Goal: Task Accomplishment & Management: Contribute content

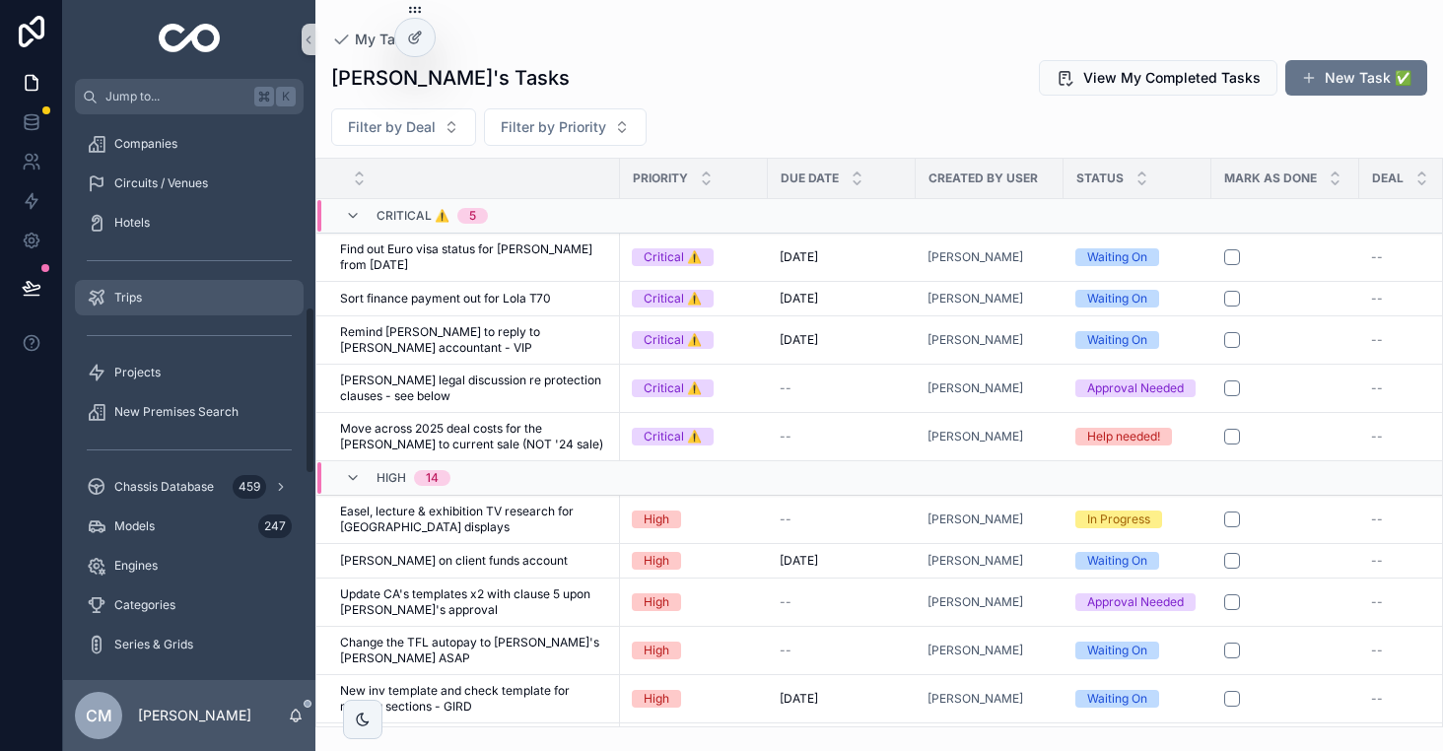
click at [150, 294] on div "Trips" at bounding box center [189, 298] width 205 height 32
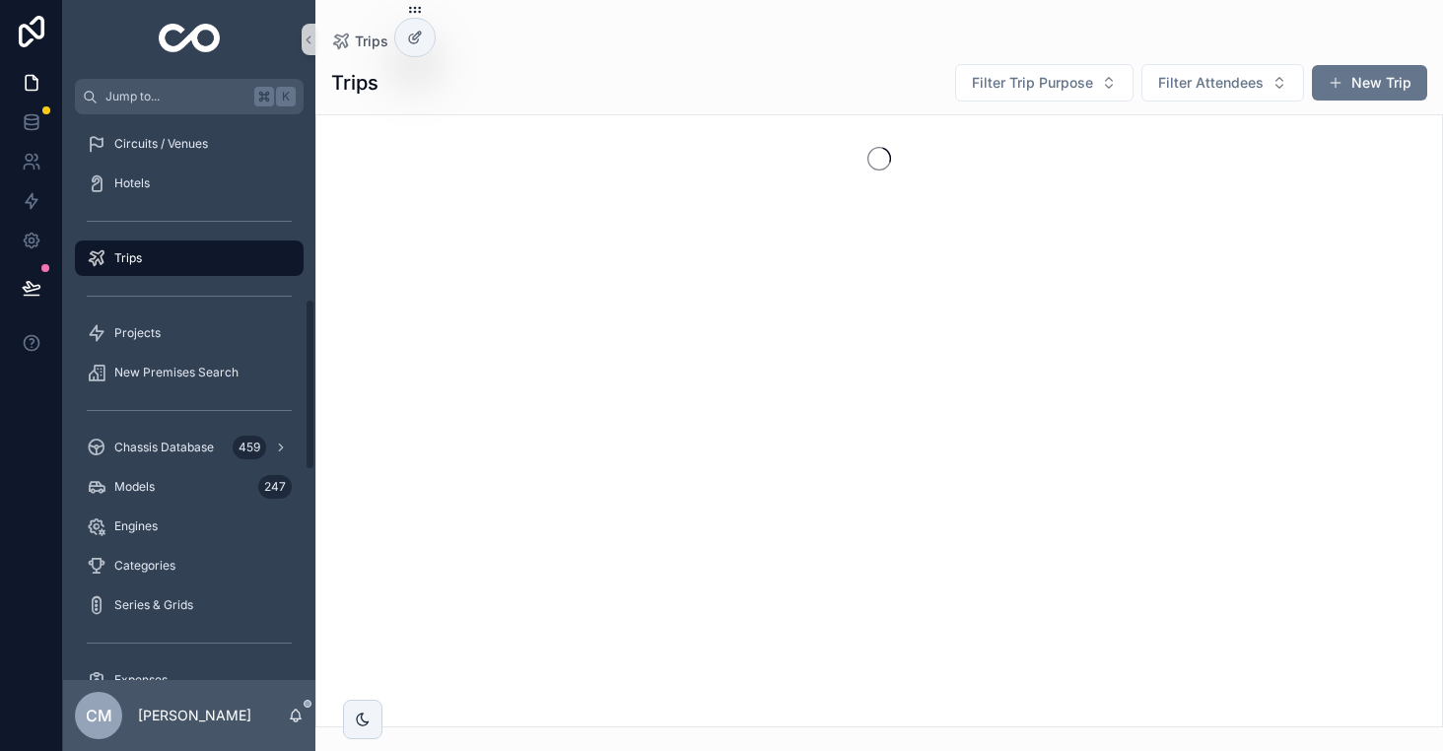
scroll to position [609, 0]
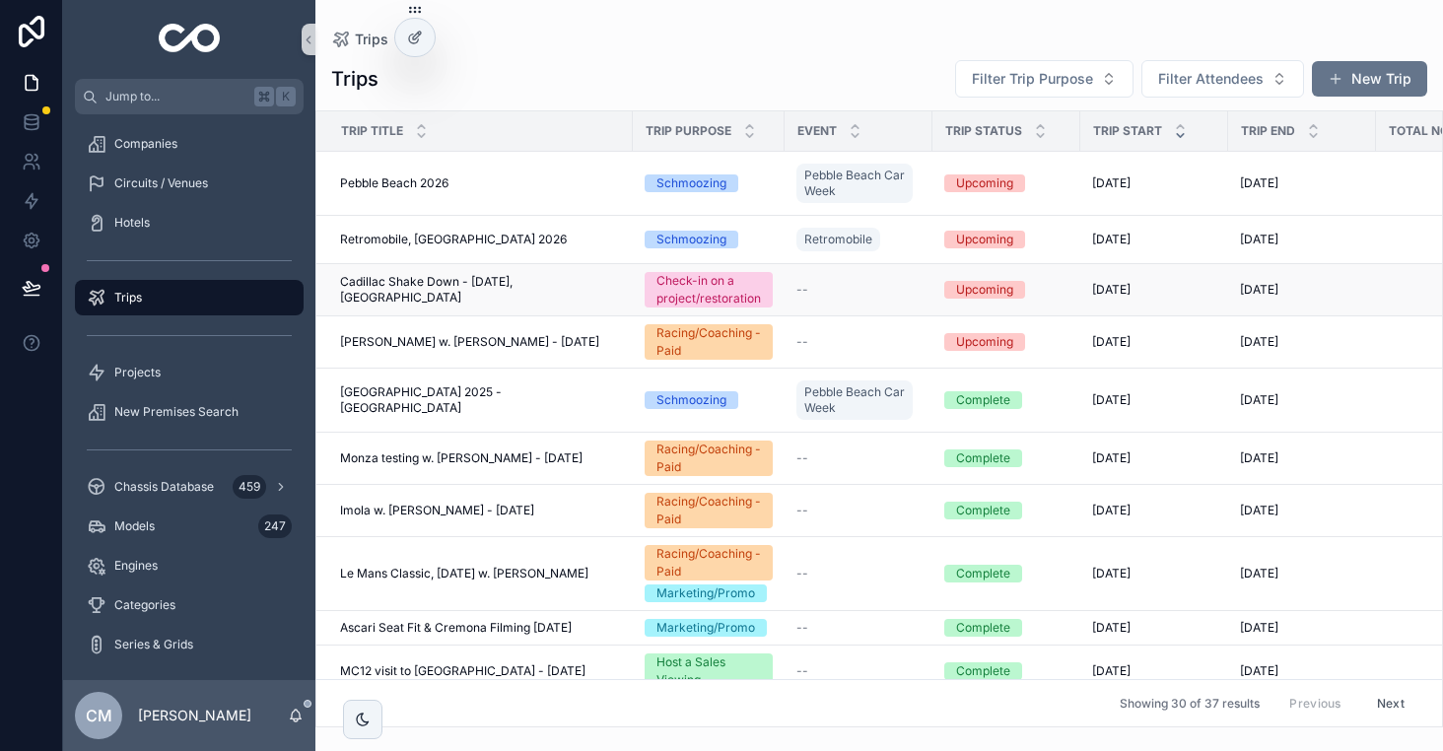
click at [505, 289] on span "Cadillac Shake Down - September 2025, Italy" at bounding box center [480, 290] width 281 height 32
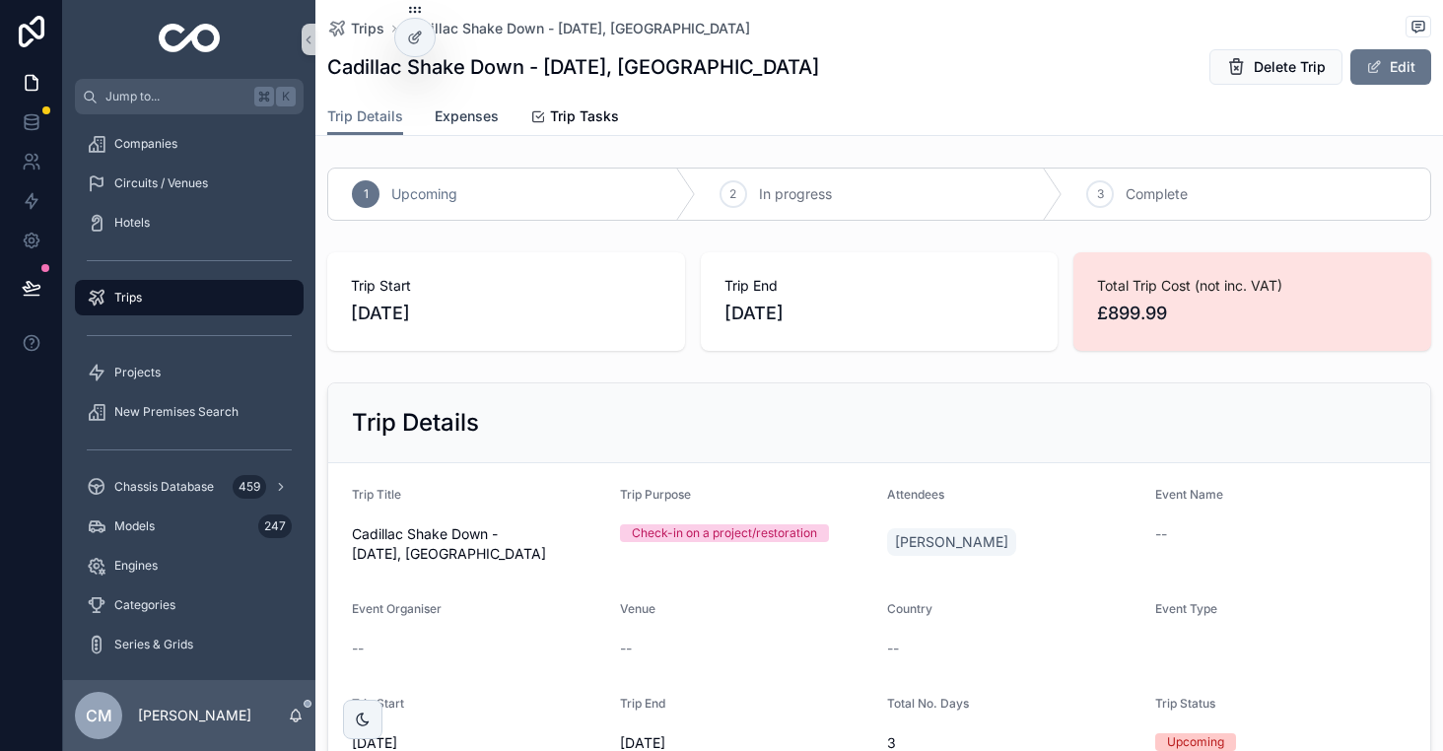
click at [474, 115] on span "Expenses" at bounding box center [467, 116] width 64 height 20
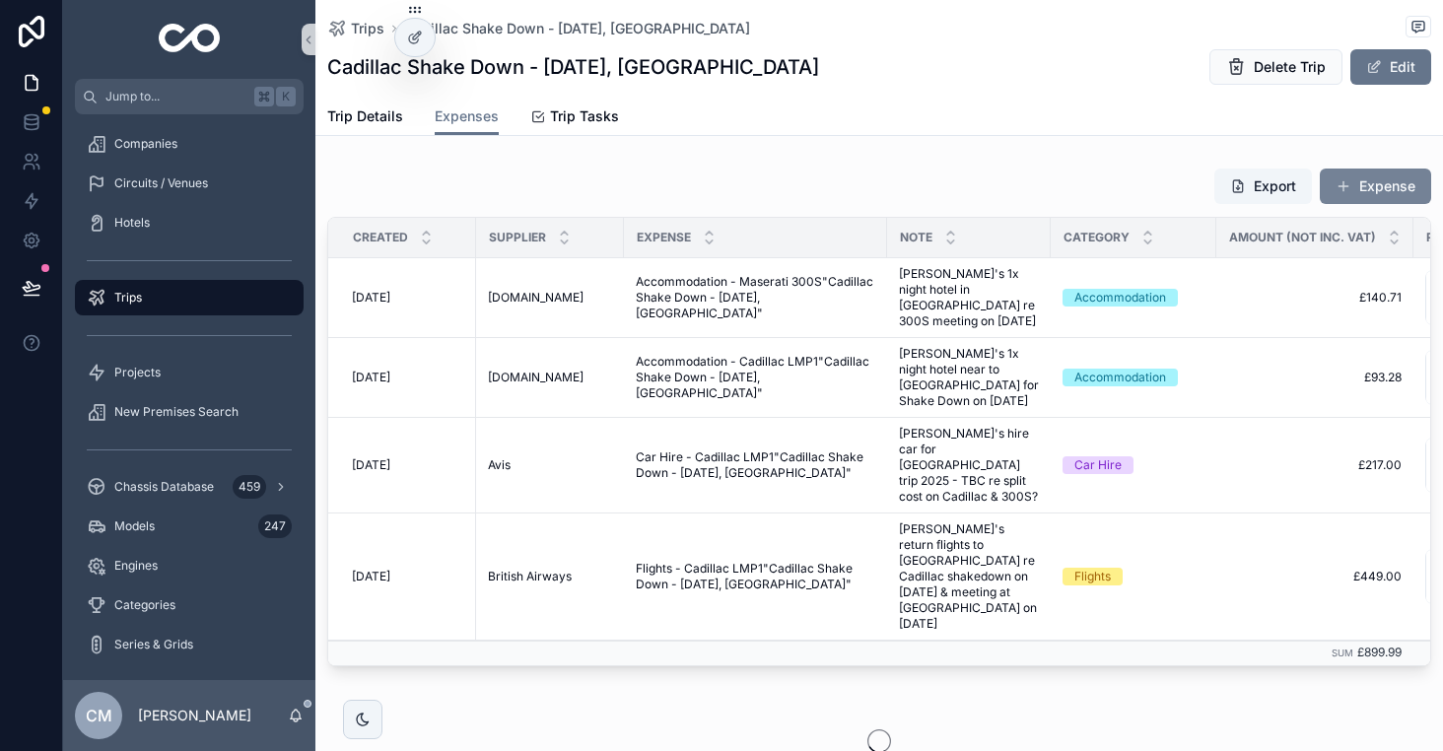
click at [1377, 199] on button "Expense" at bounding box center [1375, 186] width 111 height 35
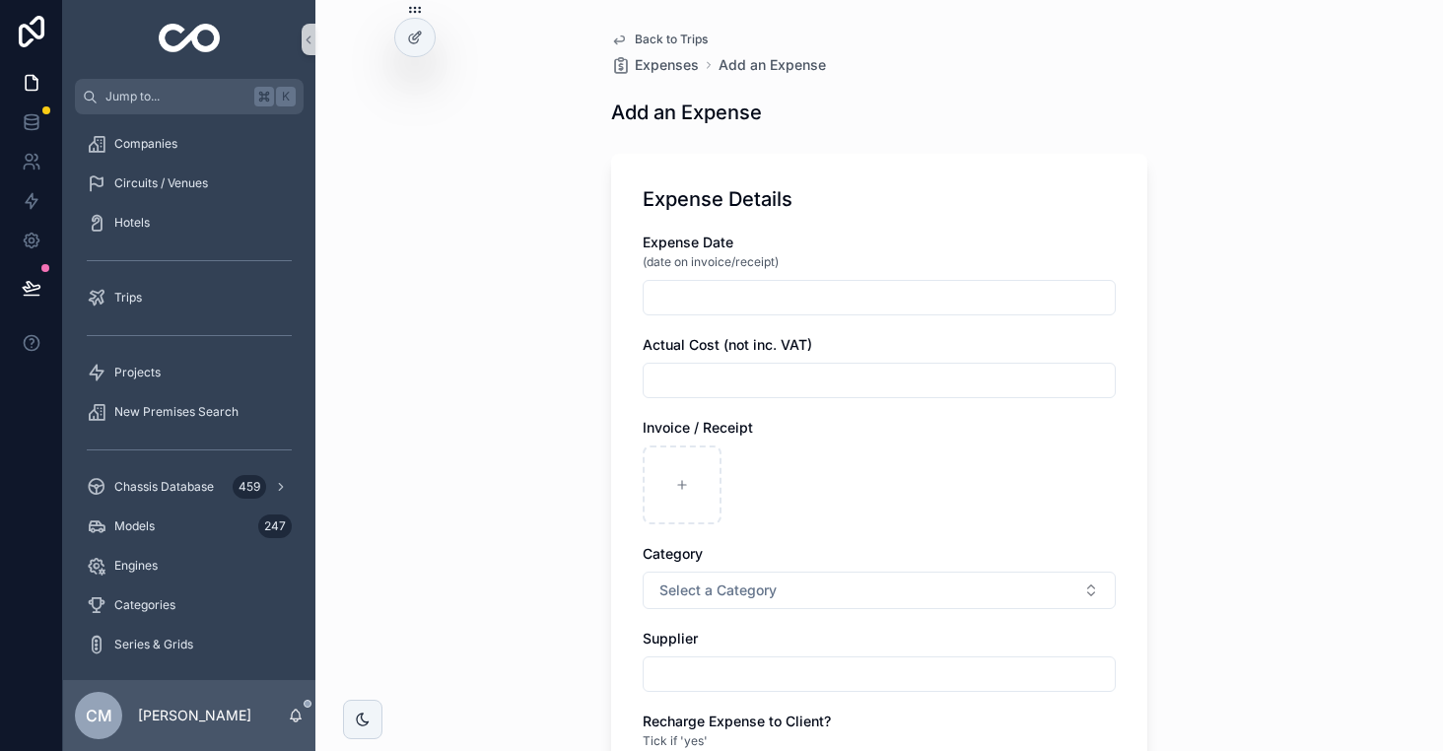
click at [754, 288] on input "scrollable content" at bounding box center [879, 298] width 471 height 28
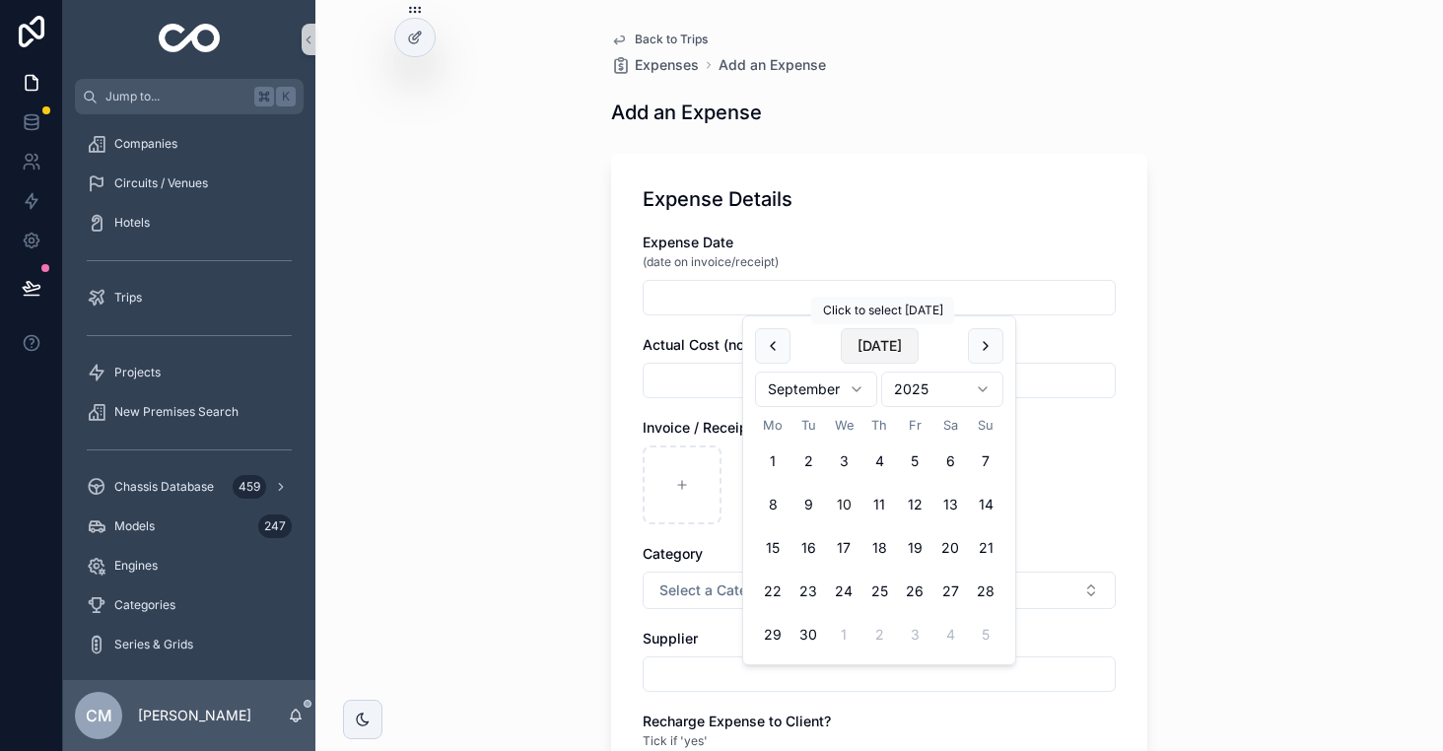
click at [880, 348] on button "Today" at bounding box center [880, 345] width 78 height 35
type input "**********"
click at [715, 377] on input "scrollable content" at bounding box center [879, 381] width 471 height 28
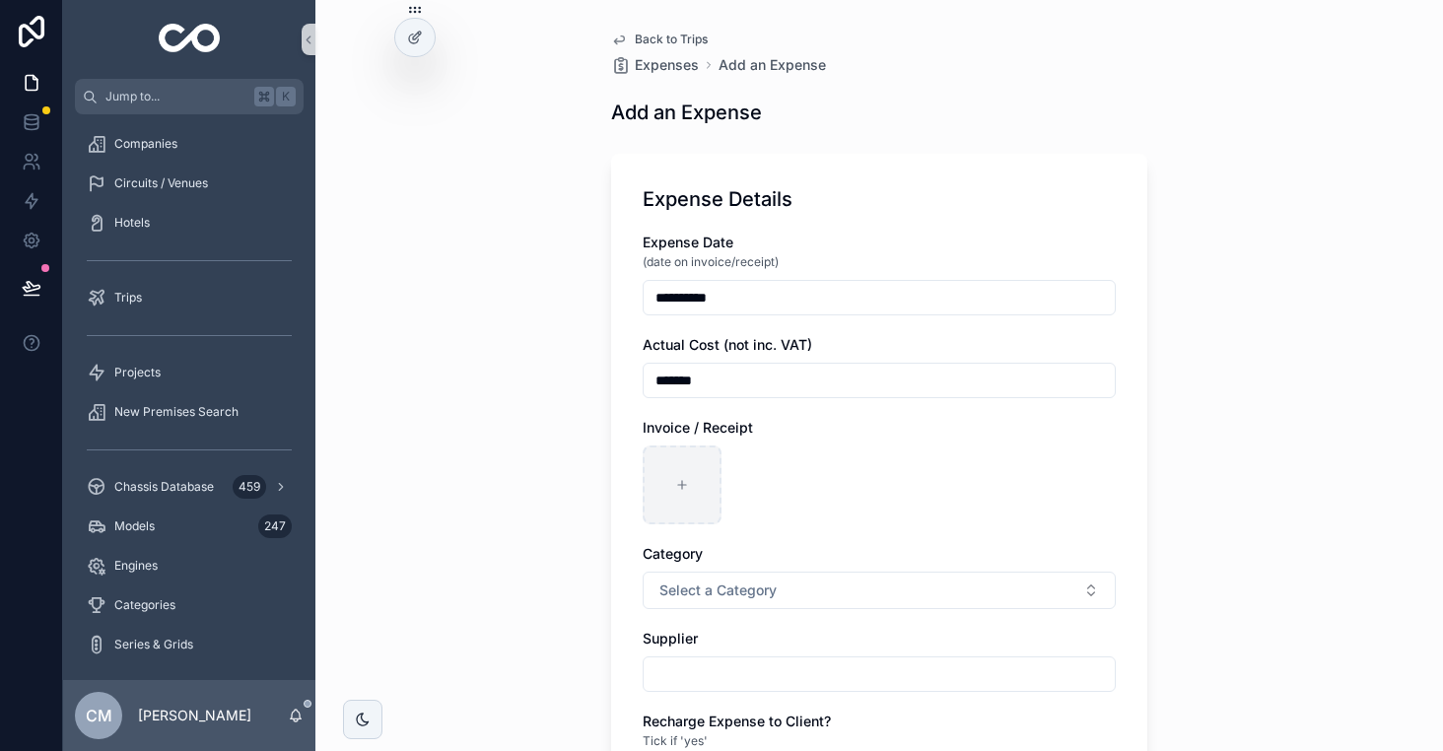
type input "*******"
click at [686, 487] on icon "scrollable content" at bounding box center [682, 485] width 14 height 14
type input "**********"
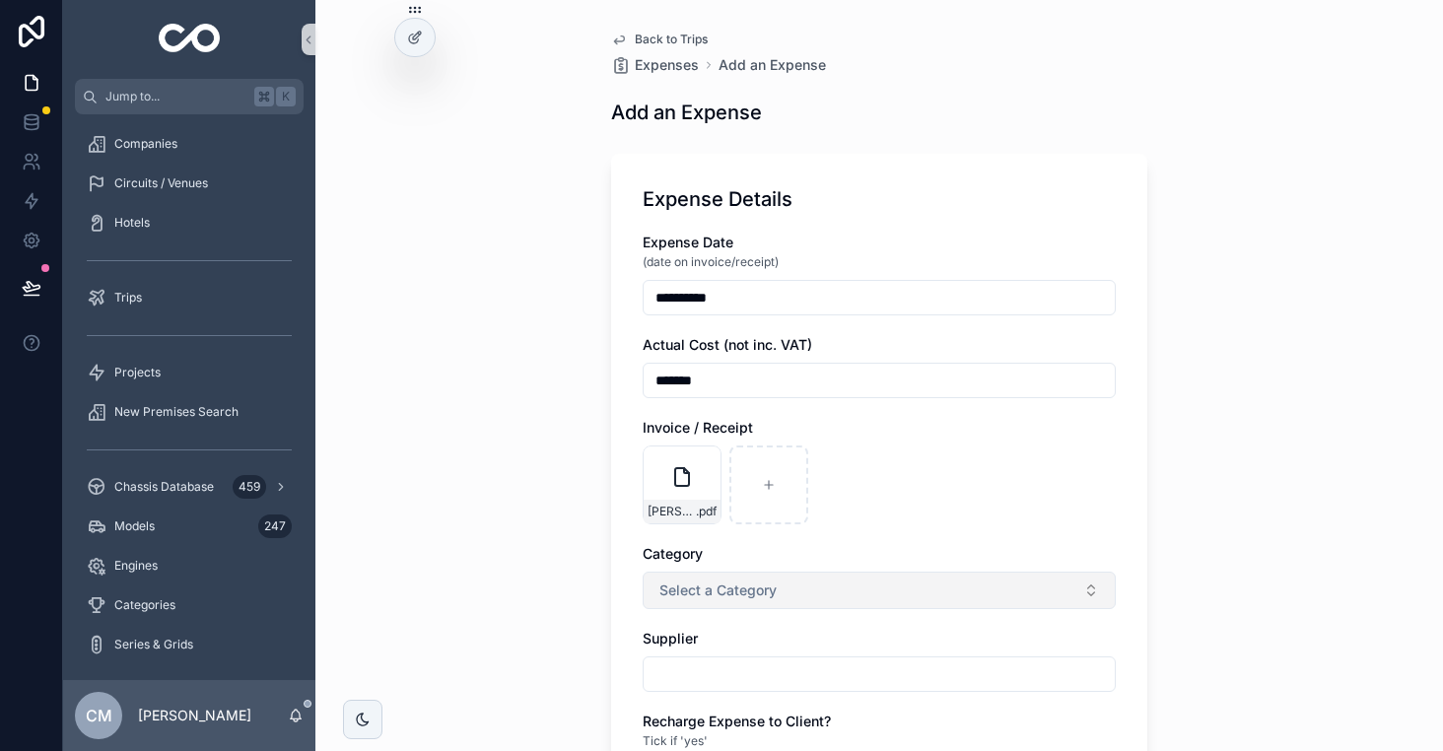
click at [705, 592] on span "Select a Category" at bounding box center [717, 591] width 117 height 20
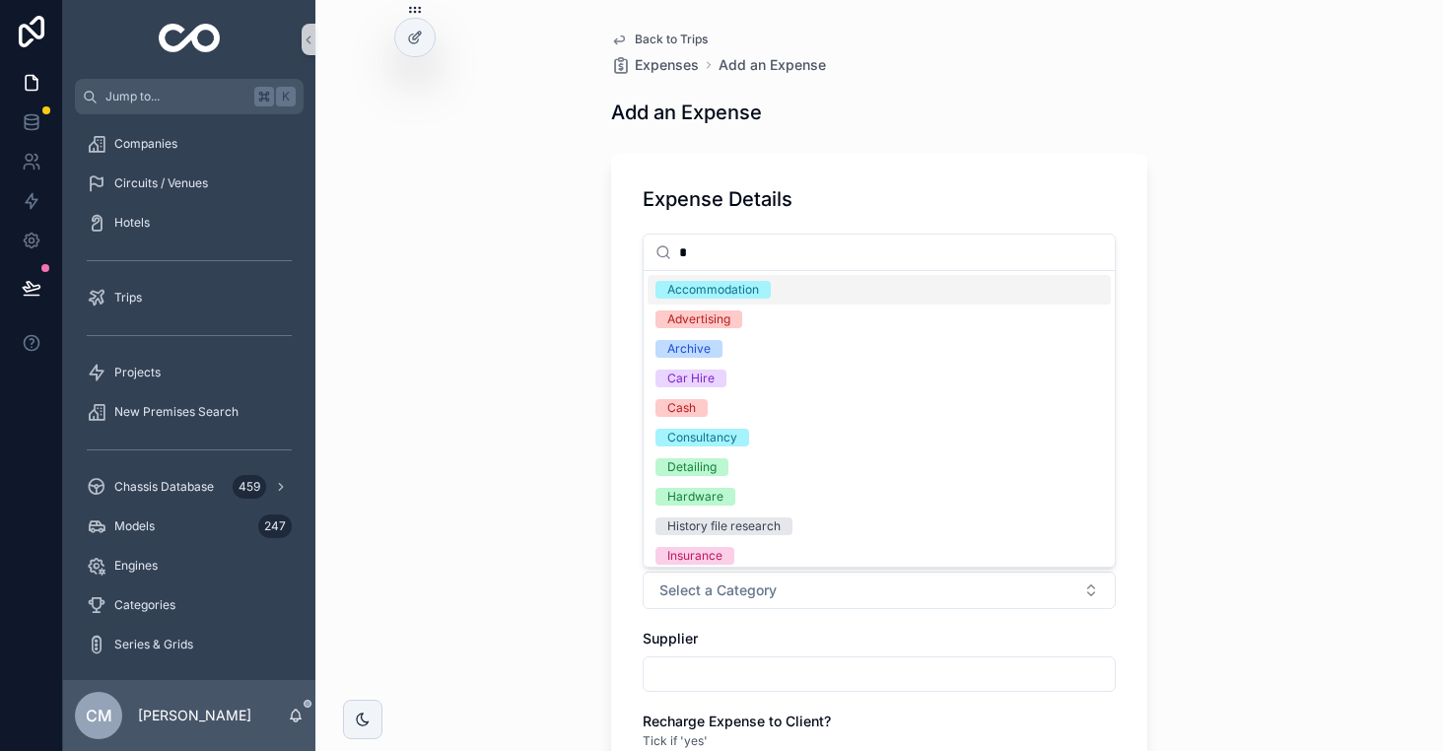
type input "*"
click at [725, 286] on div "Accommodation" at bounding box center [713, 290] width 92 height 18
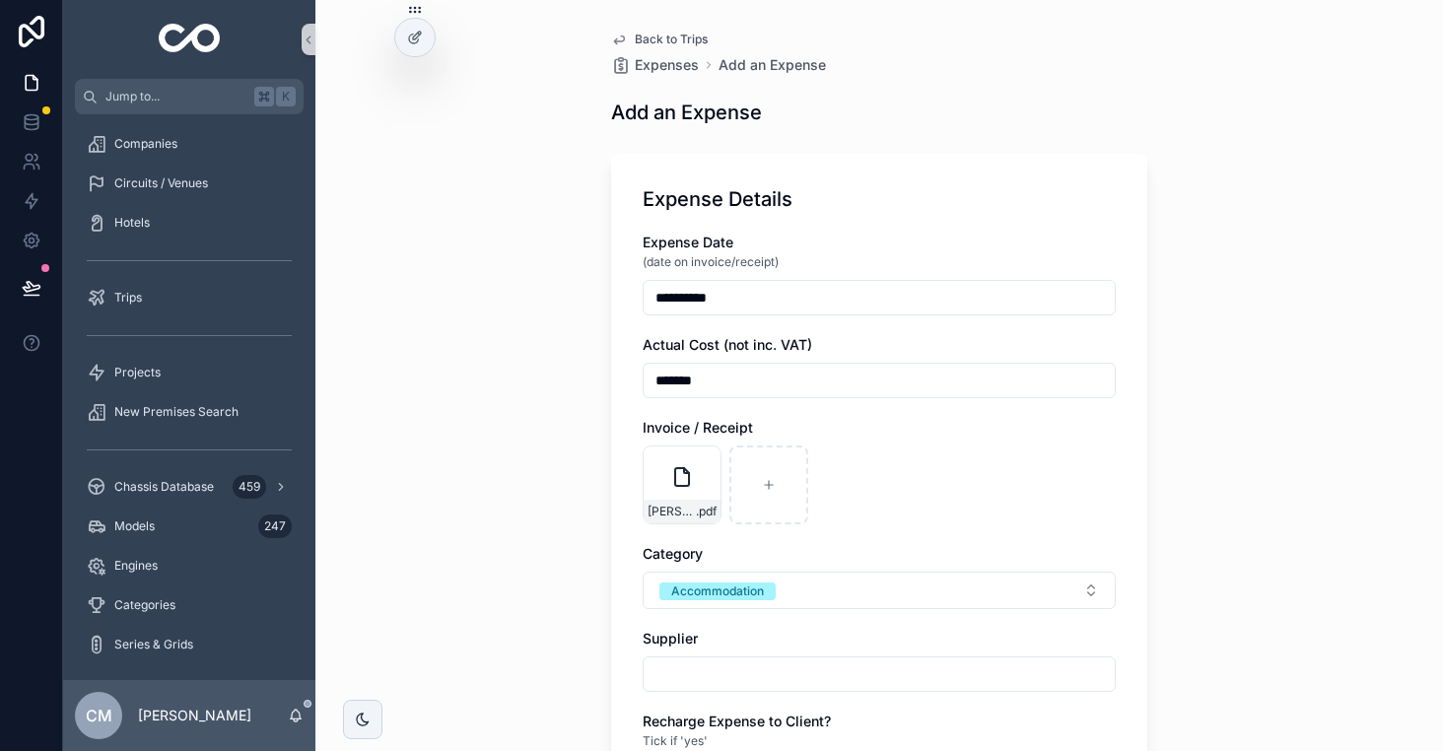
click at [1088, 359] on div "Actual Cost (not inc. VAT) *******" at bounding box center [879, 366] width 473 height 63
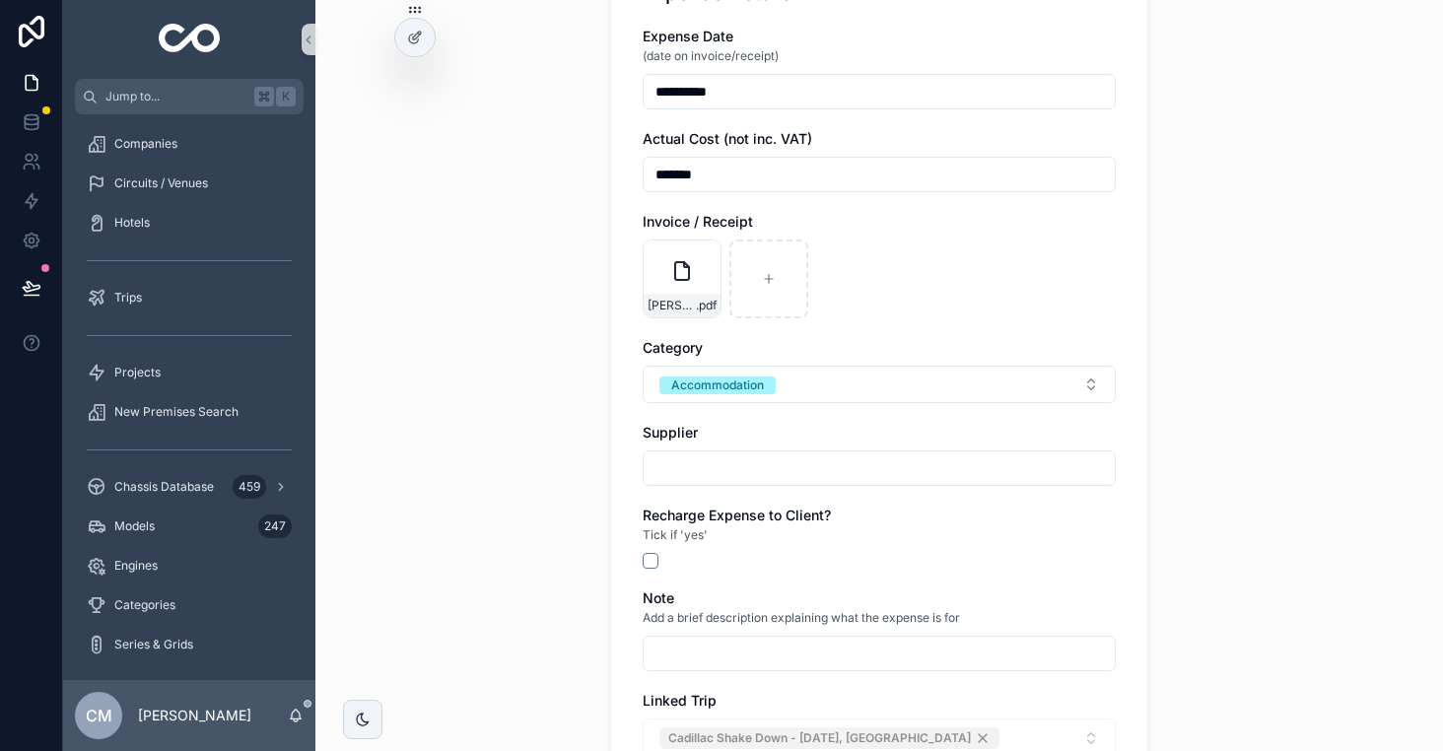
scroll to position [278, 0]
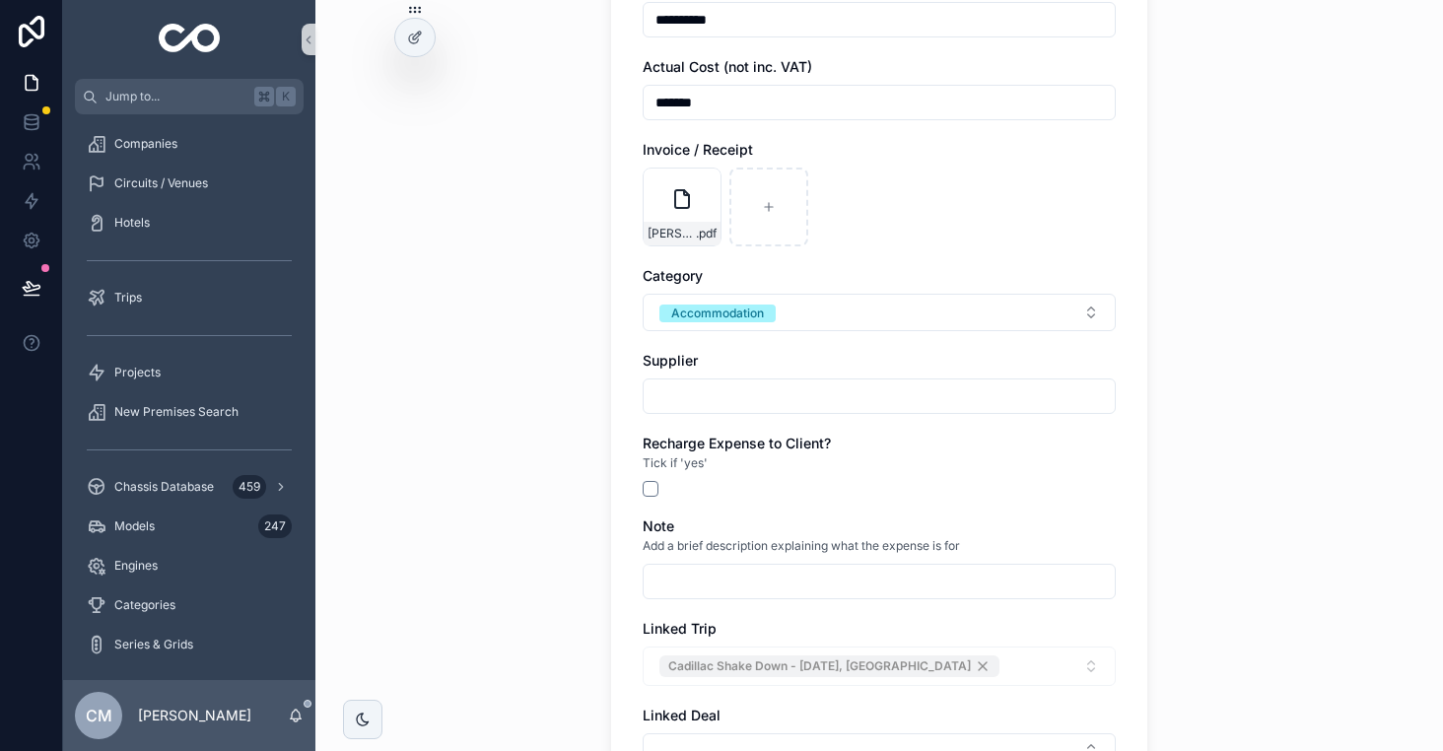
click at [666, 396] on input "scrollable content" at bounding box center [879, 396] width 471 height 28
type input "**********"
click at [479, 471] on div "**********" at bounding box center [879, 97] width 1128 height 751
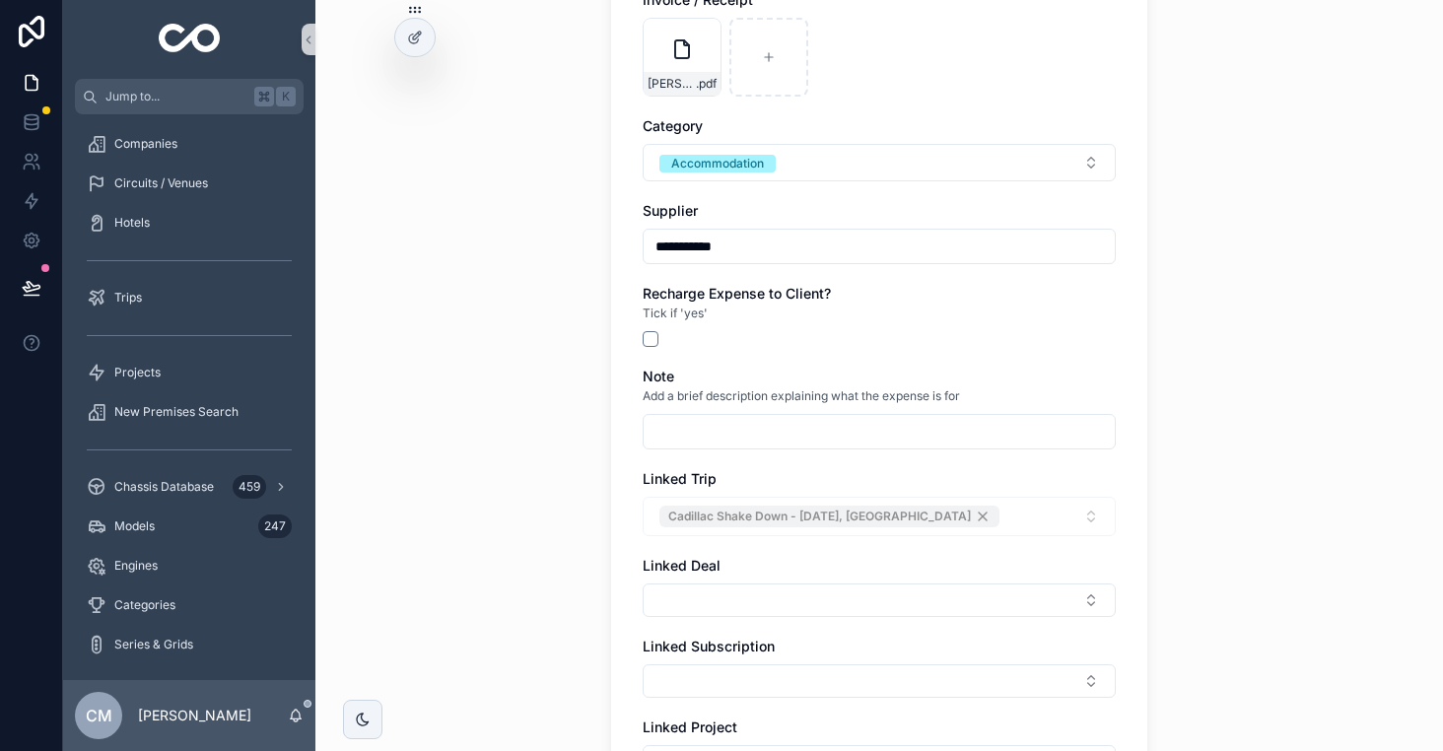
scroll to position [445, 0]
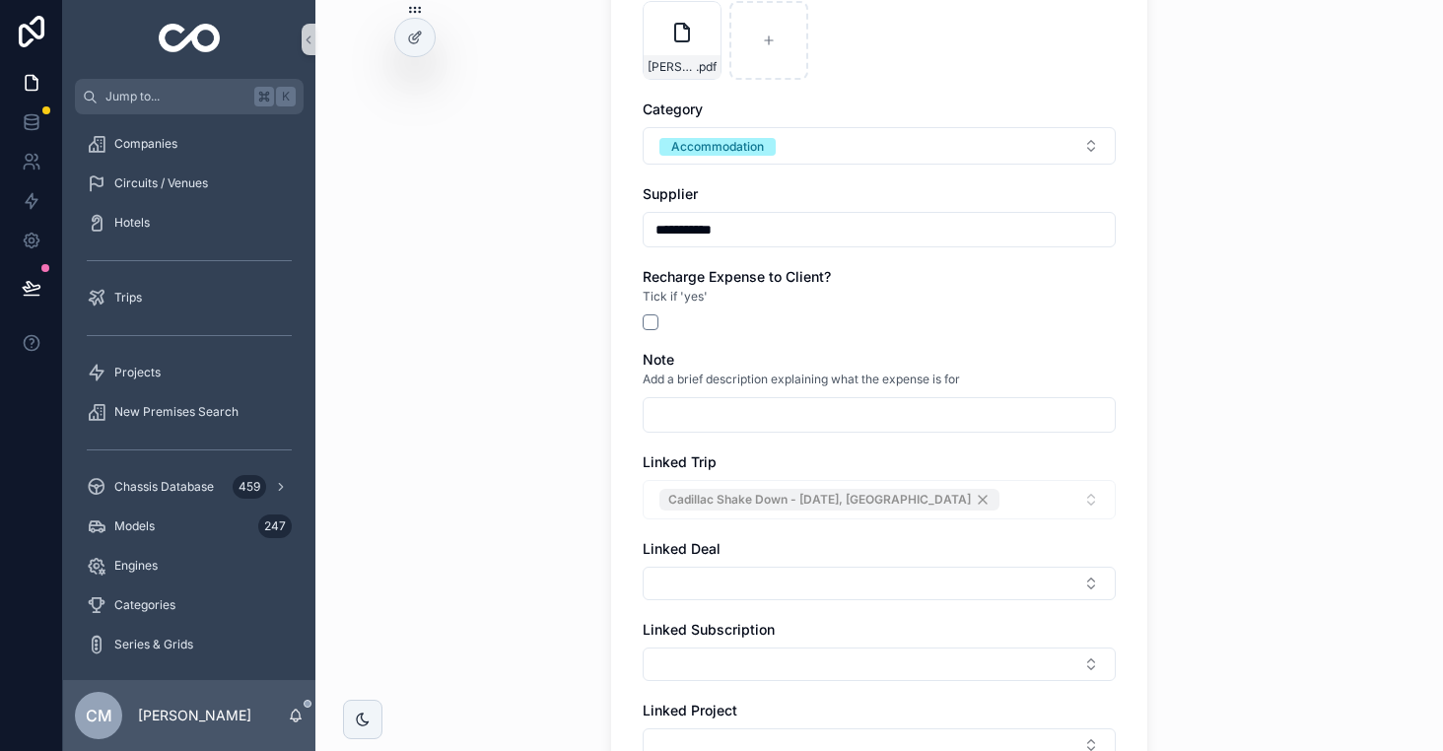
click at [762, 410] on input "scrollable content" at bounding box center [879, 415] width 471 height 28
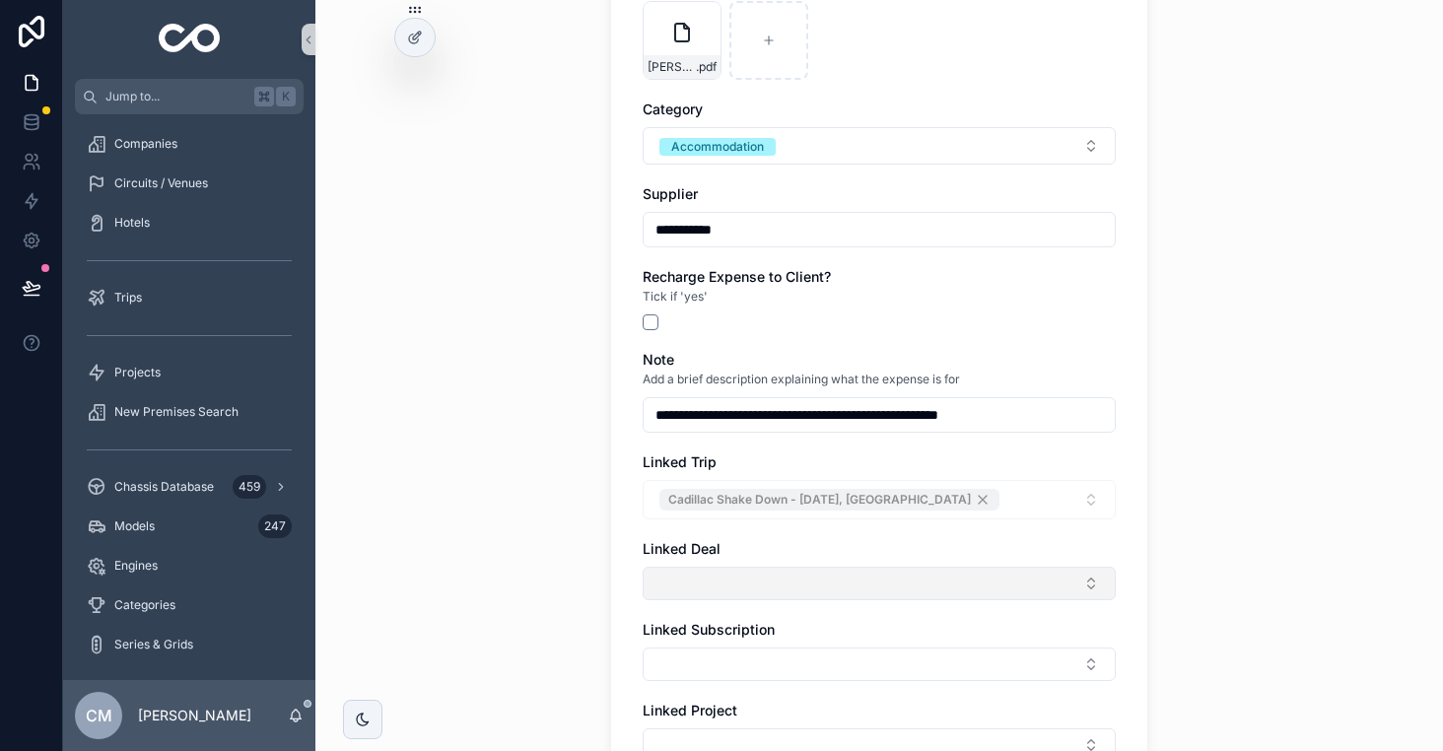
type input "**********"
click at [783, 571] on button "Select Button" at bounding box center [879, 584] width 473 height 34
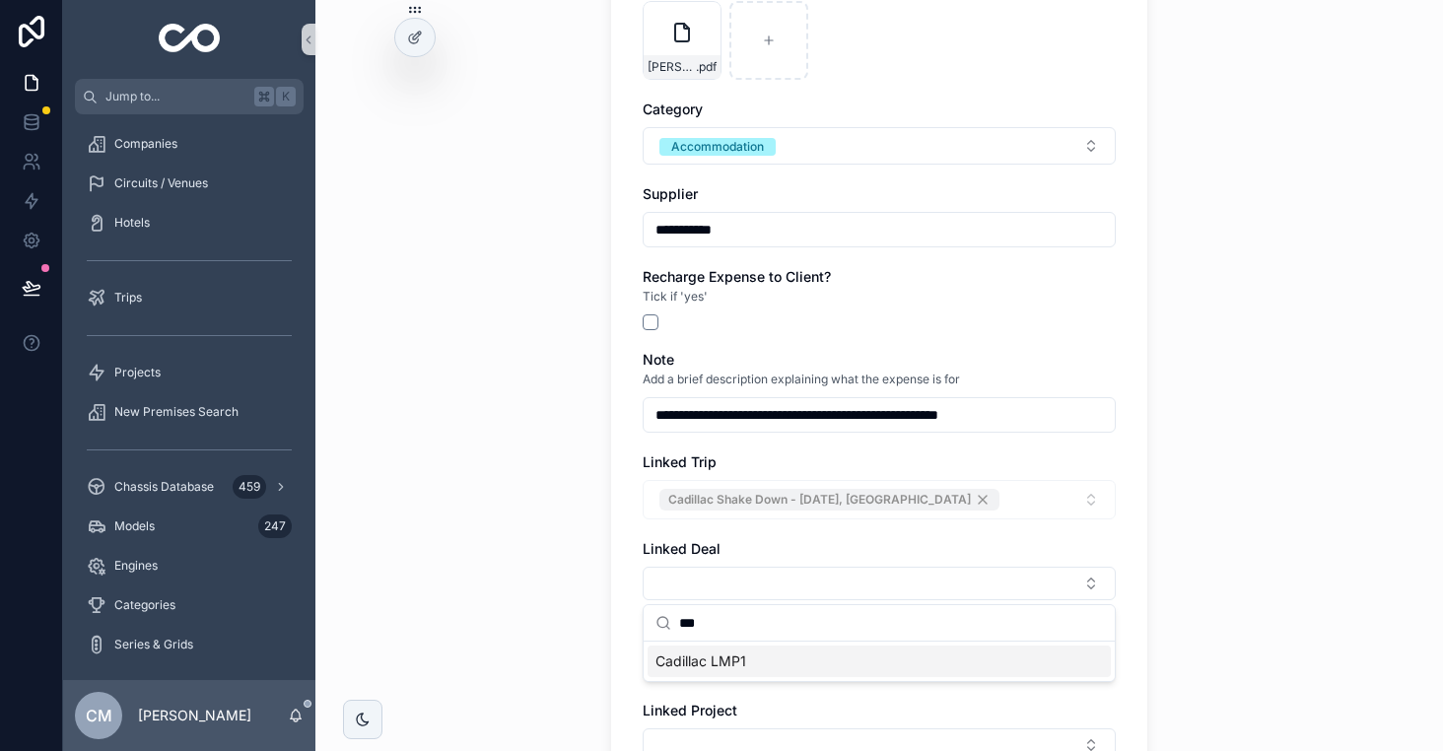
type input "***"
click at [722, 672] on div "Cadillac LMP1" at bounding box center [879, 662] width 463 height 32
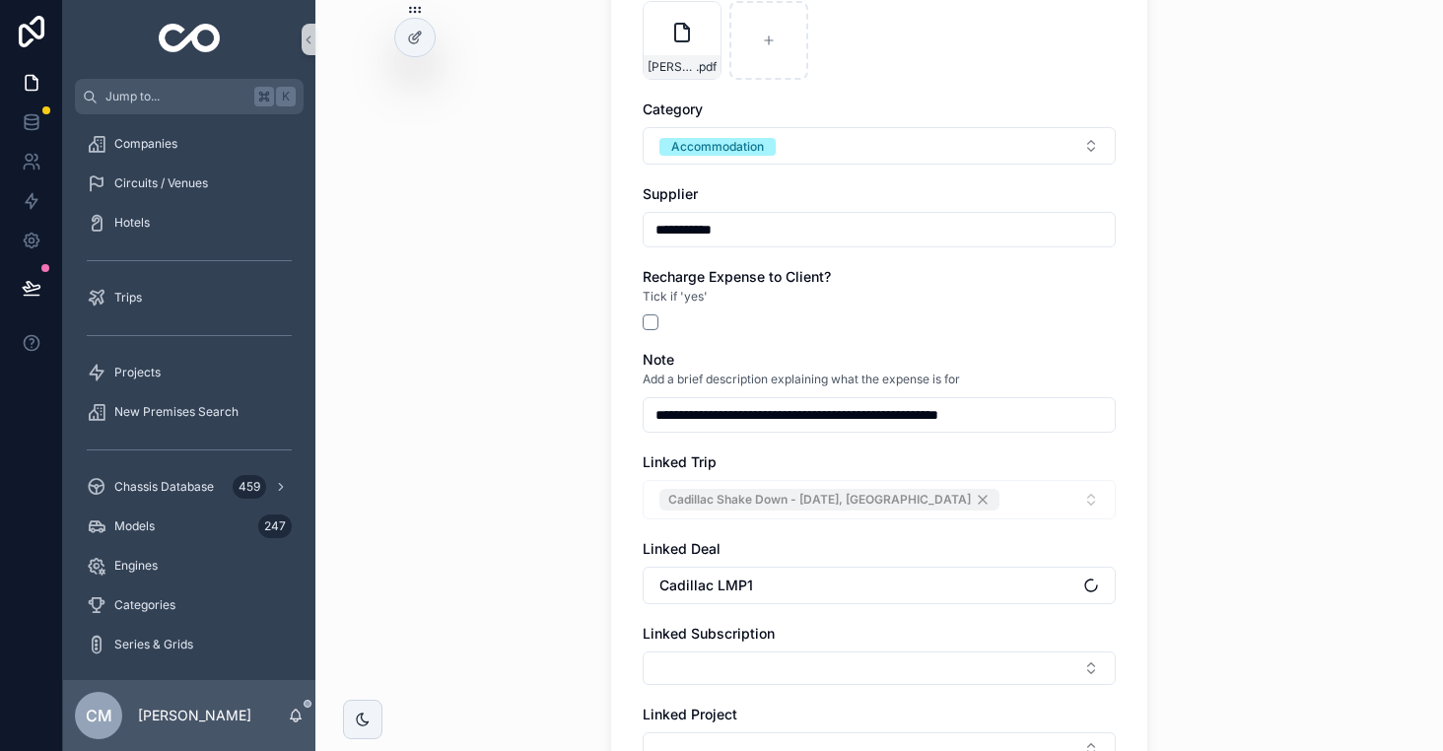
click at [519, 591] on div "**********" at bounding box center [879, 375] width 1128 height 751
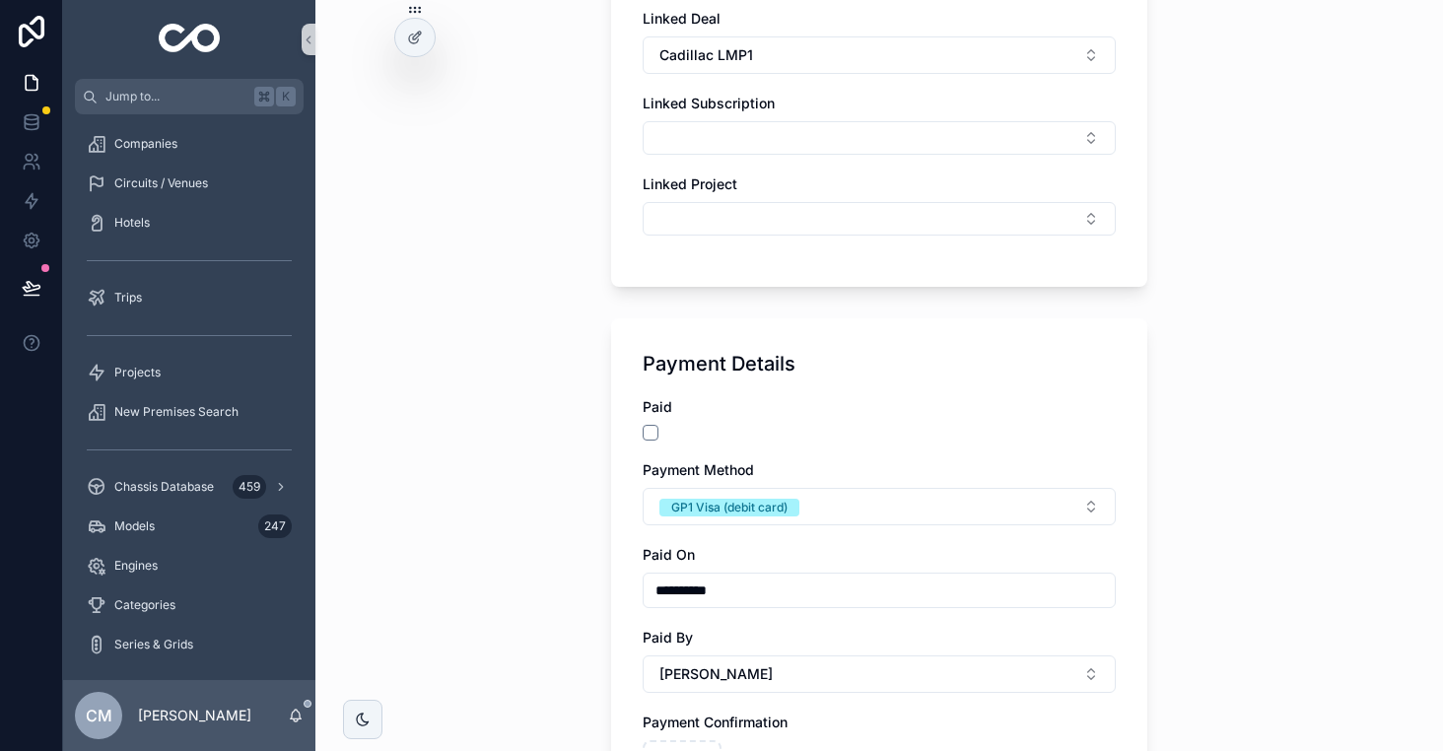
scroll to position [1096, 0]
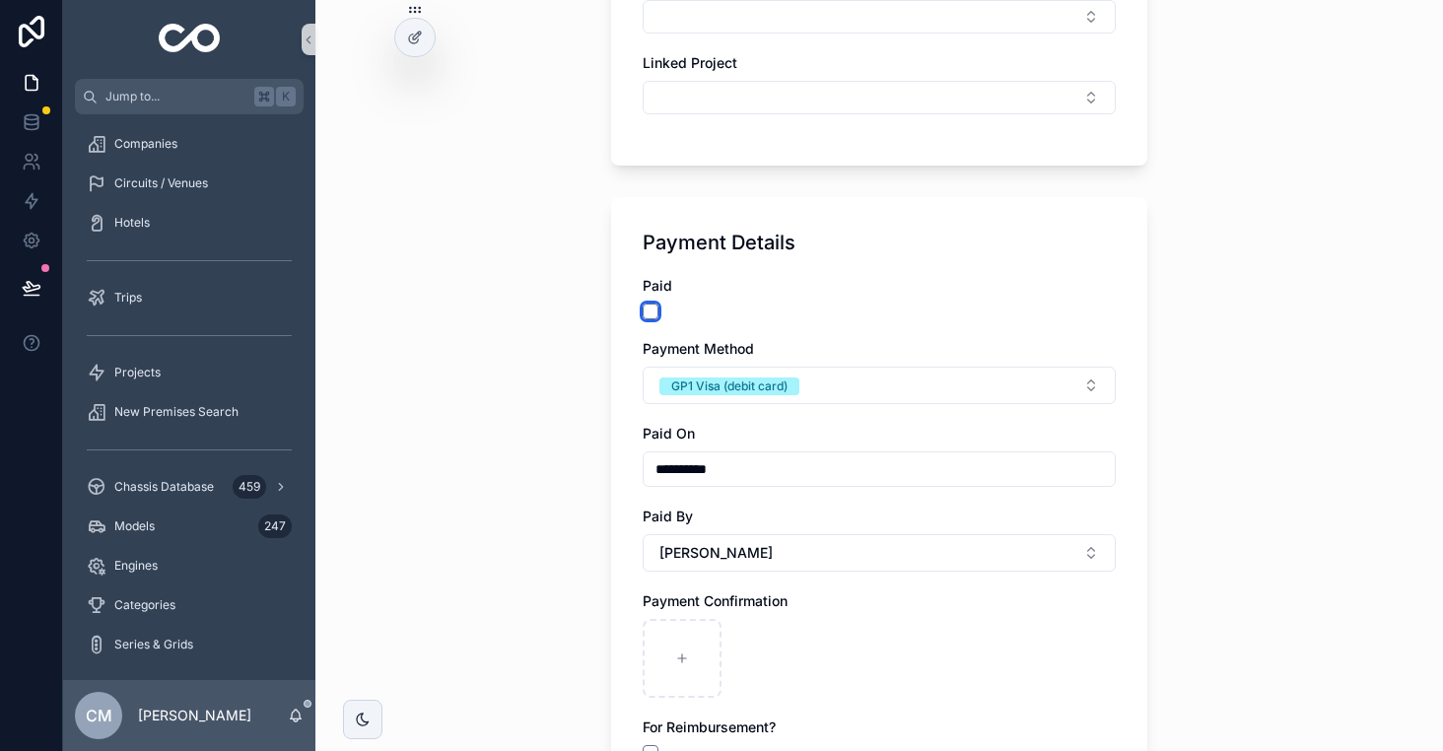
click at [653, 306] on button "scrollable content" at bounding box center [651, 312] width 16 height 16
click at [739, 381] on div "GP1 Visa (debit card)" at bounding box center [729, 387] width 116 height 18
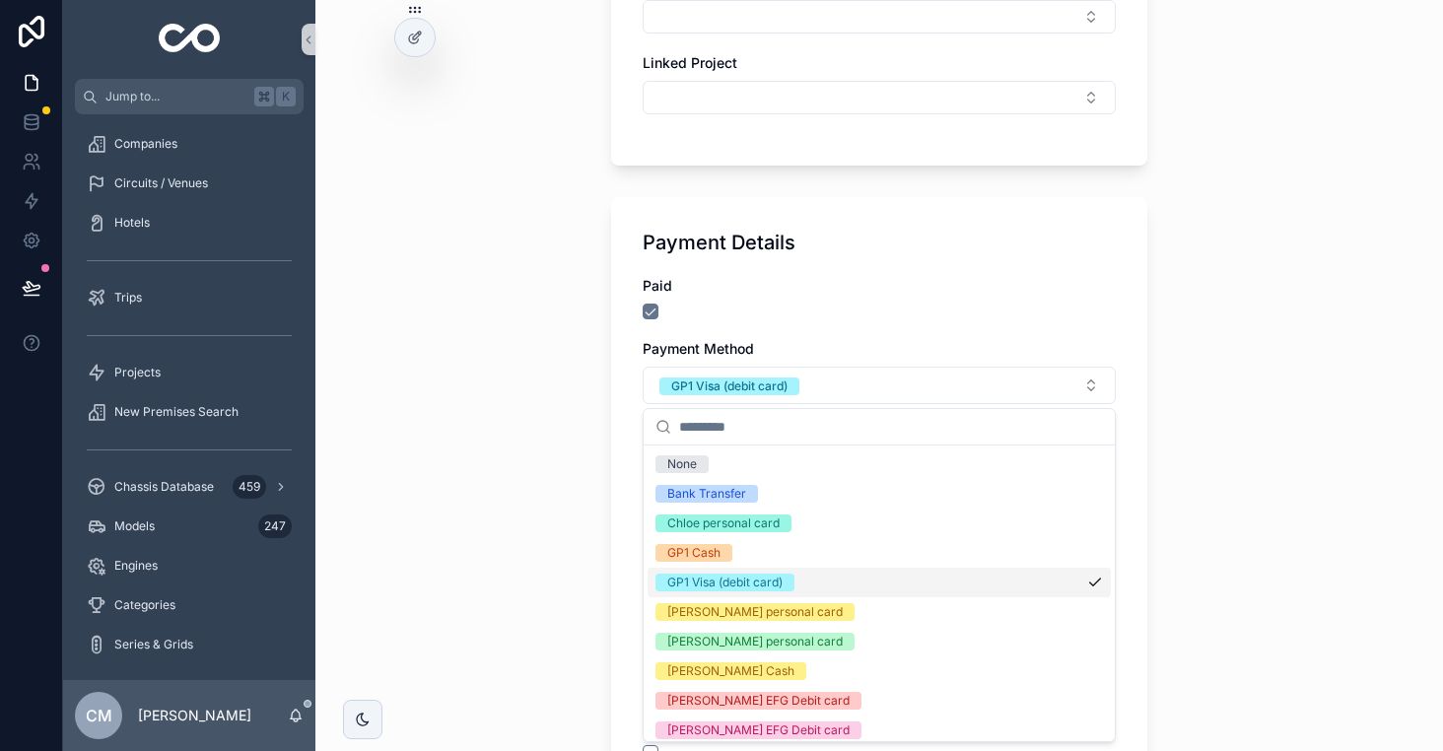
scroll to position [8, 0]
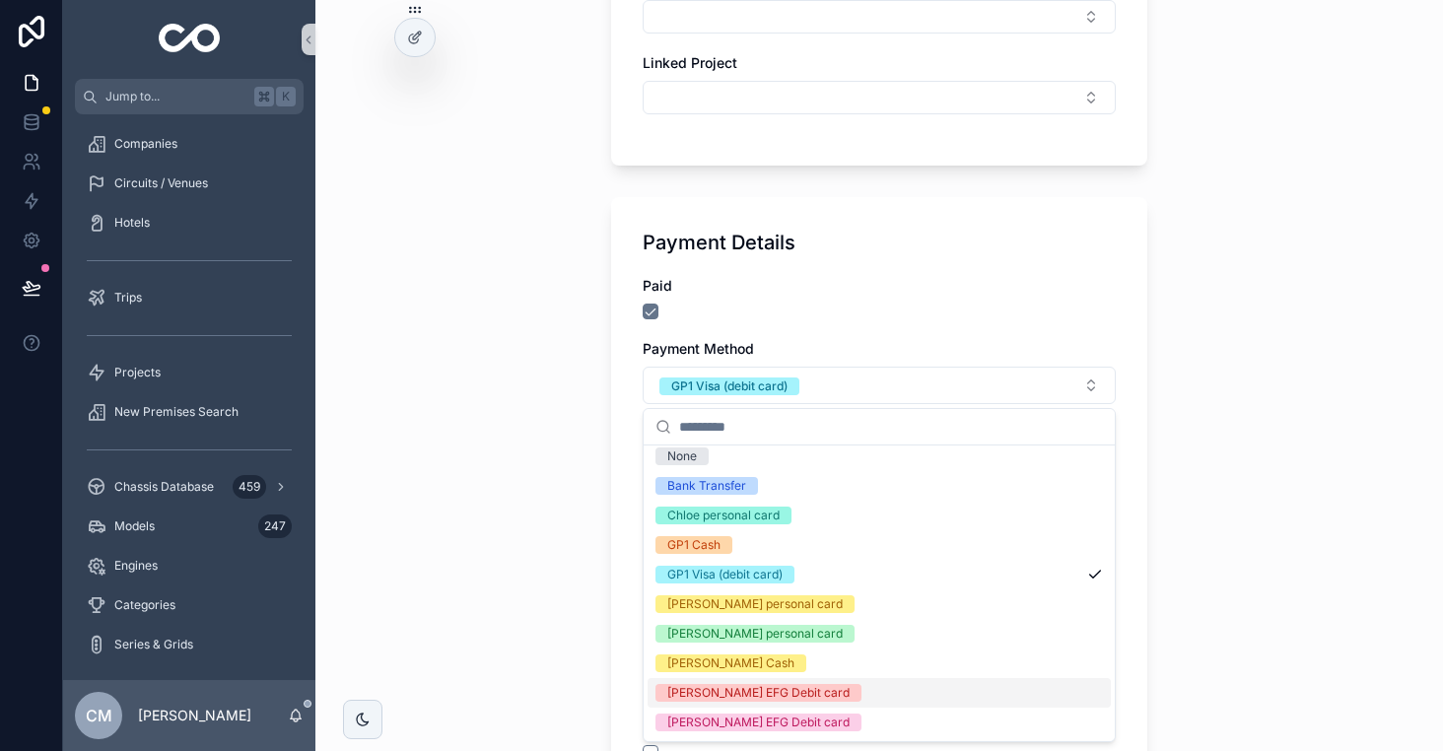
click at [738, 696] on div "Chloe EFG Debit card" at bounding box center [758, 693] width 182 height 18
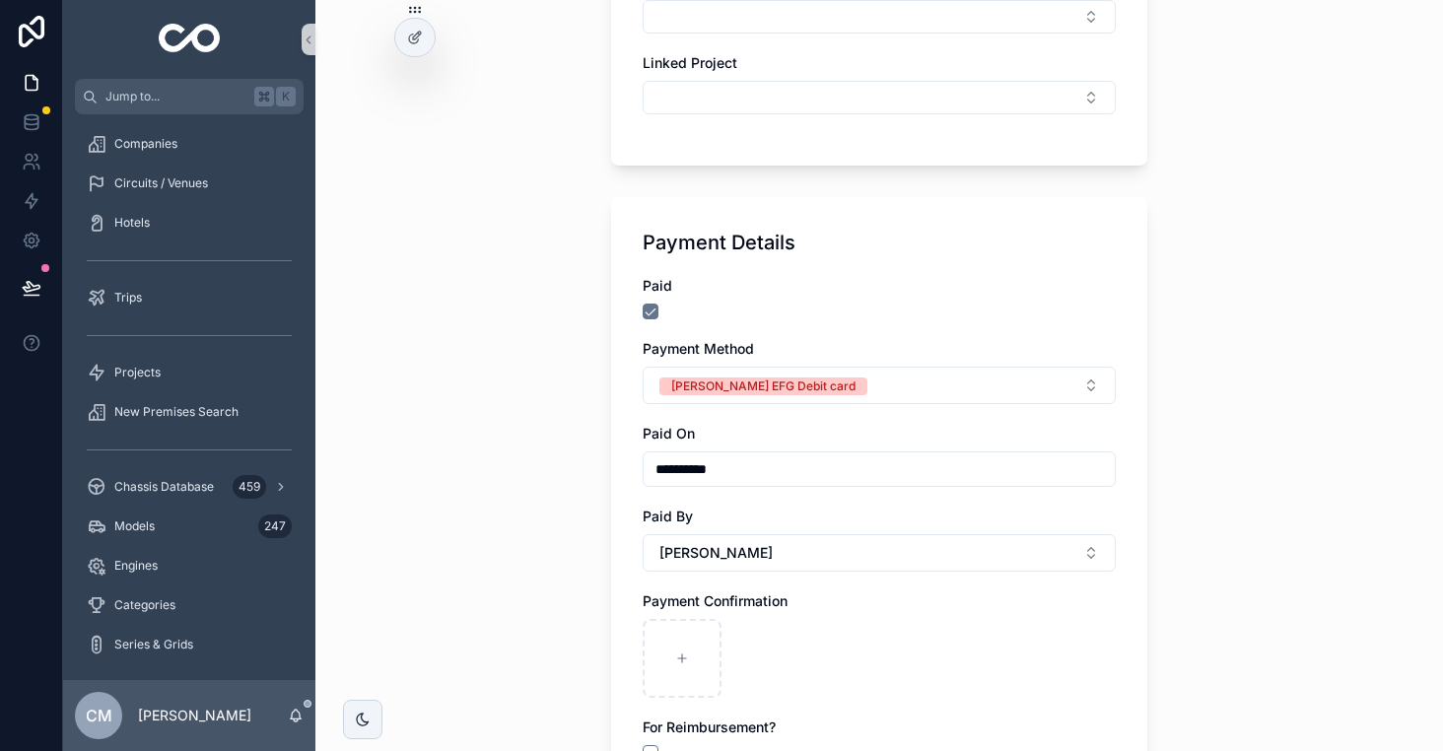
click at [522, 599] on div "**********" at bounding box center [879, 375] width 1128 height 751
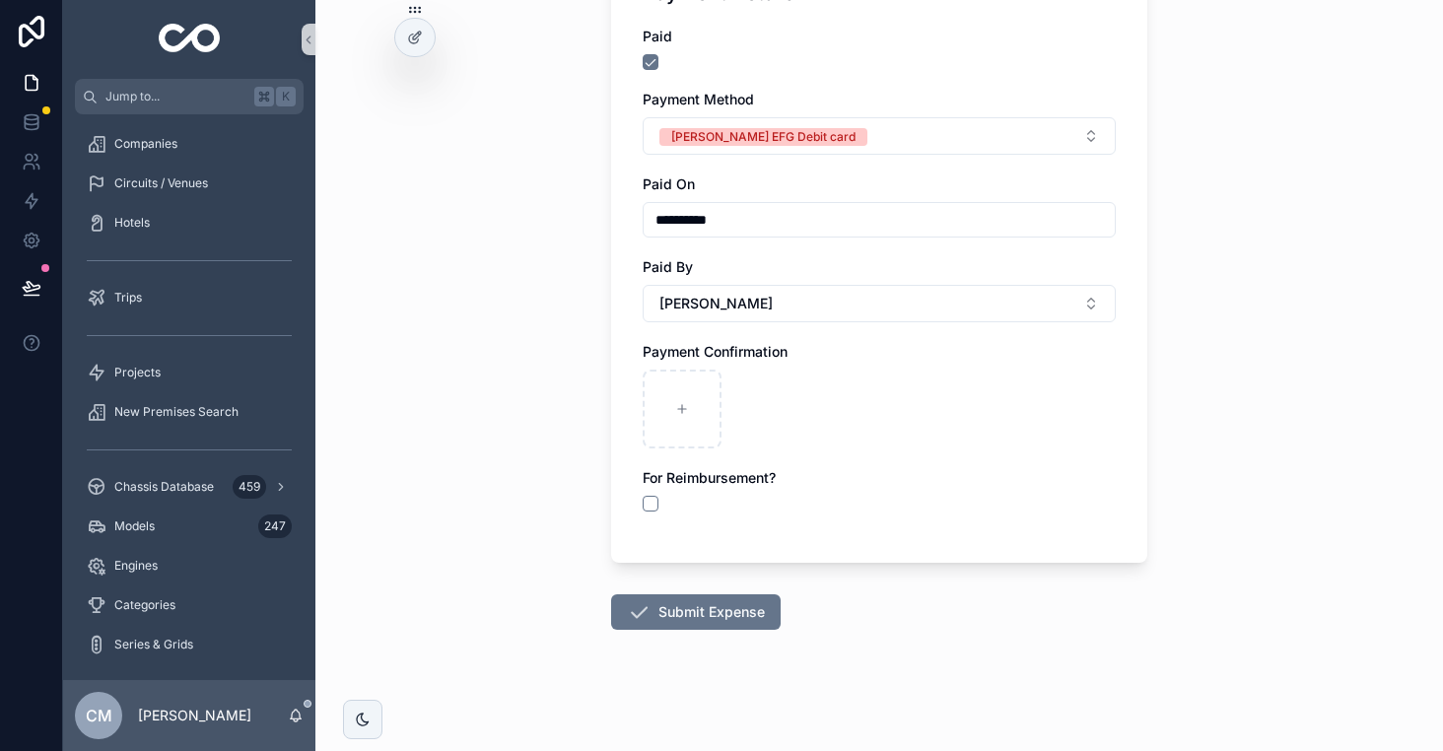
scroll to position [1350, 0]
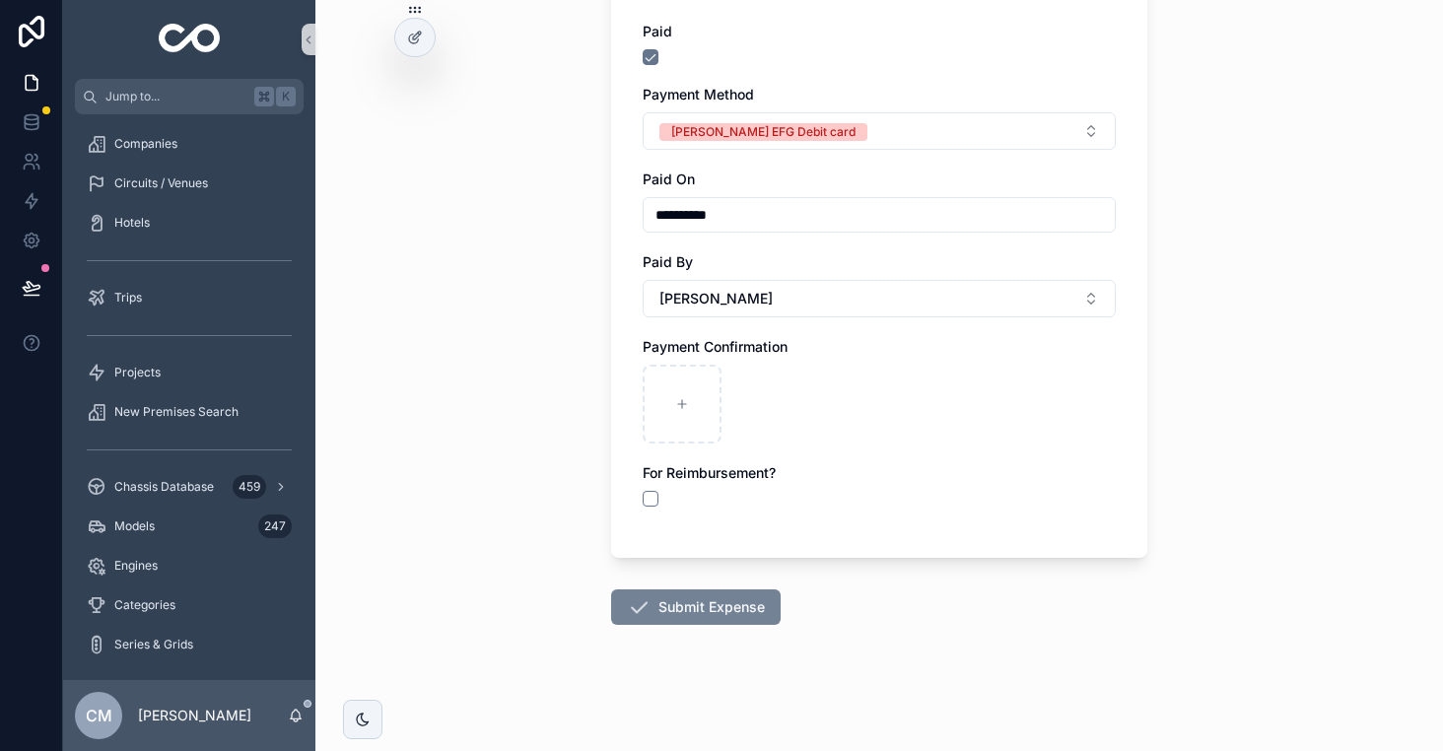
click at [699, 593] on button "Submit Expense" at bounding box center [696, 606] width 170 height 35
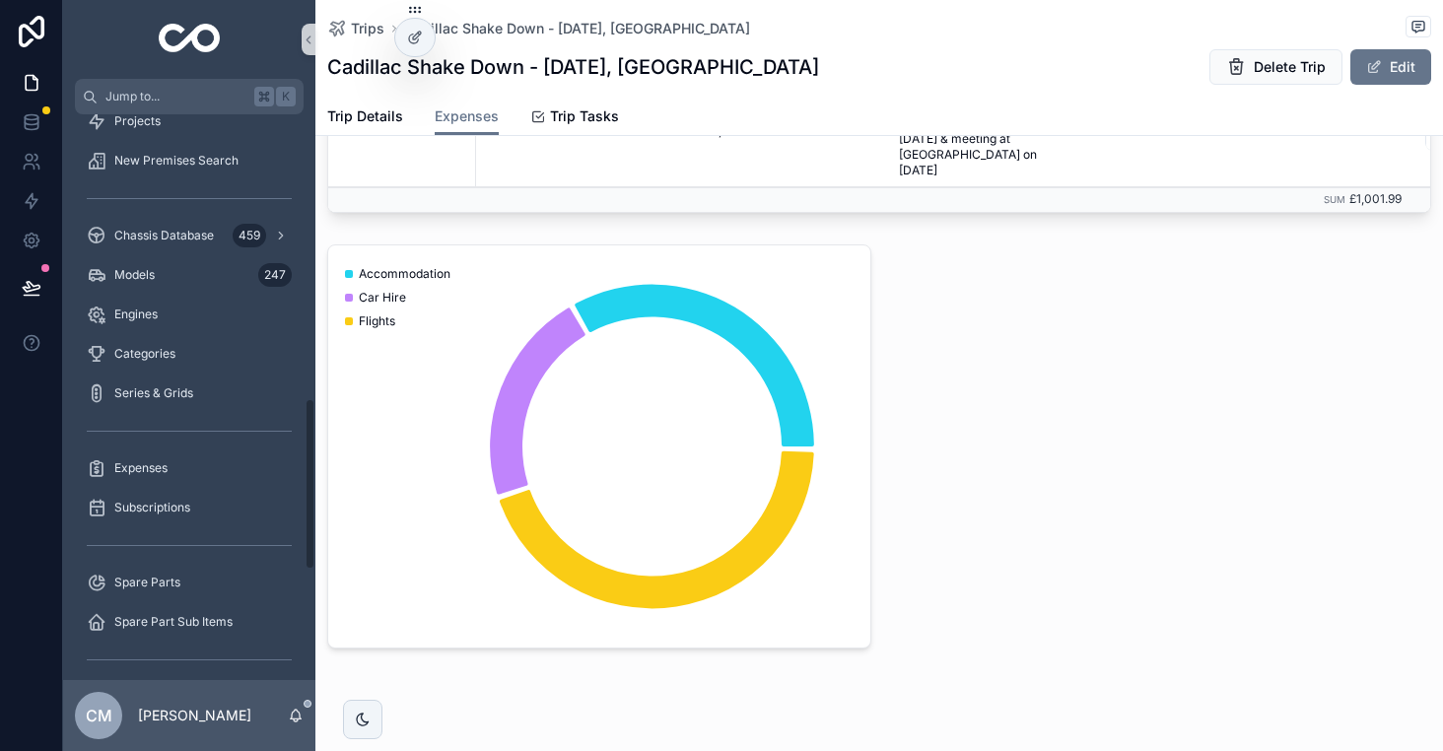
scroll to position [939, 0]
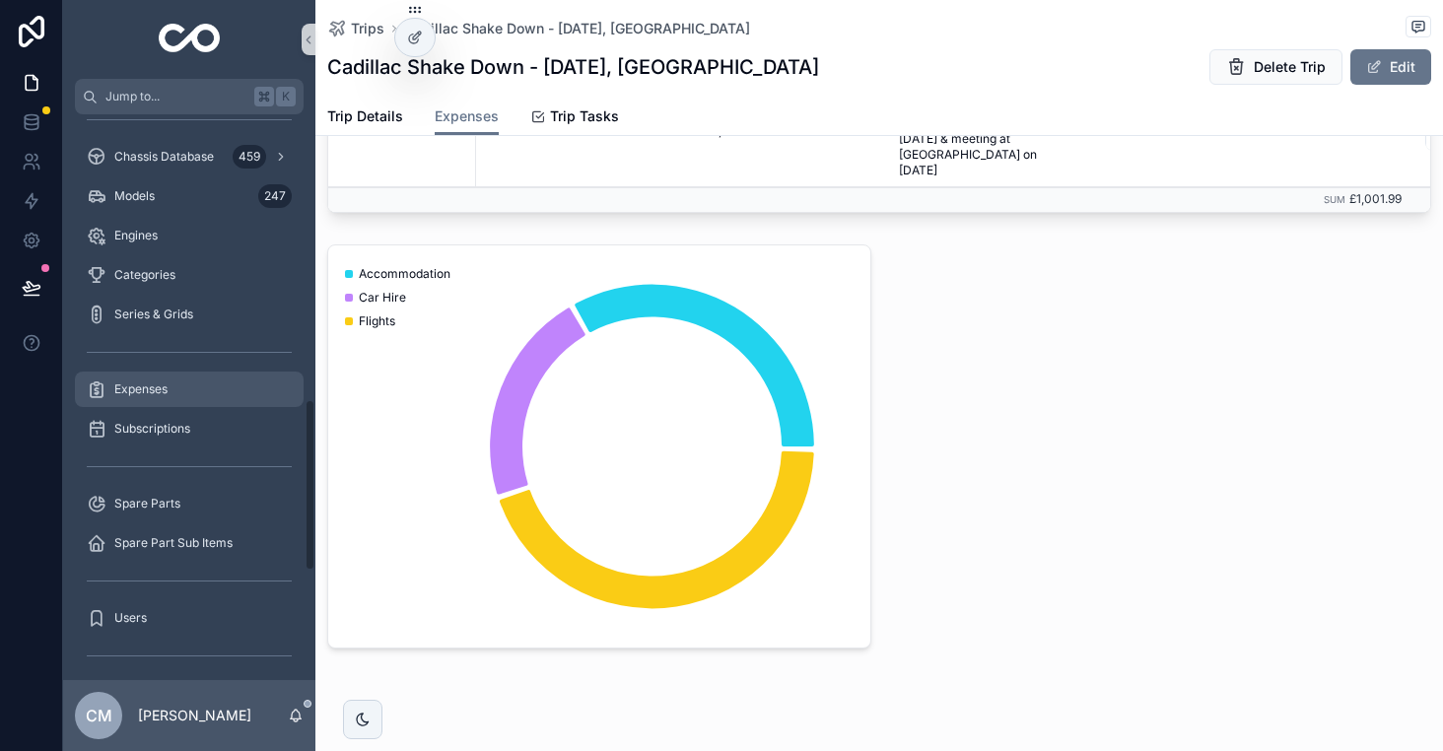
click at [120, 375] on div "Expenses" at bounding box center [189, 390] width 205 height 32
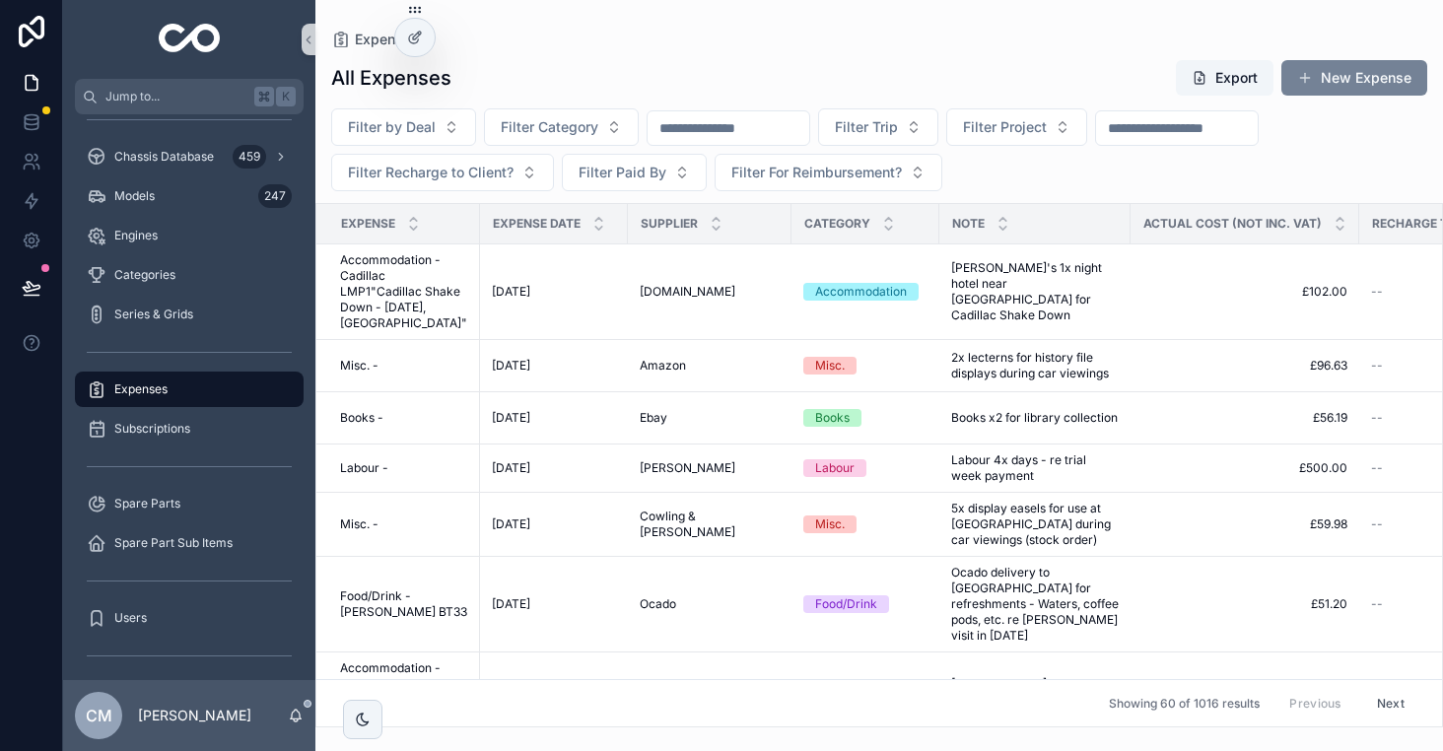
click at [1370, 89] on button "New Expense" at bounding box center [1354, 77] width 146 height 35
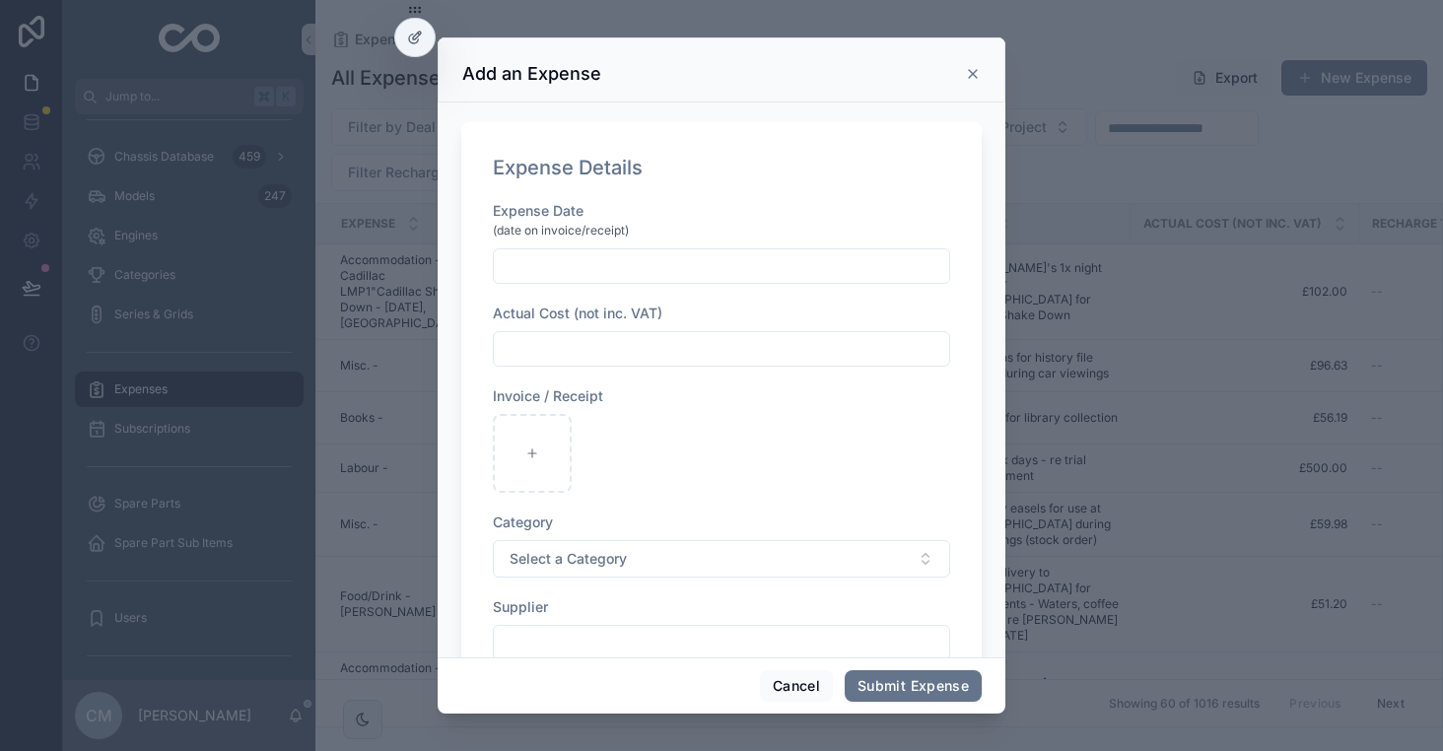
click at [602, 266] on input "scrollable content" at bounding box center [721, 266] width 455 height 28
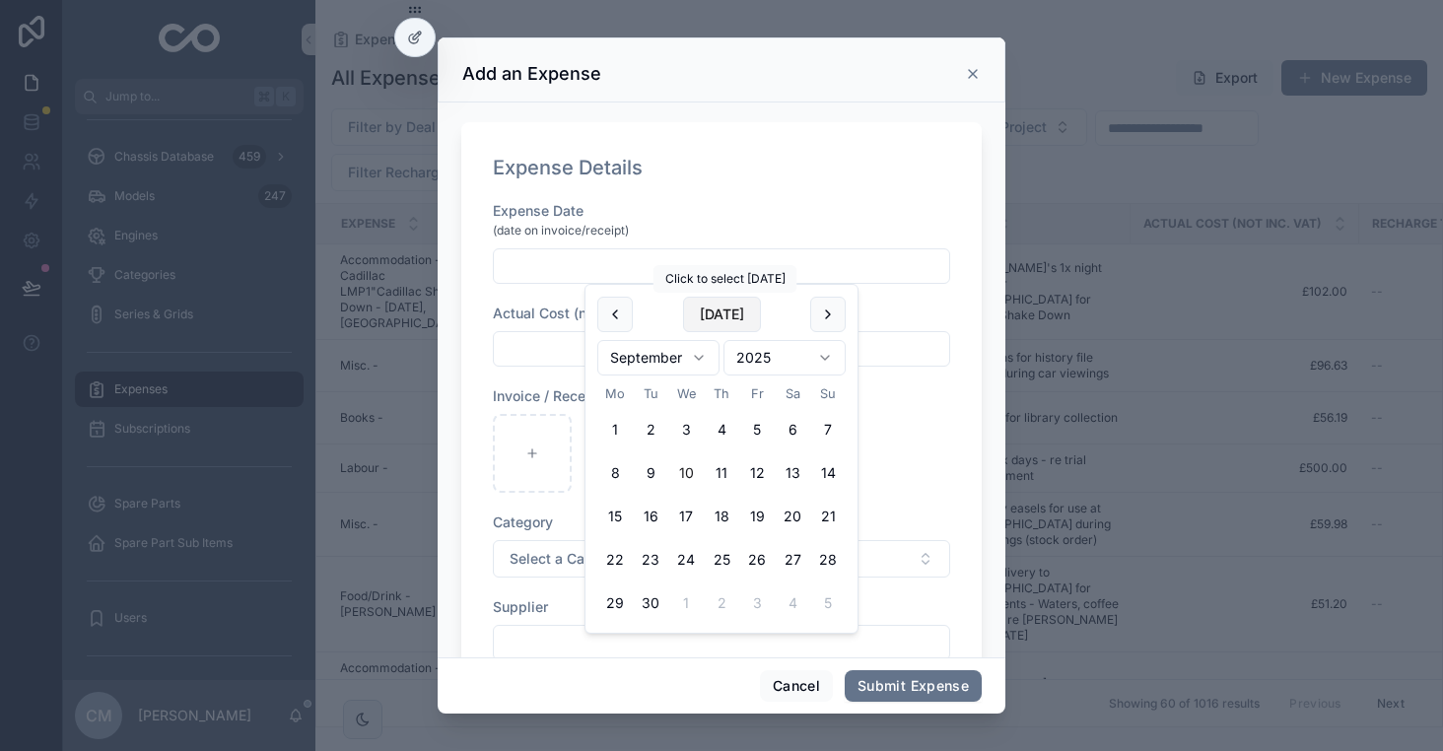
click at [711, 297] on button "Today" at bounding box center [722, 314] width 78 height 35
click at [639, 469] on button "9" at bounding box center [650, 472] width 35 height 35
type input "**********"
click at [540, 357] on input "scrollable content" at bounding box center [721, 349] width 455 height 28
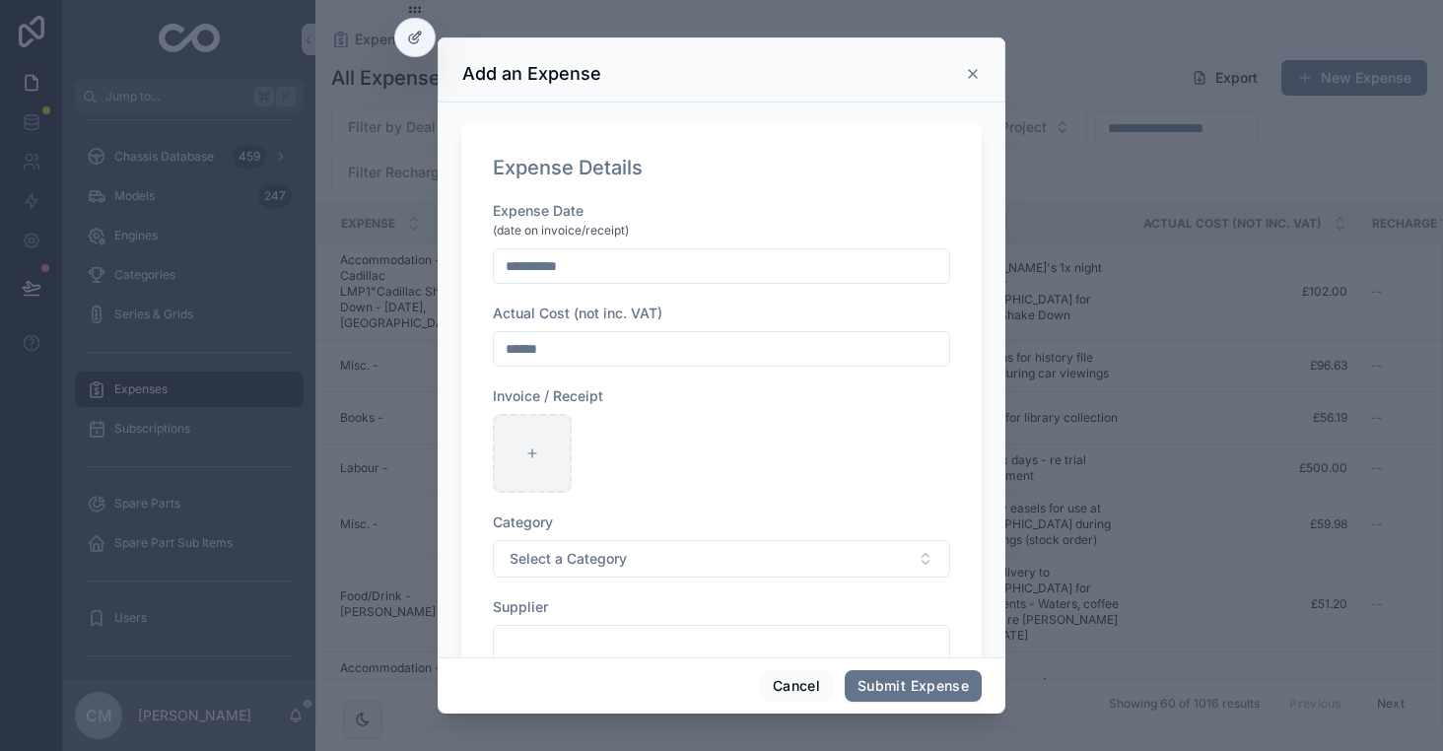
type input "******"
click at [541, 437] on div "scrollable content" at bounding box center [532, 453] width 79 height 79
type input "**********"
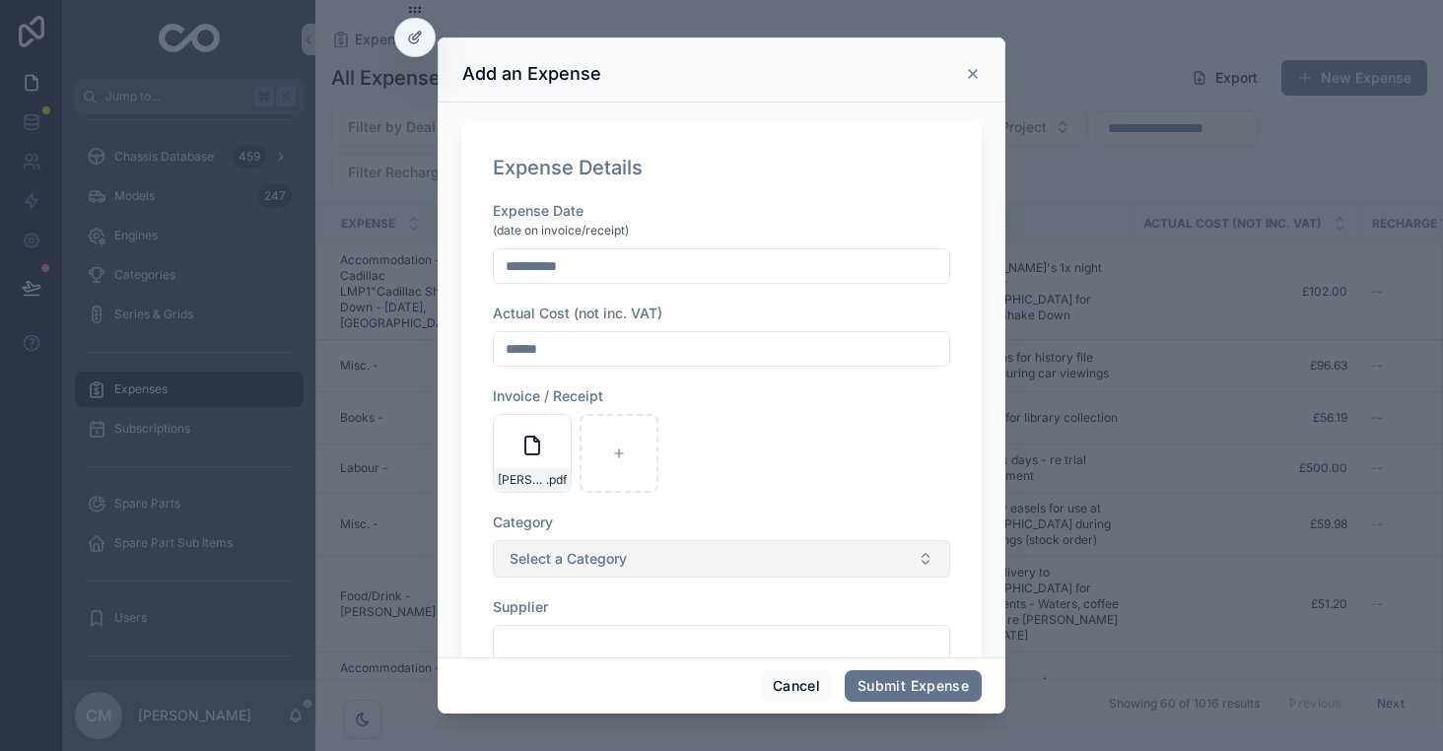
click at [601, 552] on span "Select a Category" at bounding box center [568, 559] width 117 height 20
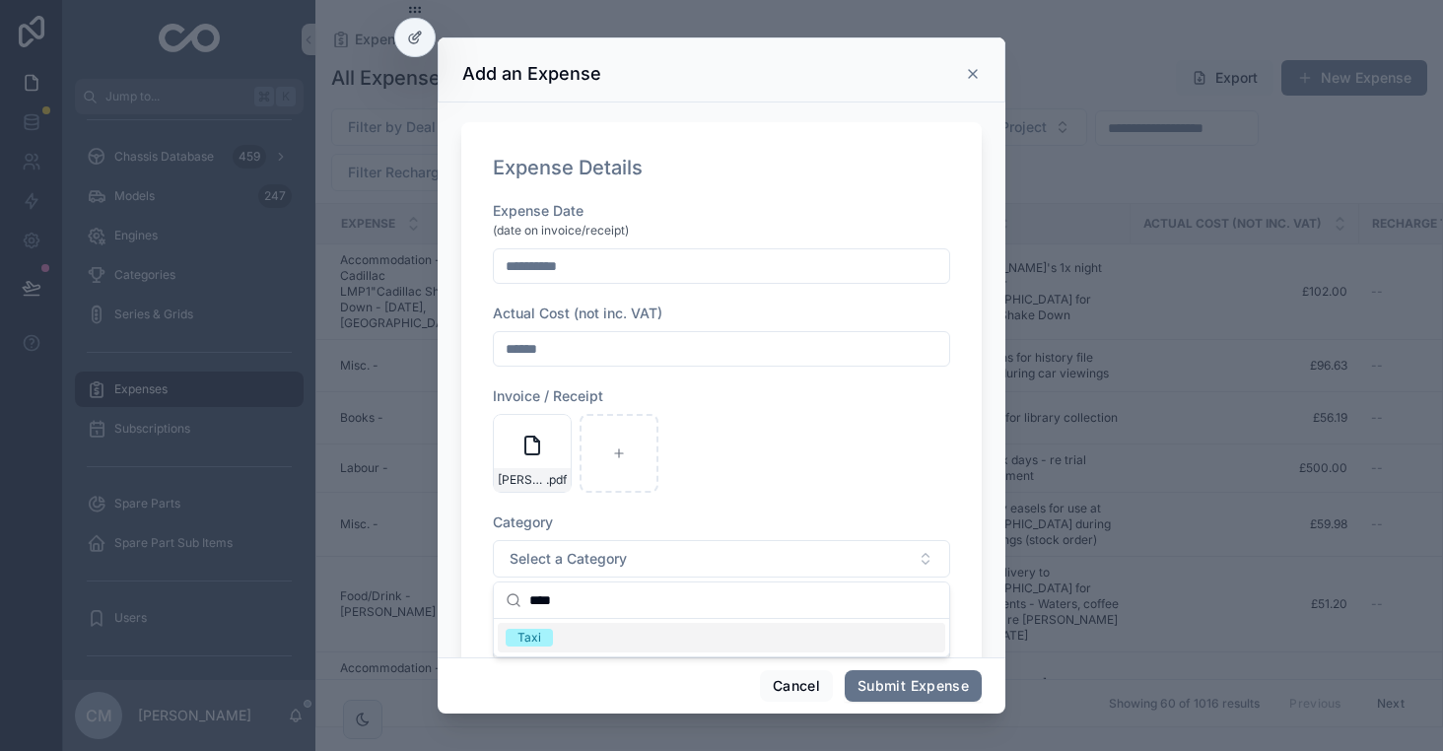
type input "****"
click at [540, 630] on span "Taxi" at bounding box center [529, 638] width 47 height 18
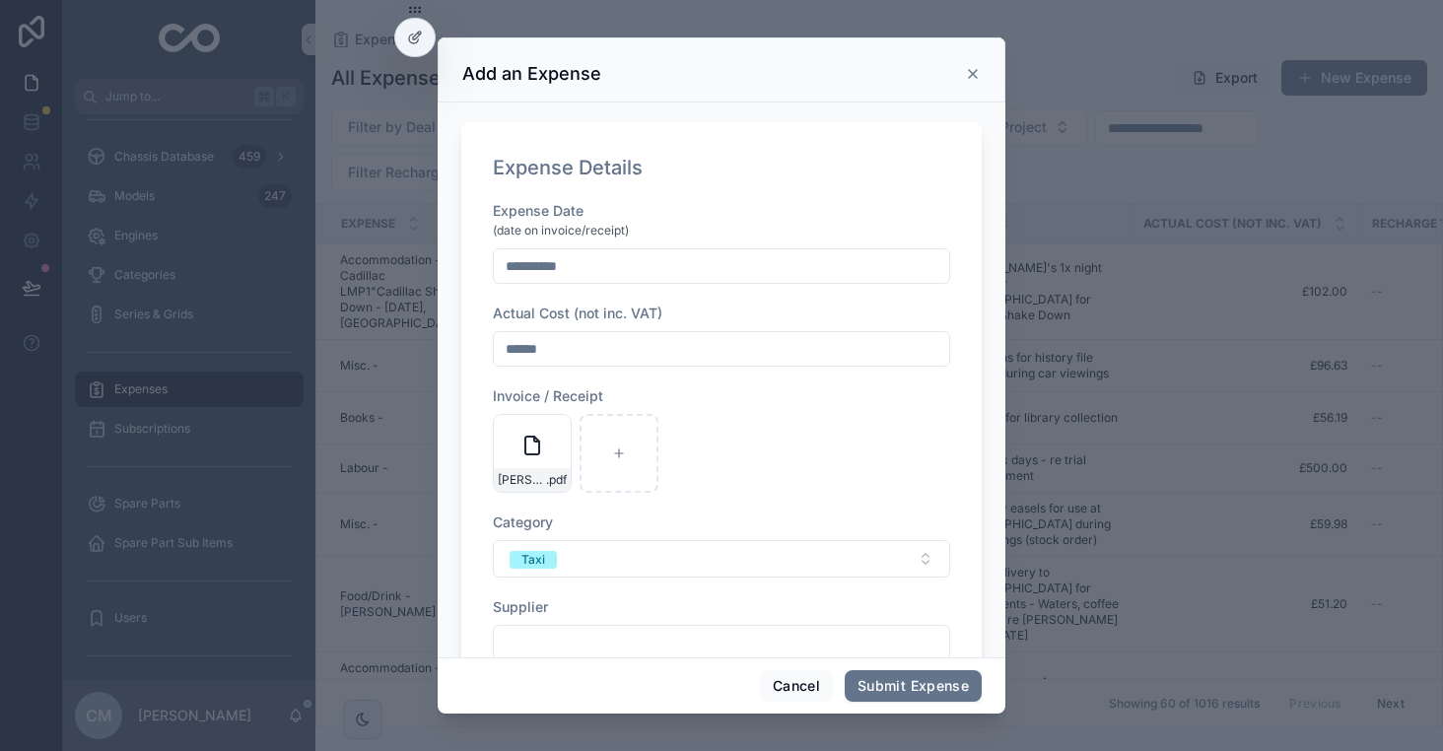
click at [580, 635] on input "scrollable content" at bounding box center [721, 643] width 455 height 28
type input "****"
click at [805, 433] on div "Sam Uber .pdf" at bounding box center [721, 453] width 457 height 79
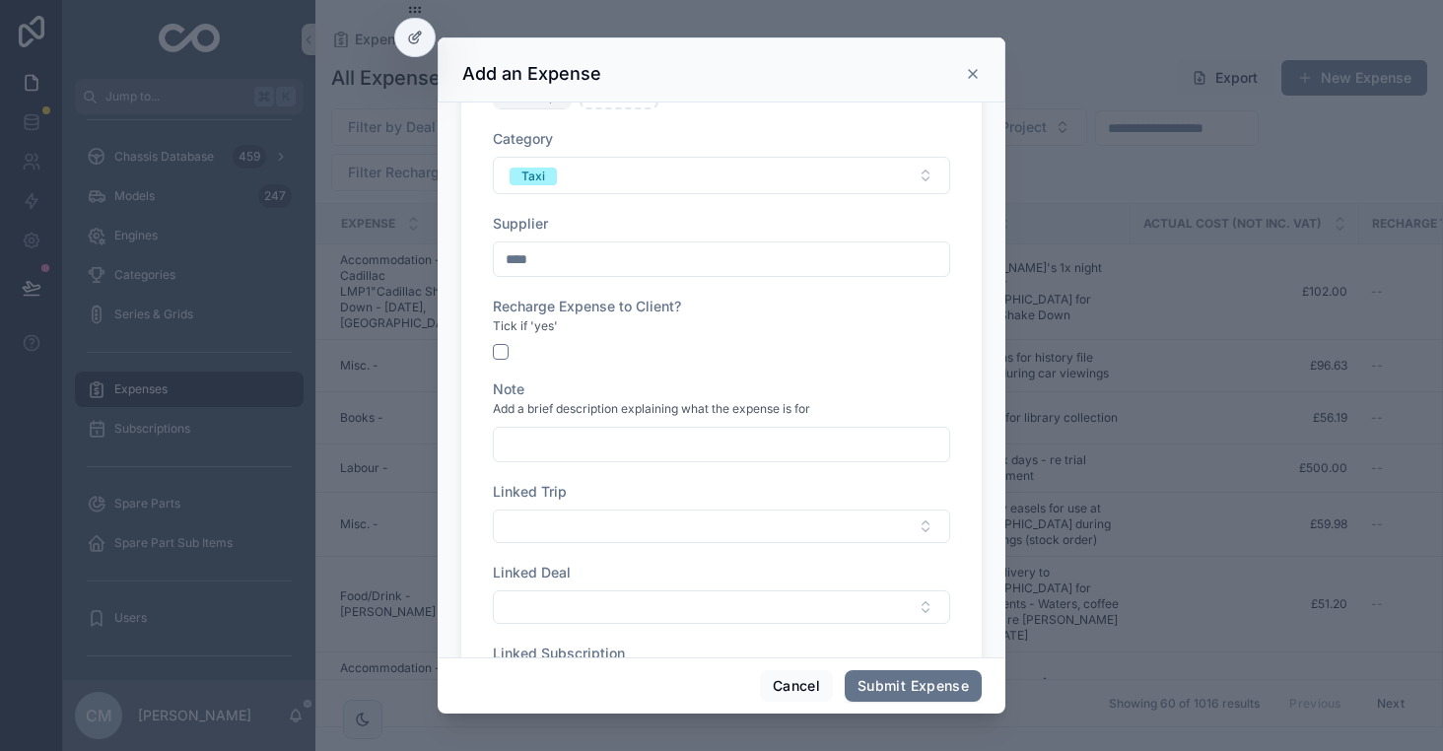
scroll to position [385, 0]
click at [579, 433] on input "scrollable content" at bounding box center [721, 443] width 455 height 28
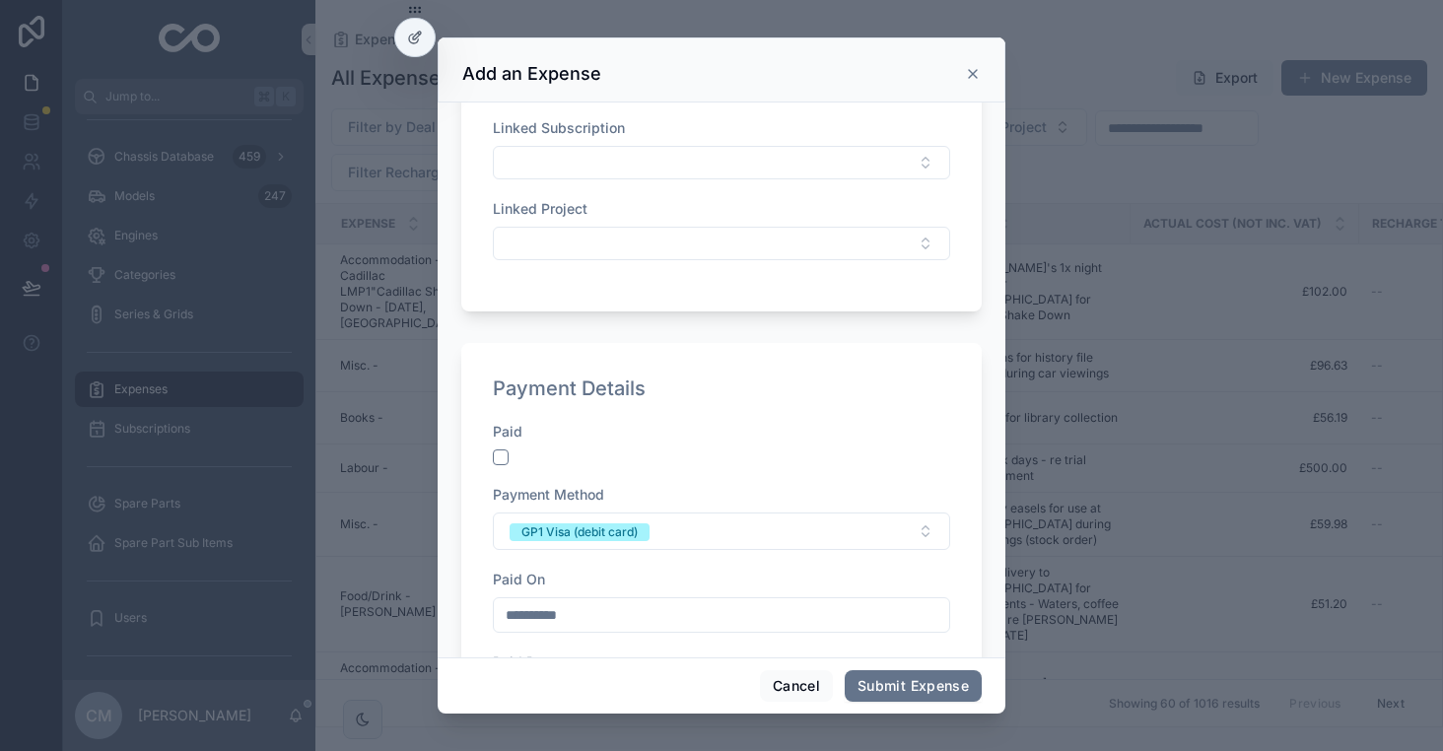
scroll to position [920, 0]
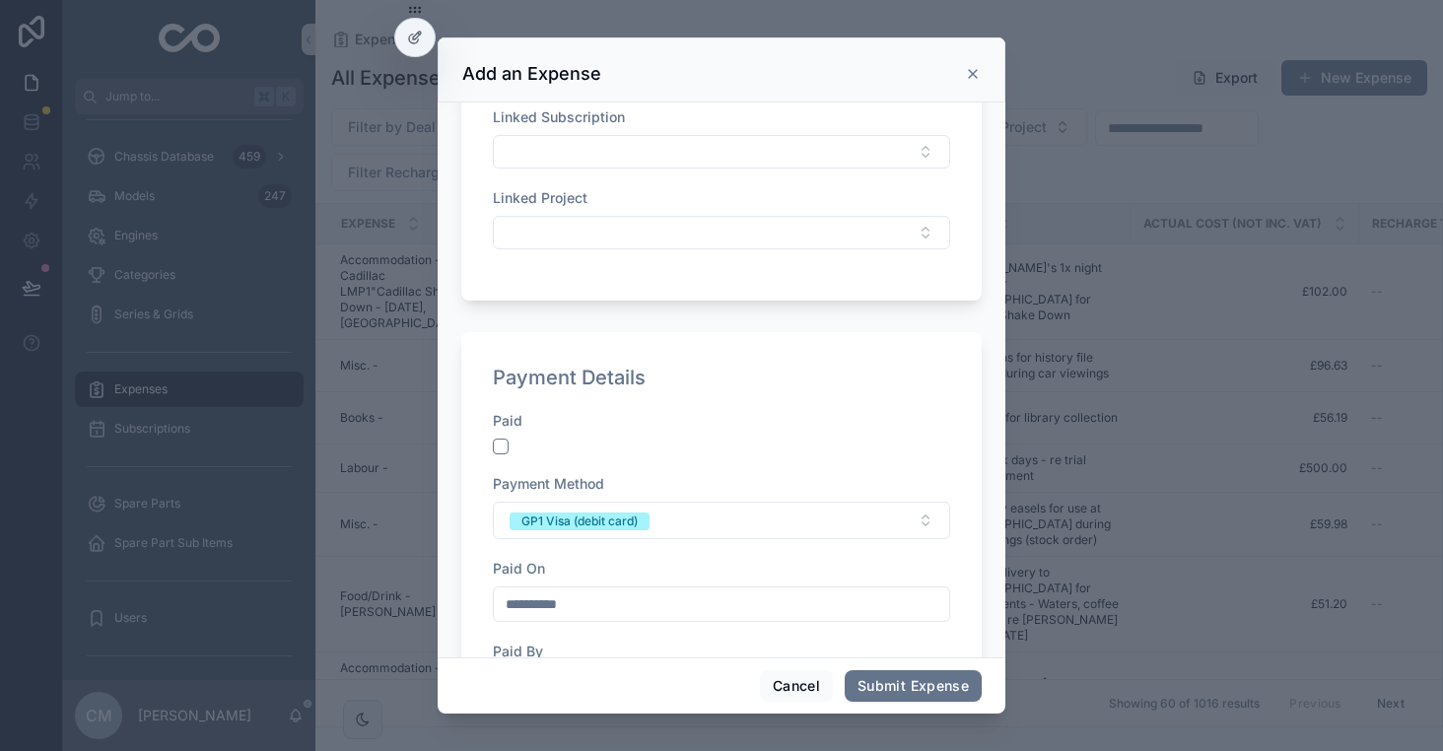
type input "**********"
click at [500, 450] on button "scrollable content" at bounding box center [501, 447] width 16 height 16
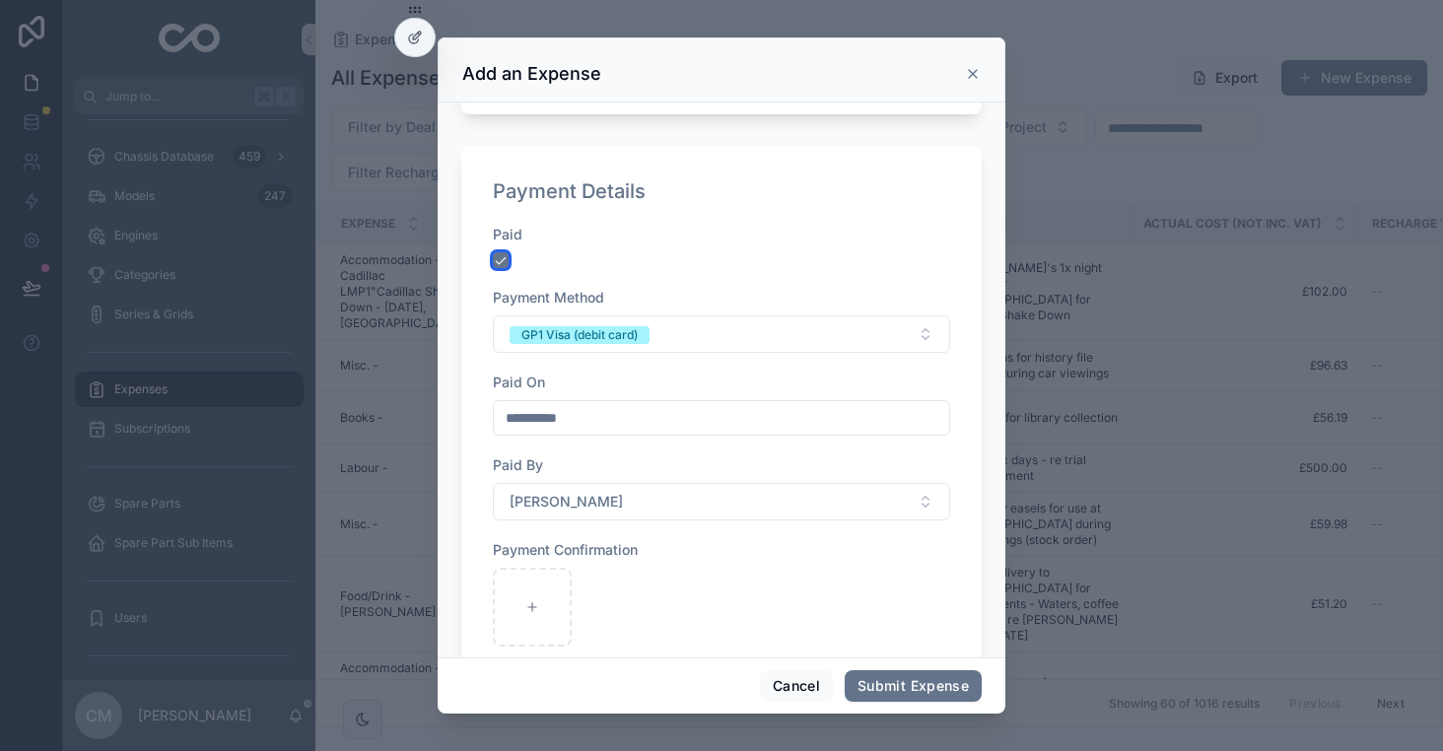
scroll to position [1244, 0]
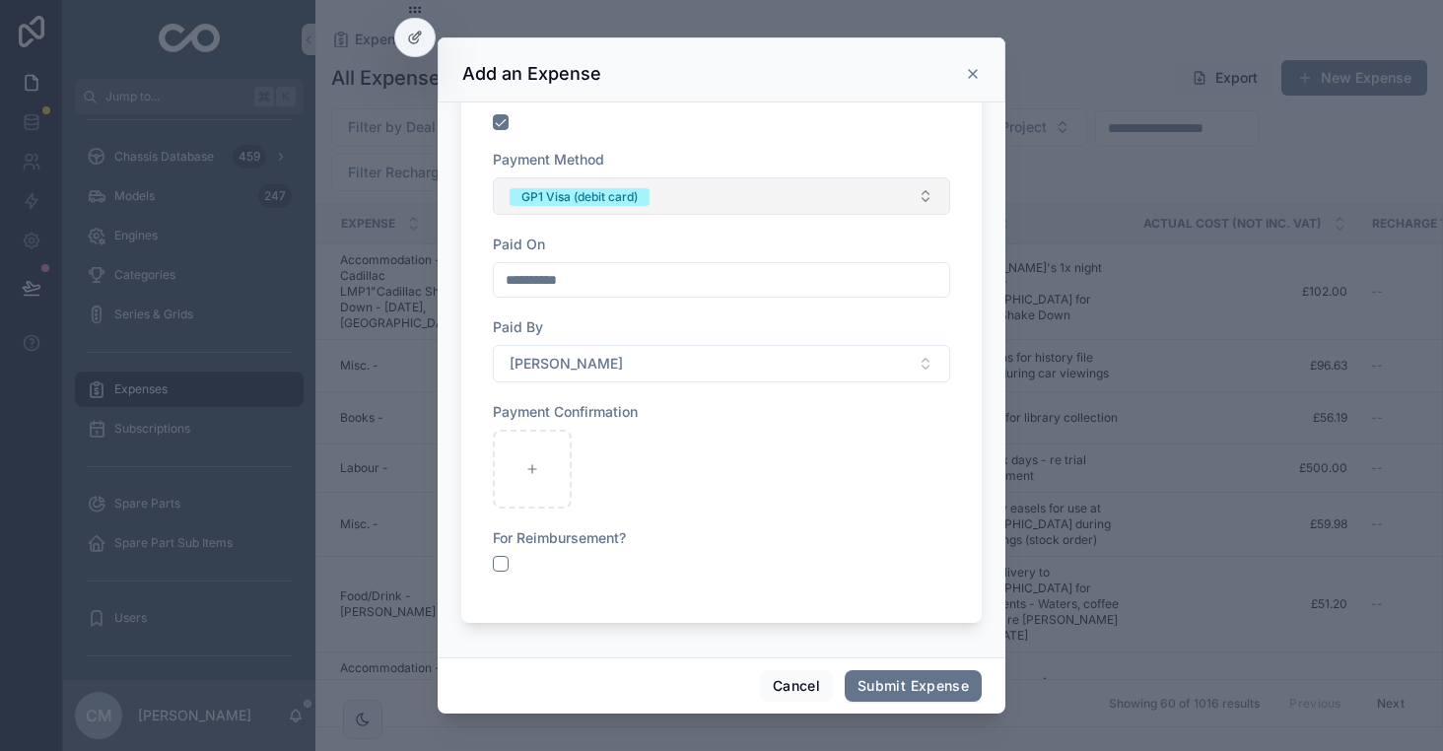
click at [539, 194] on div "GP1 Visa (debit card)" at bounding box center [579, 197] width 116 height 18
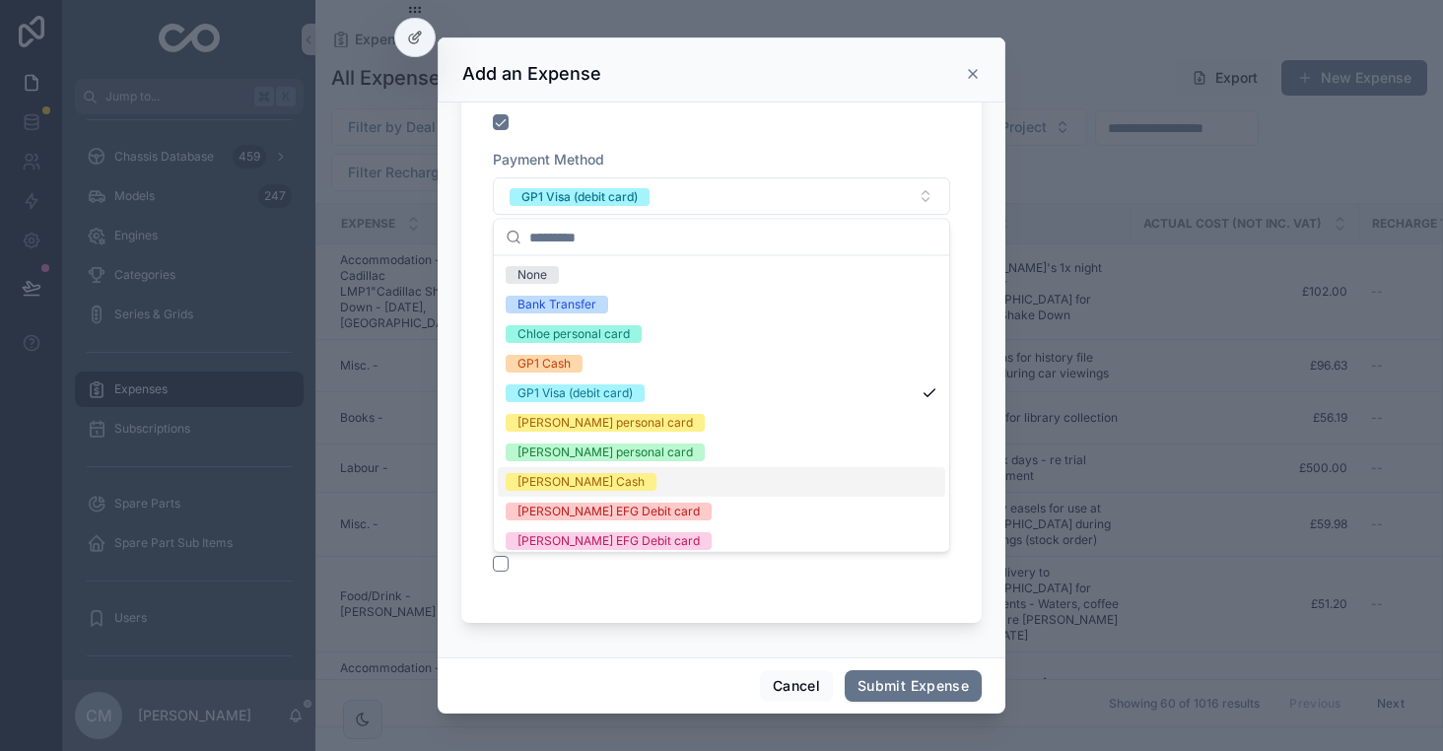
scroll to position [8, 0]
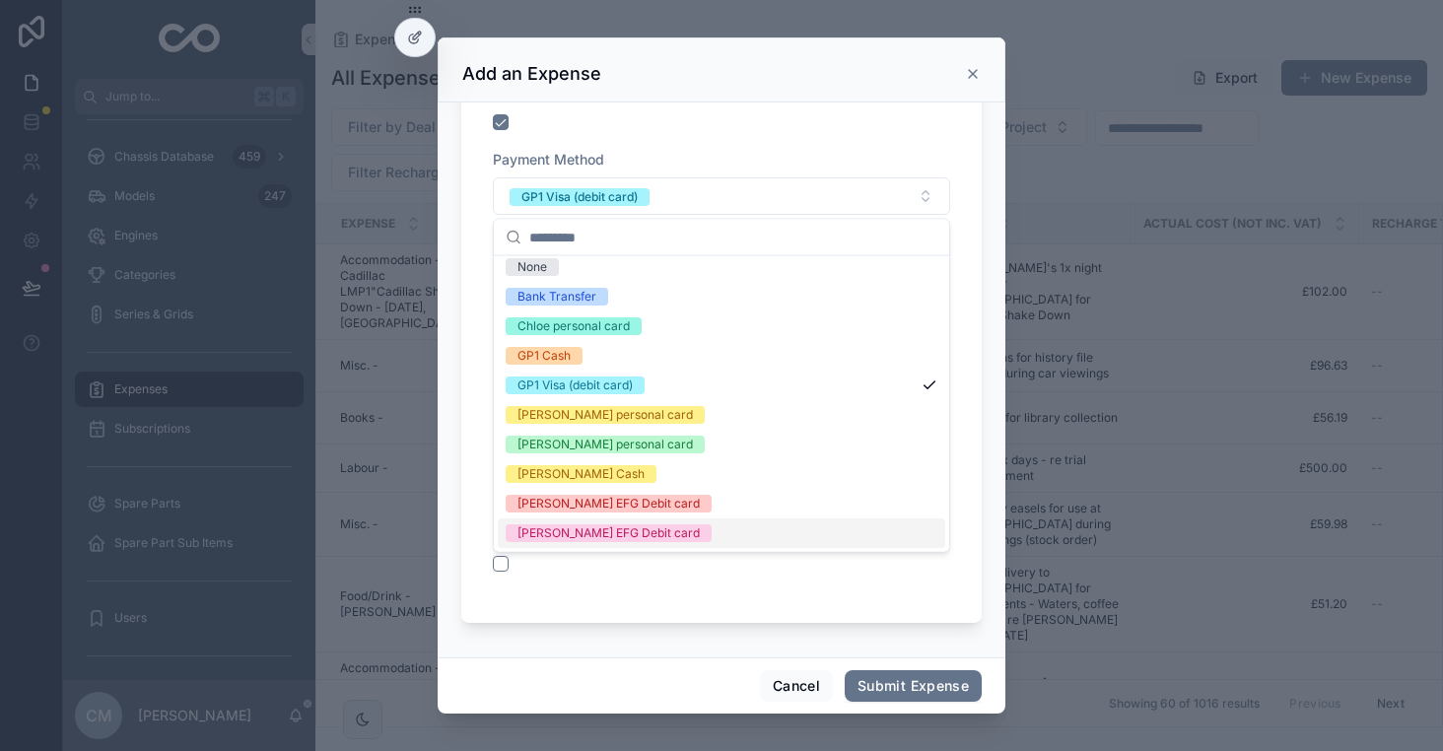
click at [590, 540] on div "Sam EFG Debit card" at bounding box center [609, 533] width 182 height 18
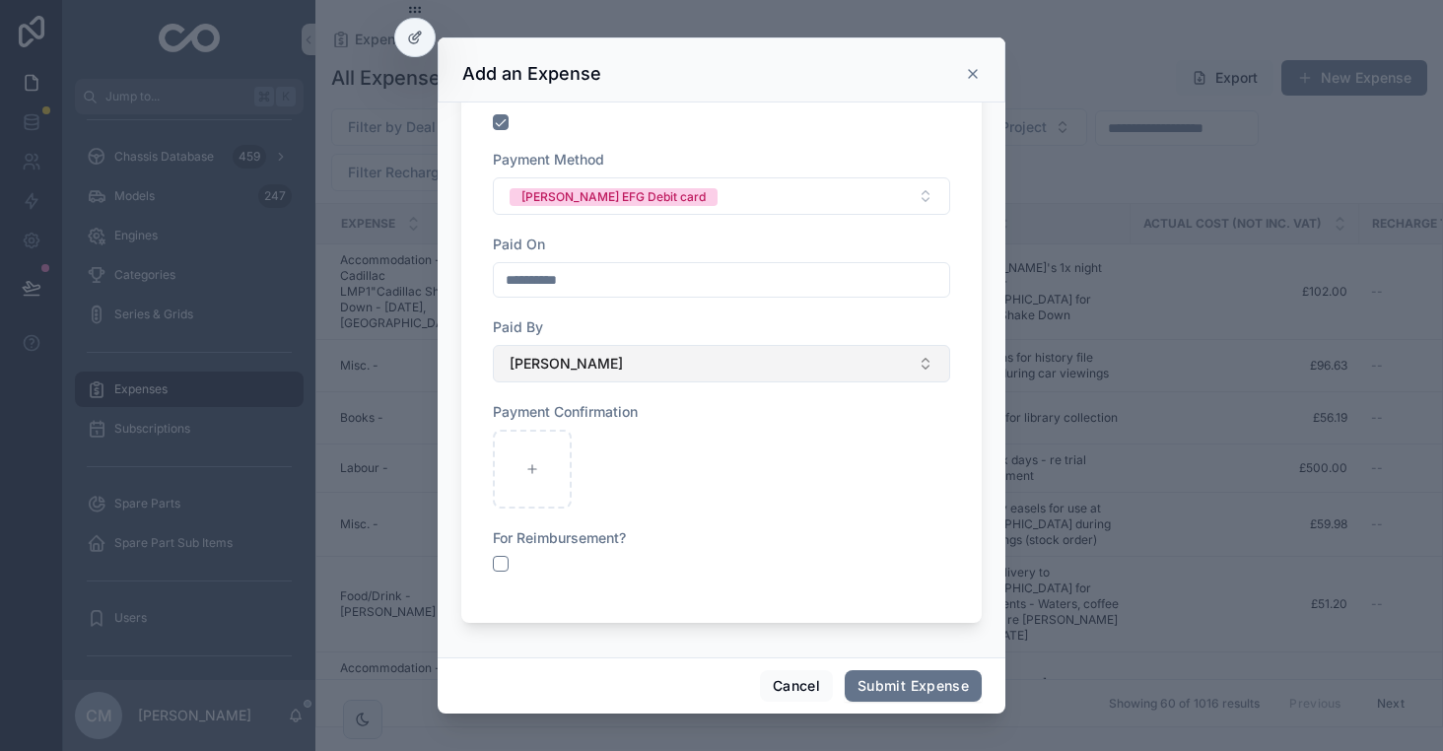
click at [665, 370] on button "[PERSON_NAME]" at bounding box center [721, 363] width 457 height 37
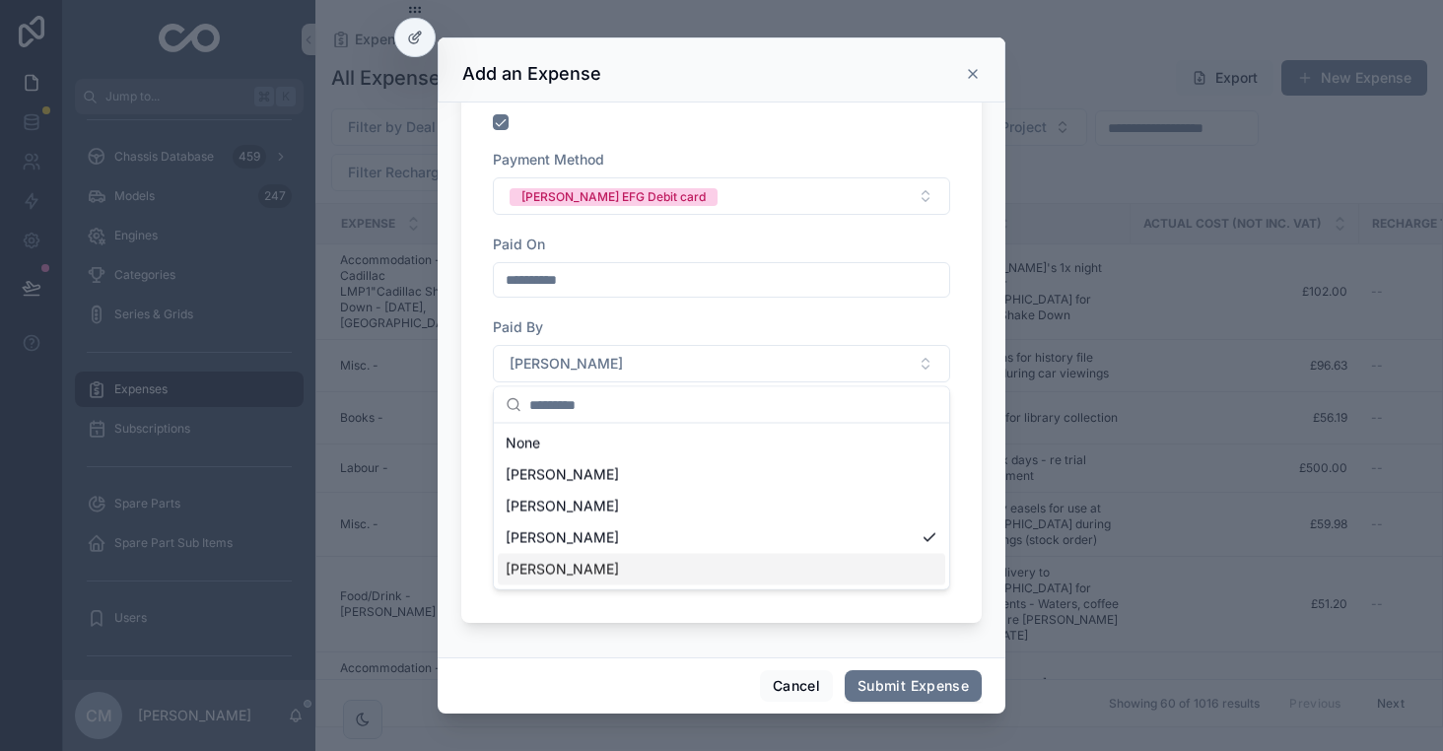
click at [558, 564] on span "Sam Hancock" at bounding box center [562, 570] width 113 height 20
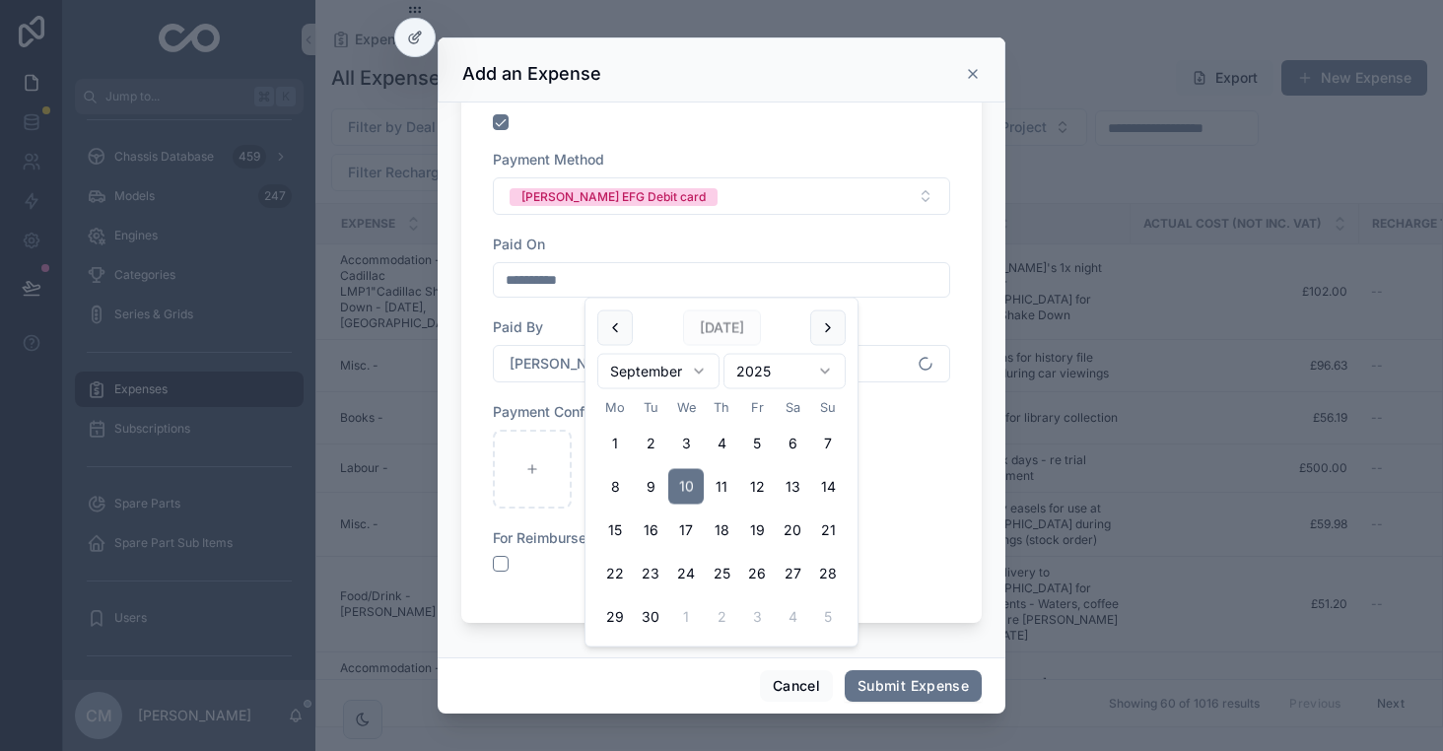
click at [561, 266] on input "**********" at bounding box center [721, 280] width 455 height 28
click at [649, 486] on button "9" at bounding box center [650, 486] width 35 height 35
type input "**********"
click at [912, 559] on div "scrollable content" at bounding box center [721, 564] width 457 height 16
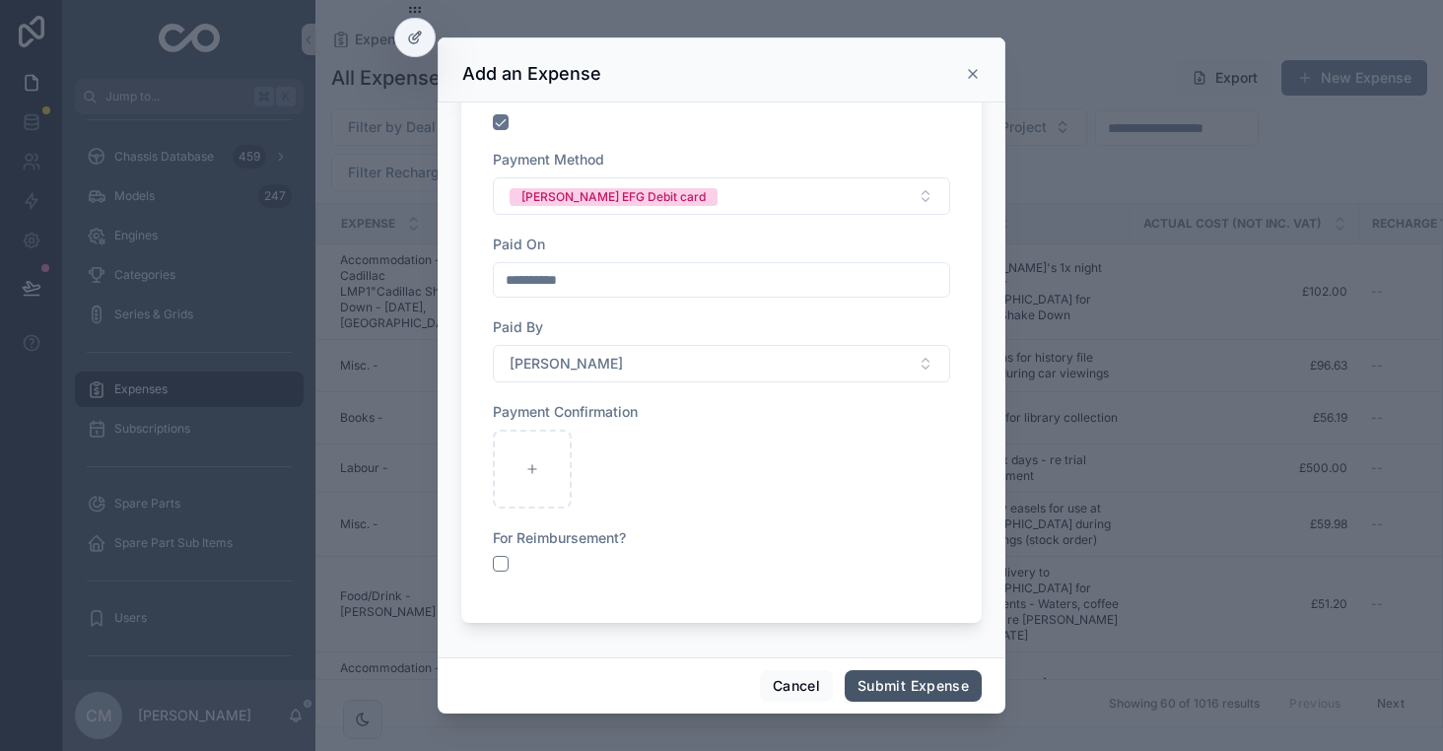
click at [920, 686] on button "Submit Expense" at bounding box center [913, 686] width 137 height 32
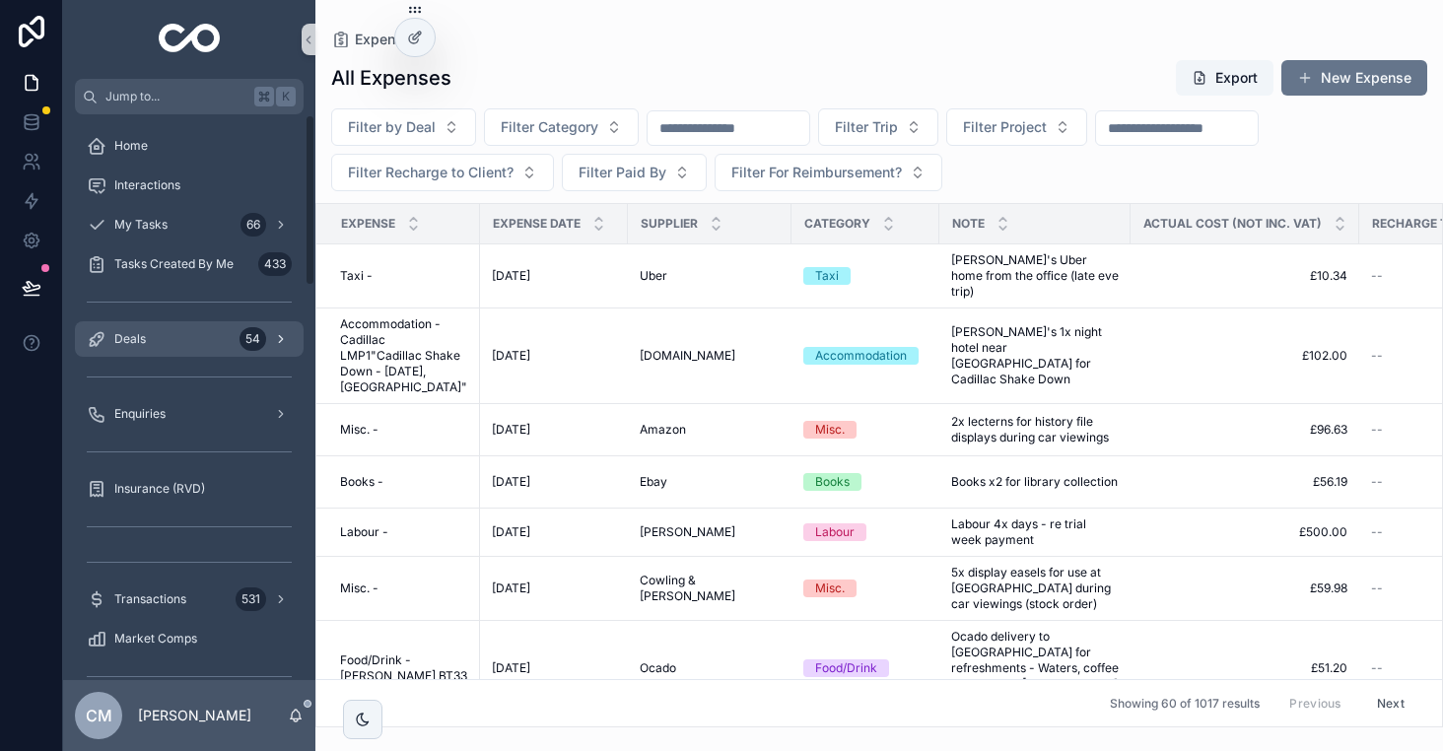
click at [140, 350] on div "Deals 54" at bounding box center [189, 339] width 205 height 32
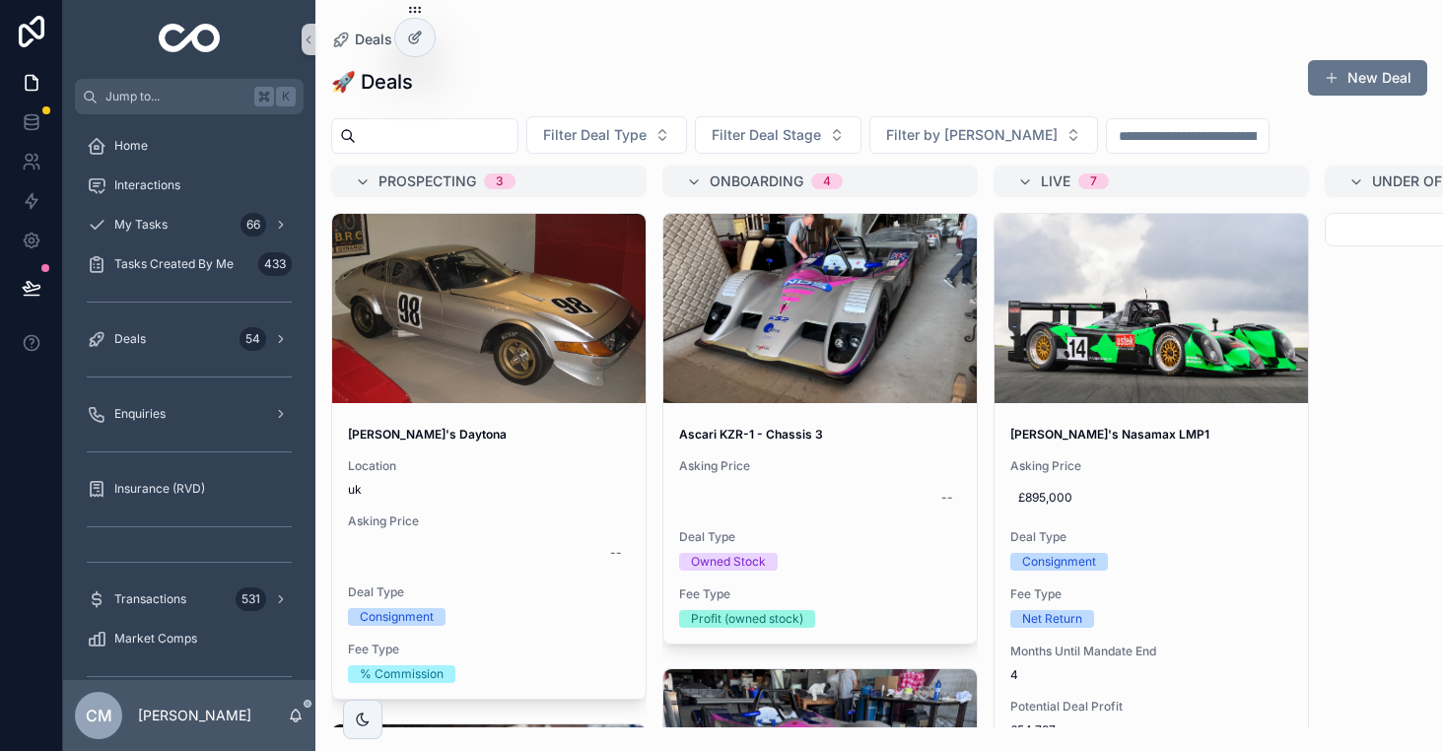
click at [471, 126] on input "scrollable content" at bounding box center [437, 136] width 162 height 28
type input "******"
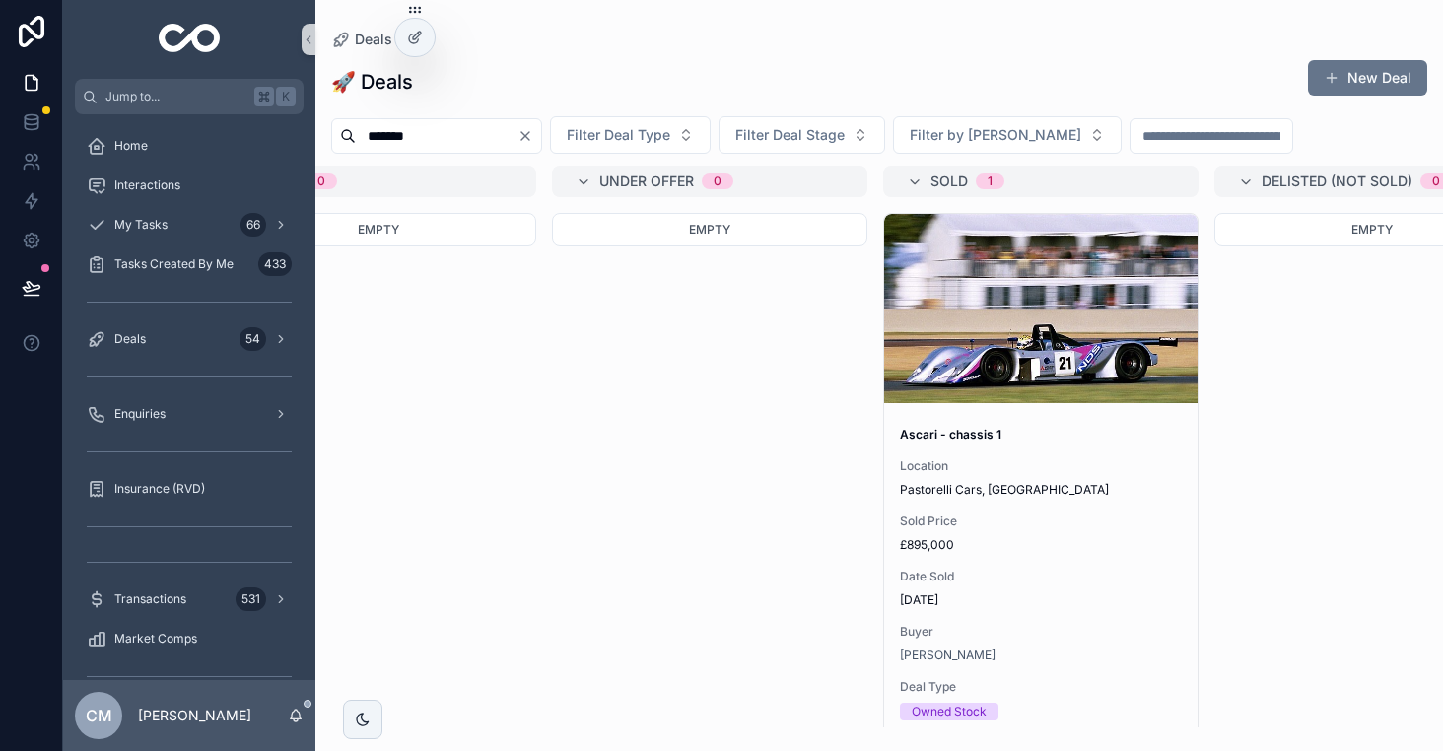
scroll to position [0, 887]
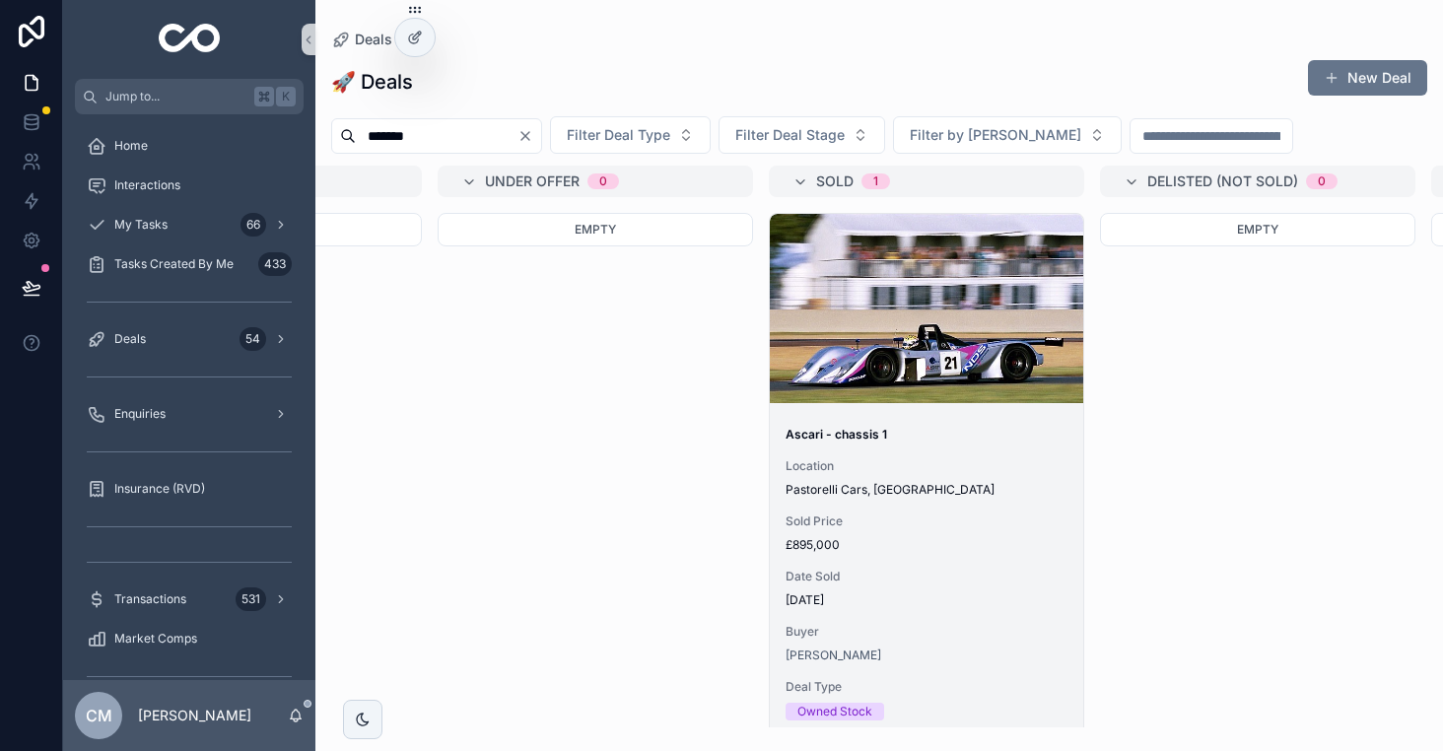
click at [943, 532] on div "Sold Price £895,000" at bounding box center [927, 533] width 282 height 39
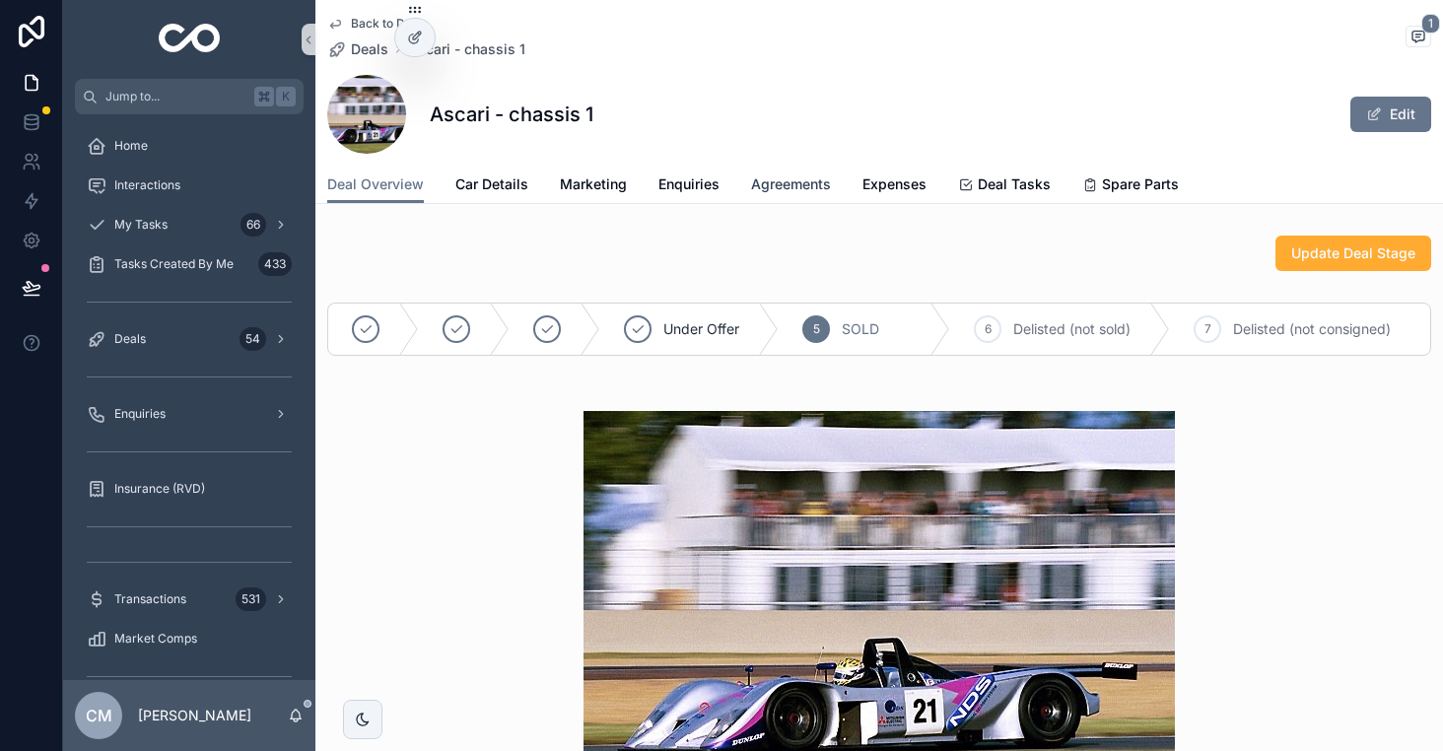
click at [794, 171] on link "Agreements" at bounding box center [791, 186] width 80 height 39
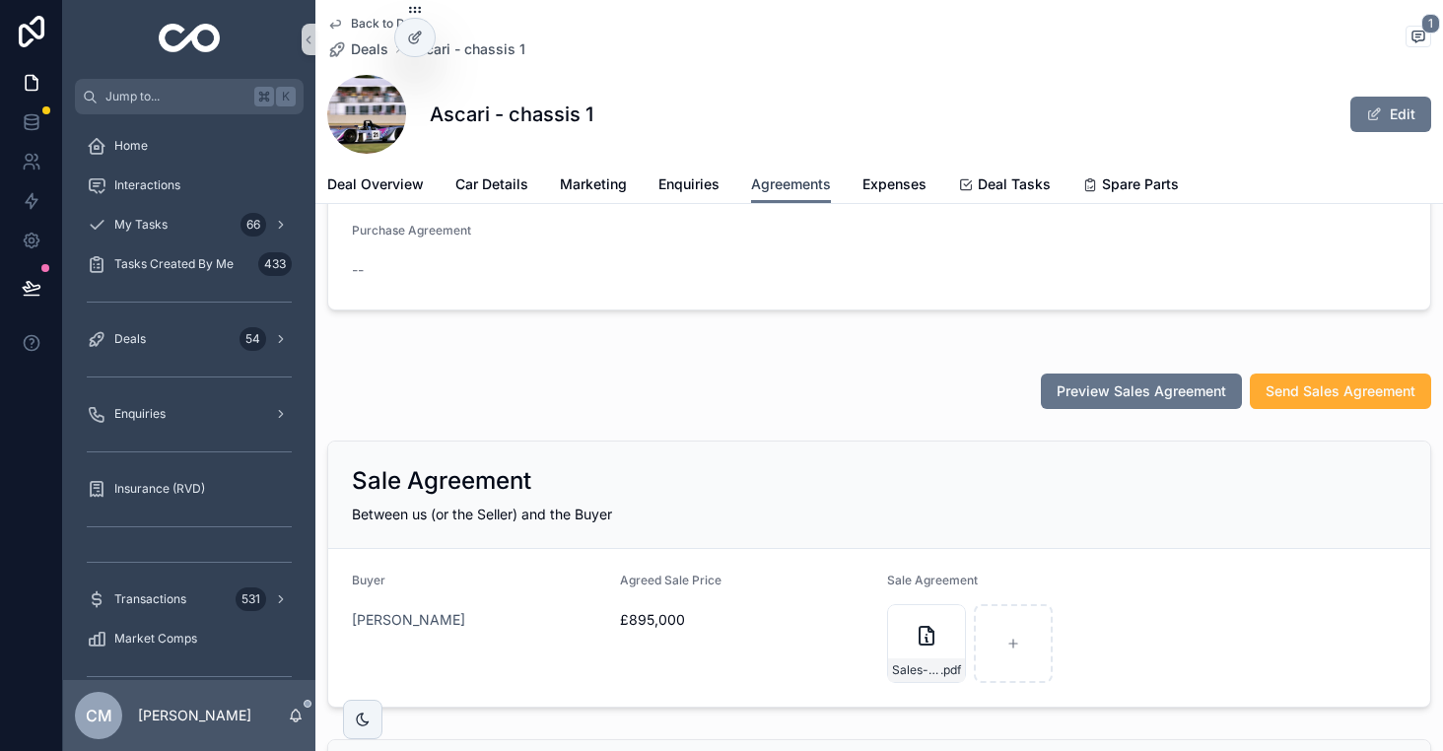
scroll to position [432, 0]
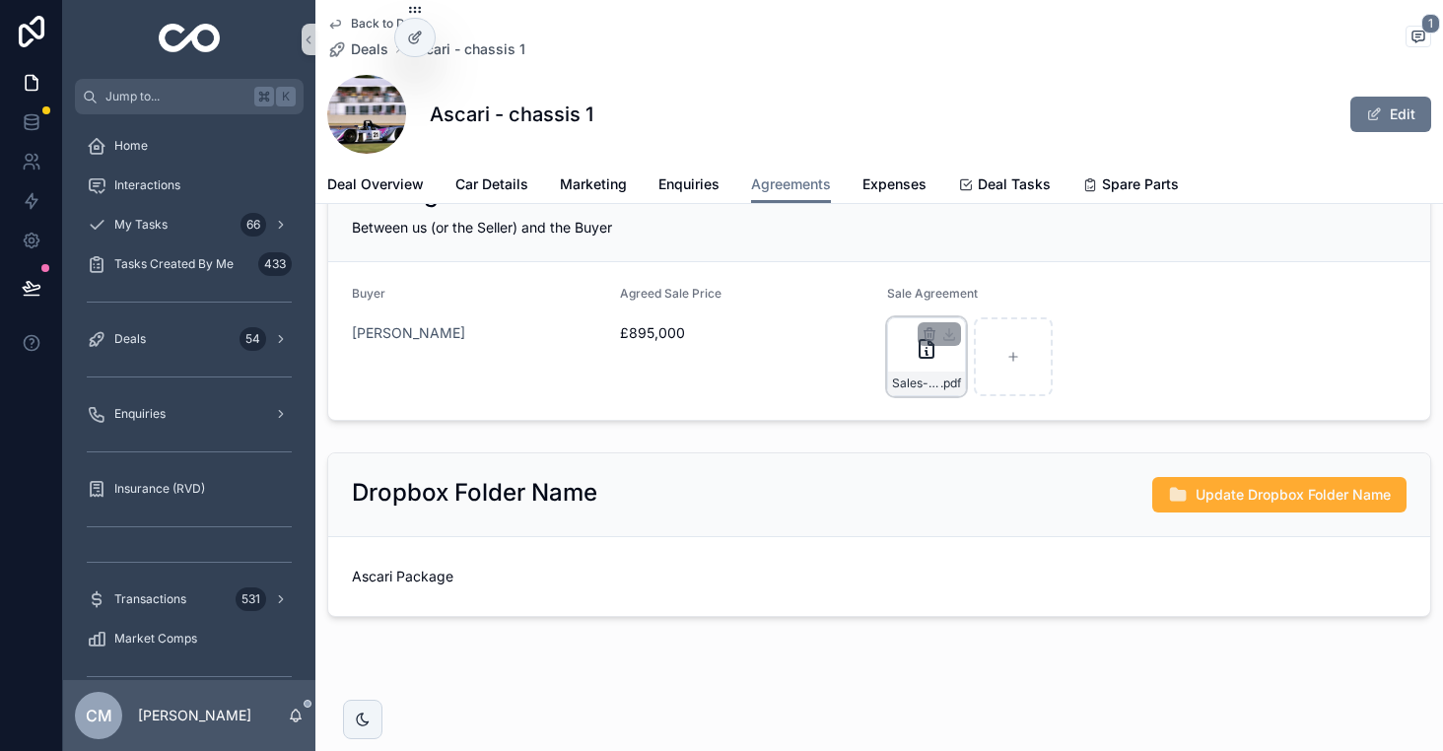
click at [924, 356] on icon "scrollable content" at bounding box center [927, 349] width 24 height 24
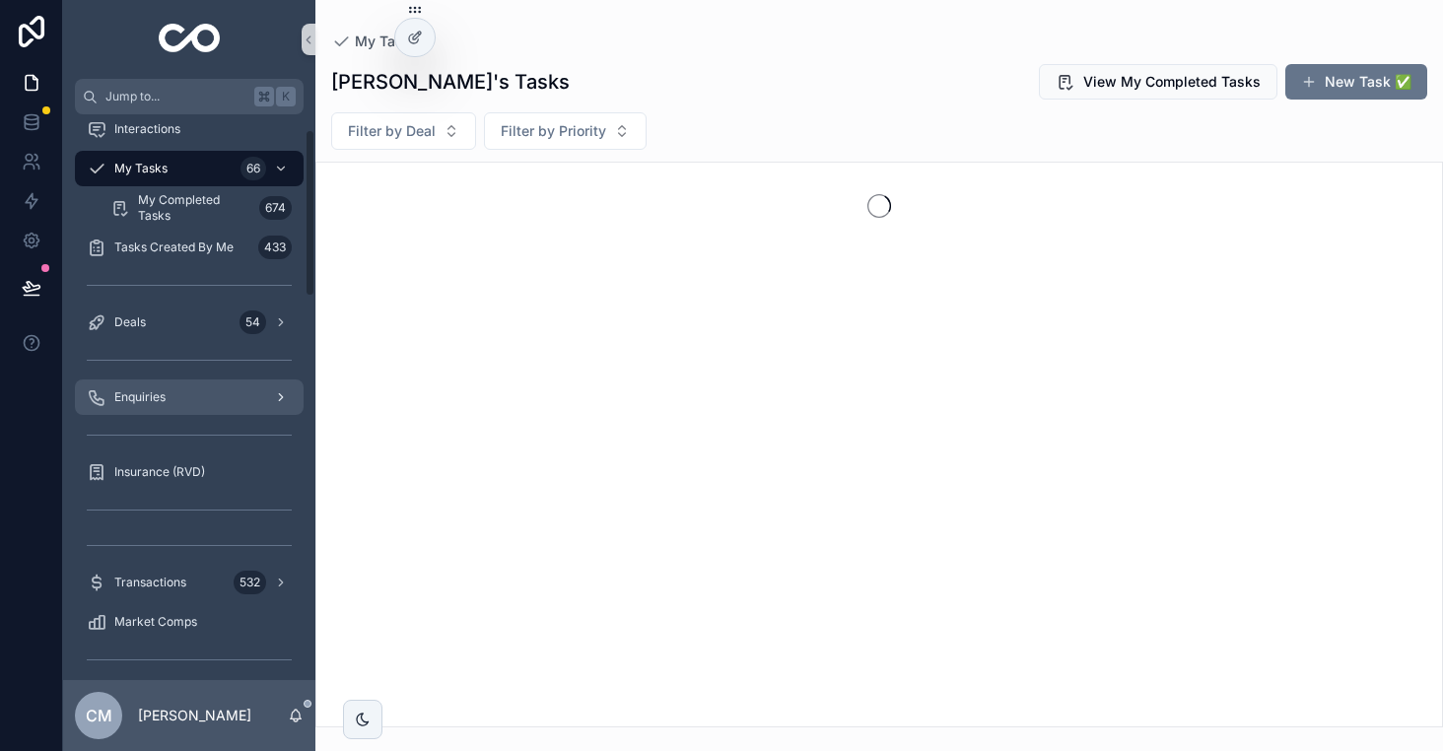
scroll to position [58, 0]
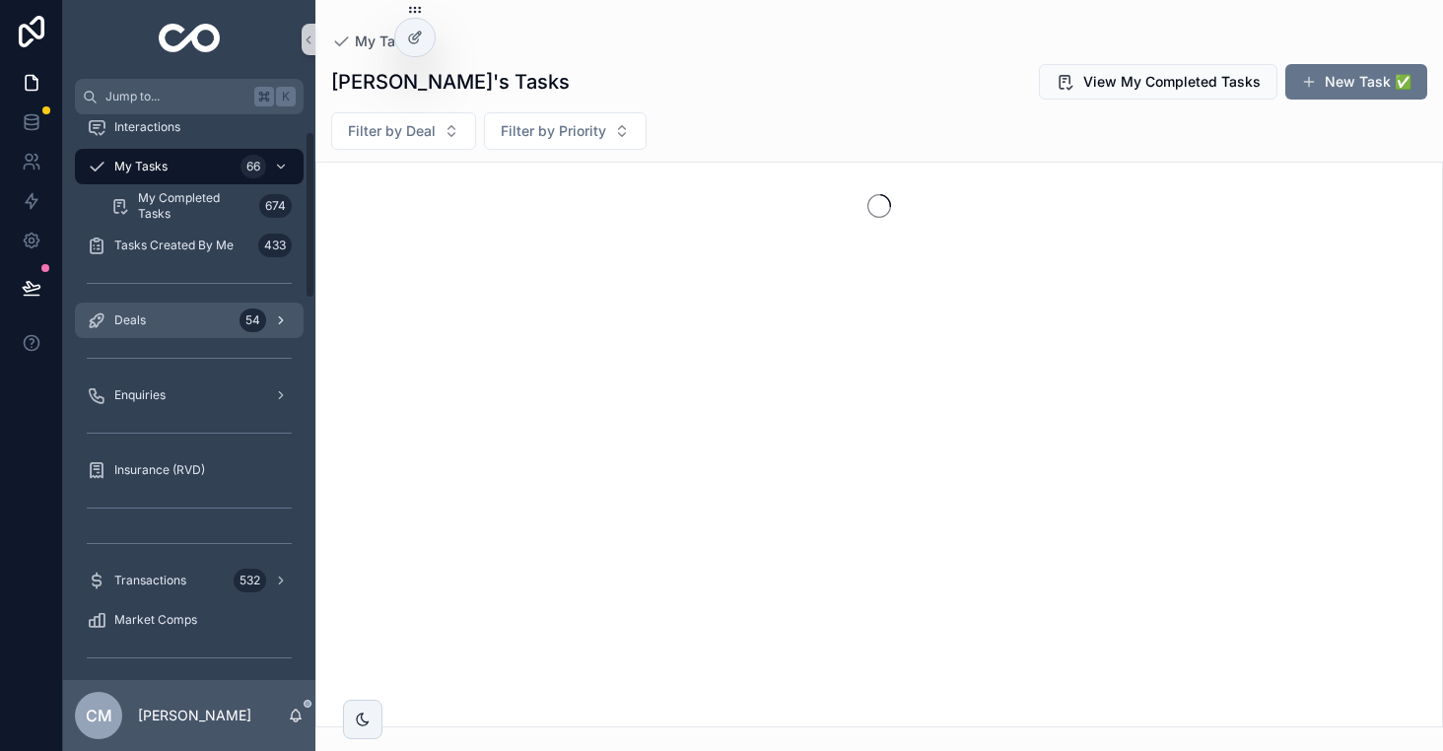
click at [162, 320] on div "Deals 54" at bounding box center [189, 321] width 205 height 32
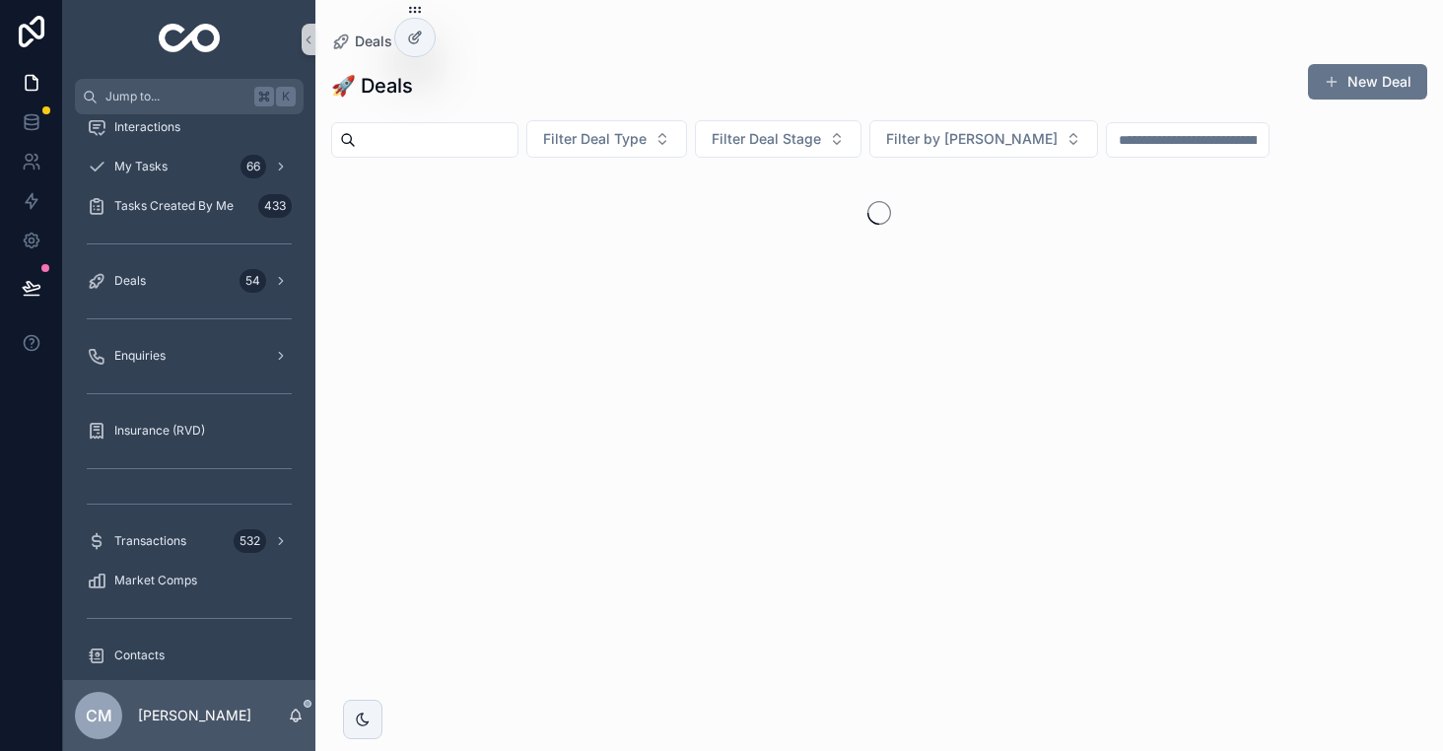
click at [434, 138] on input "scrollable content" at bounding box center [437, 140] width 162 height 28
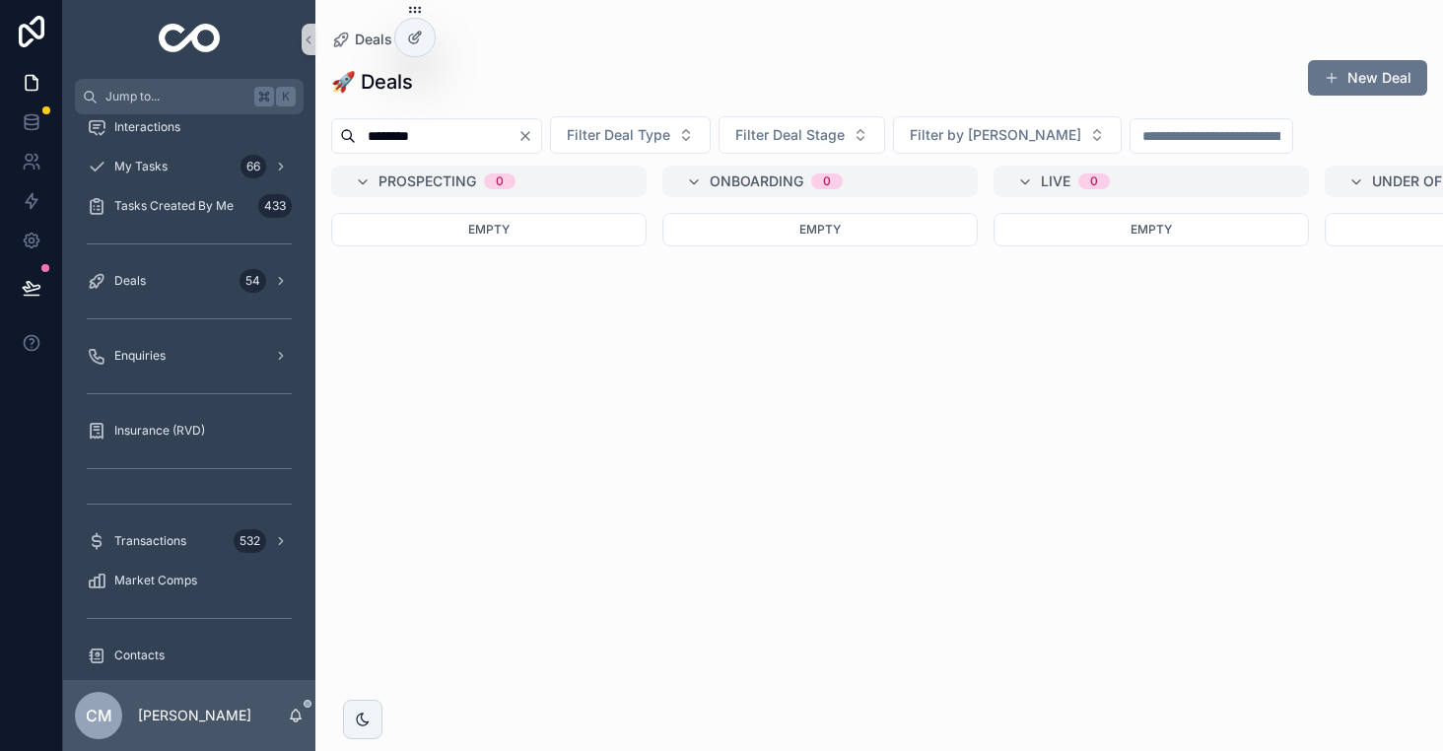
type input "********"
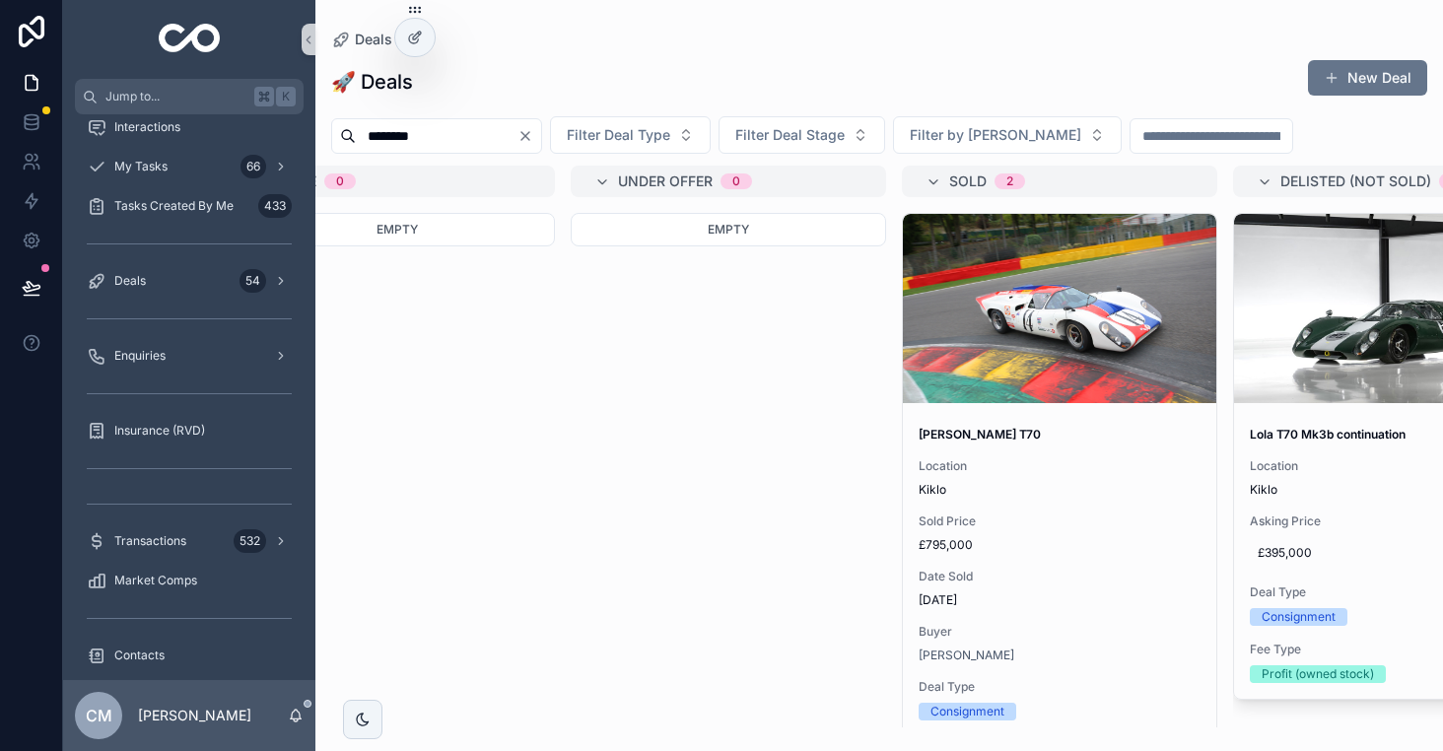
scroll to position [0, 755]
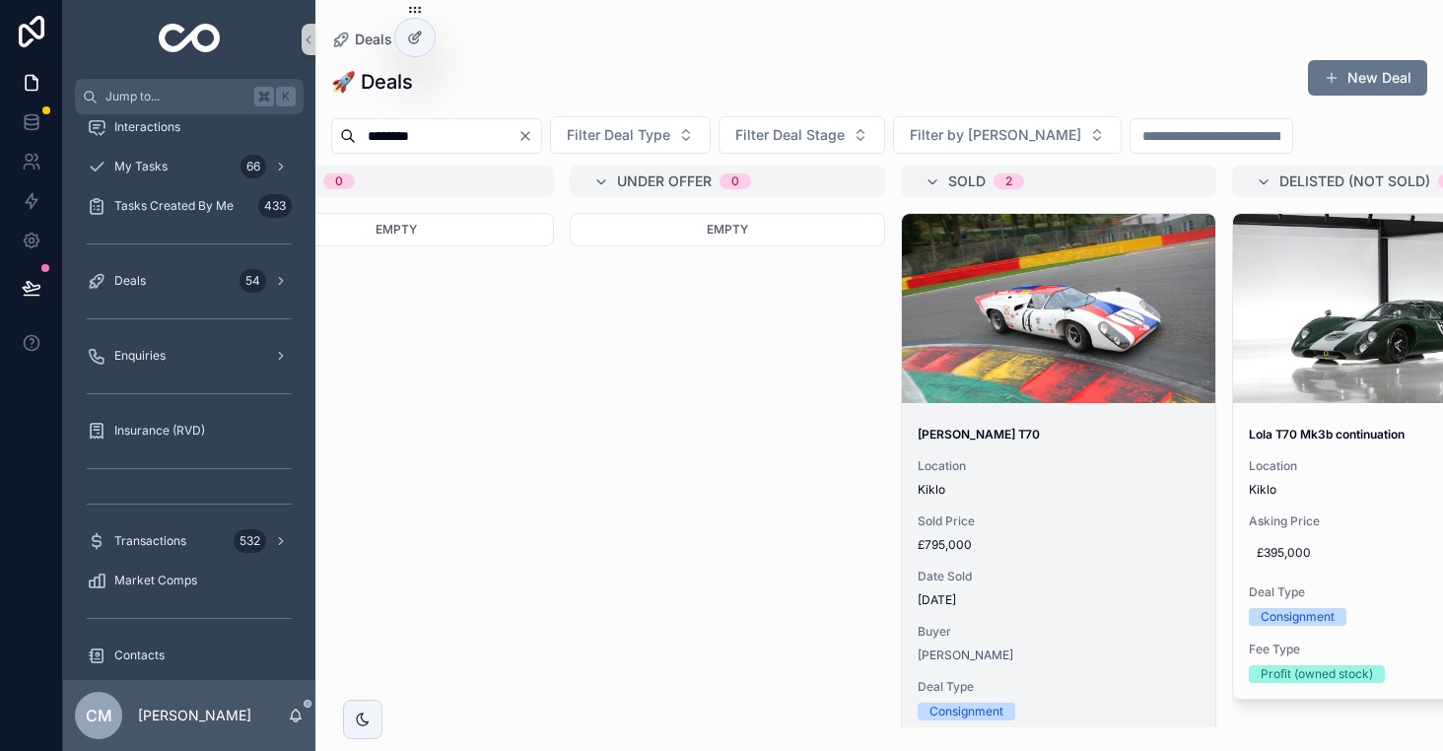
click at [1039, 480] on div "Location [GEOGRAPHIC_DATA]" at bounding box center [1059, 477] width 282 height 39
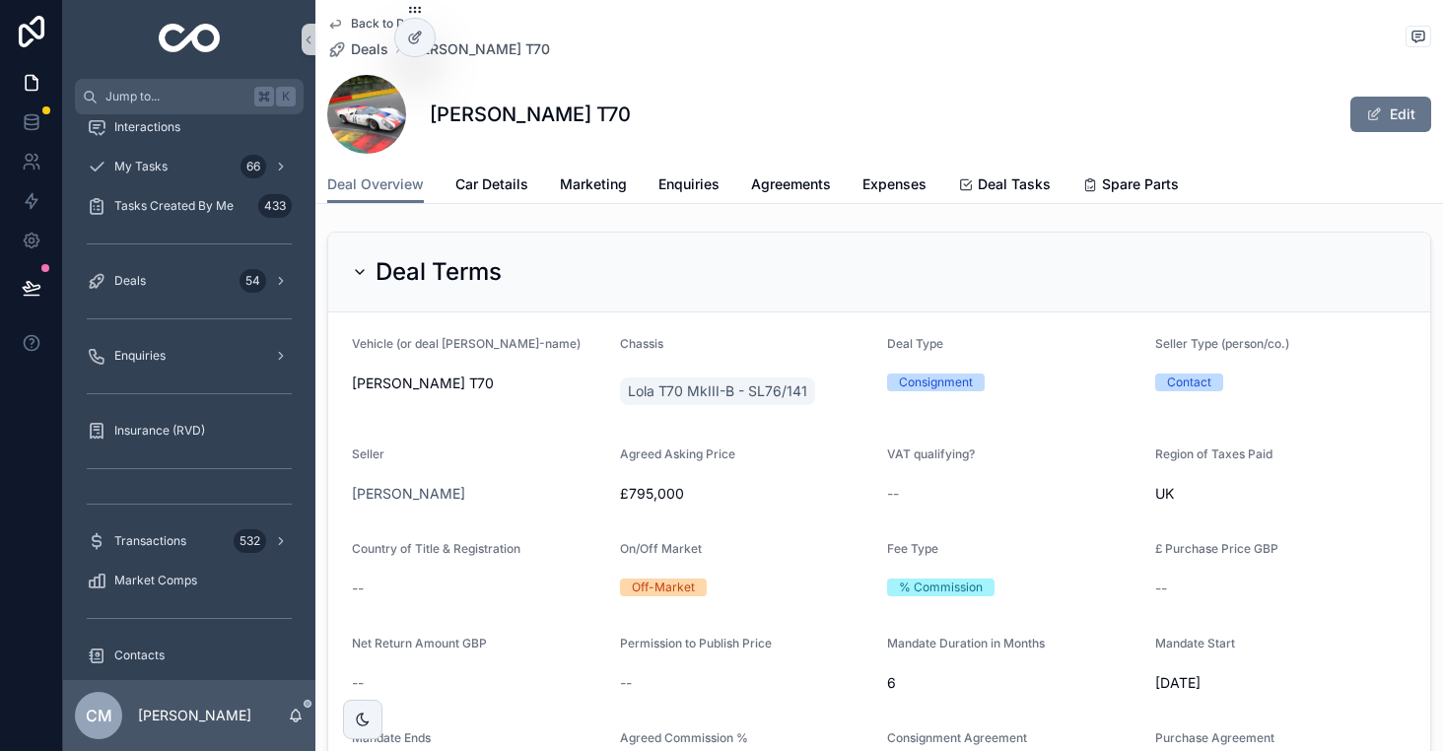
scroll to position [1276, 0]
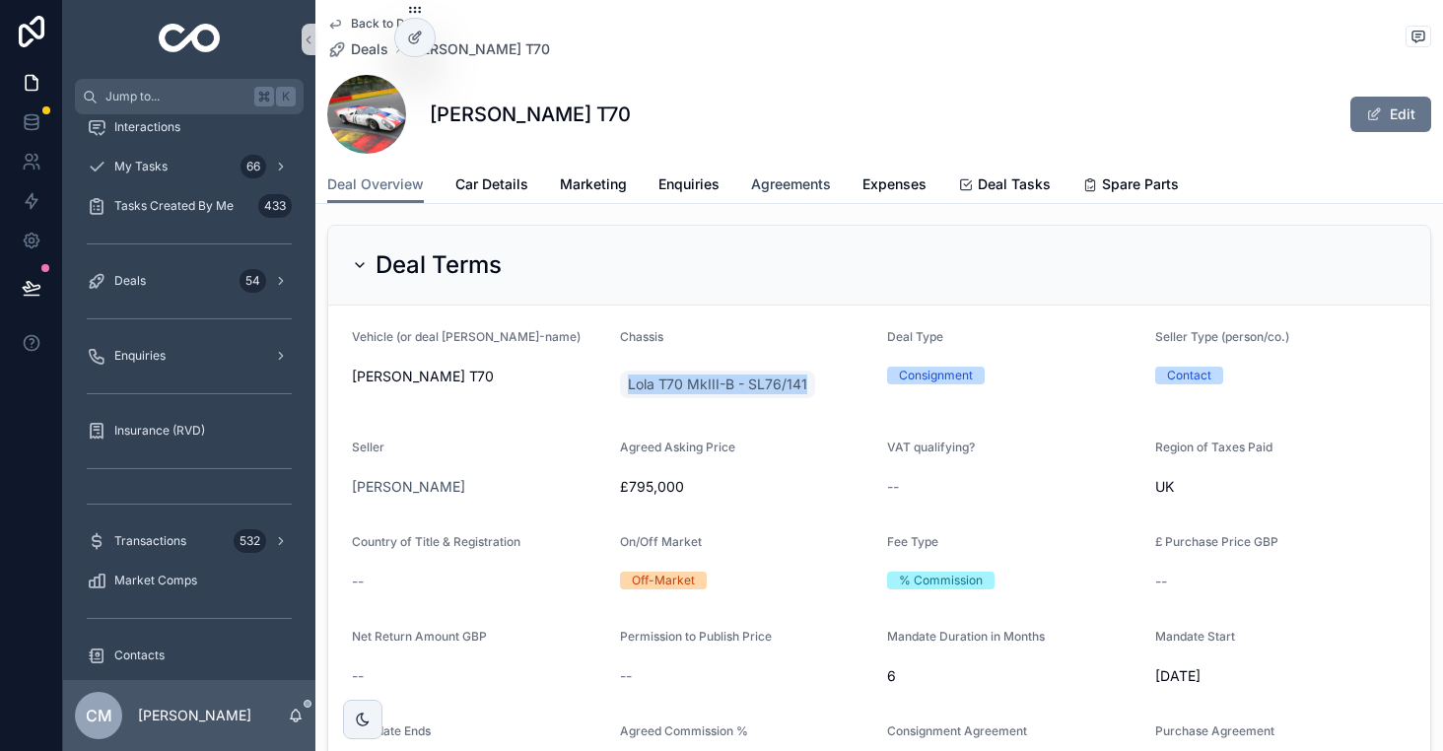
click at [802, 177] on span "Agreements" at bounding box center [791, 184] width 80 height 20
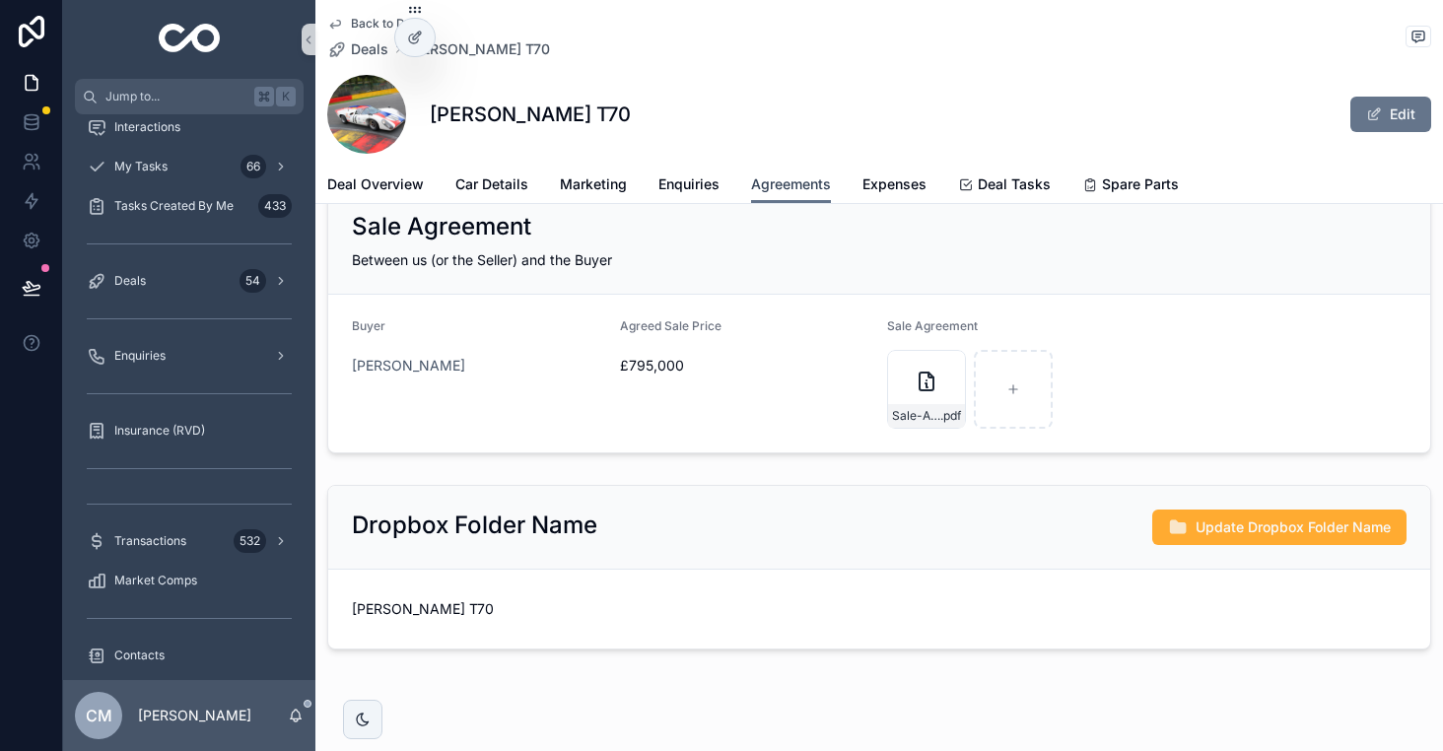
scroll to position [656, 0]
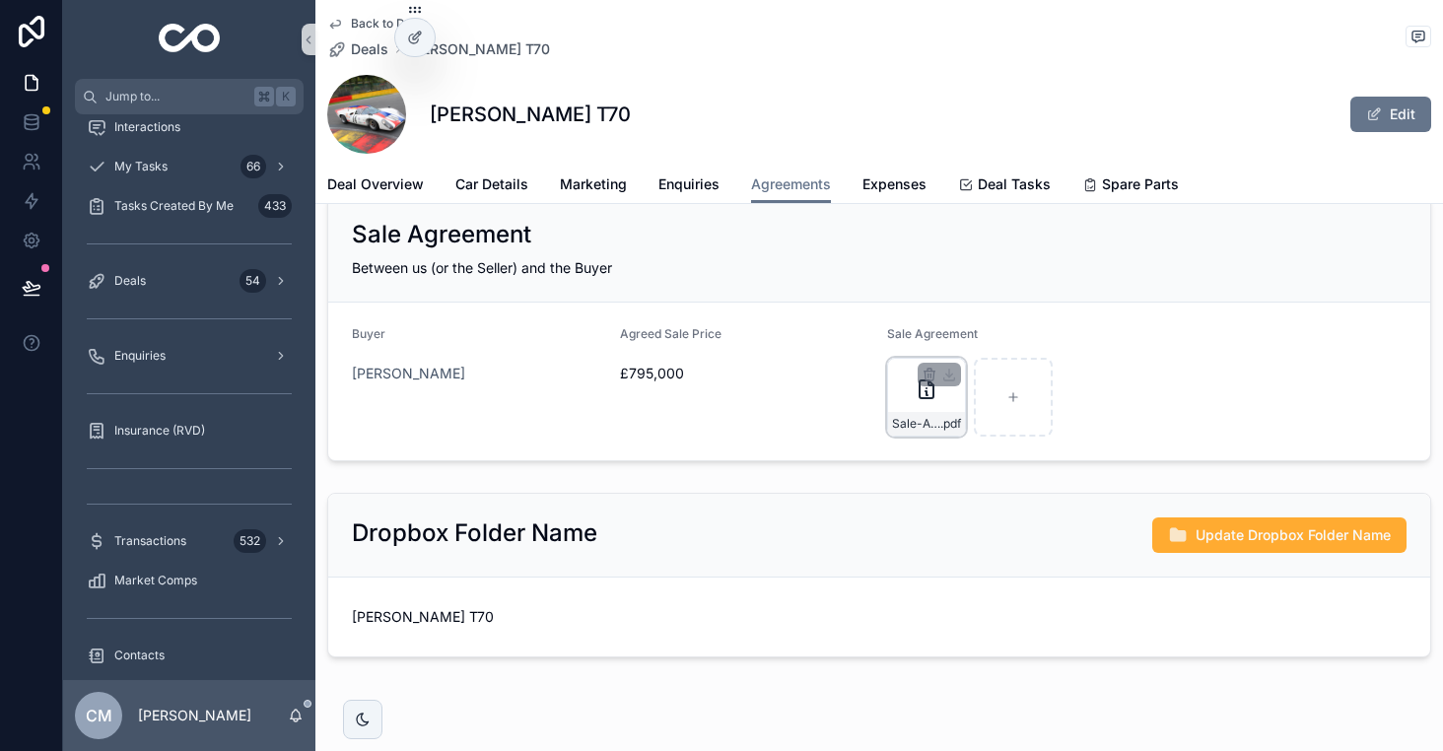
click at [900, 412] on div "Sale-Agreement_Lola-T70-Mk3B_Bryant_v2 .pdf" at bounding box center [926, 424] width 77 height 24
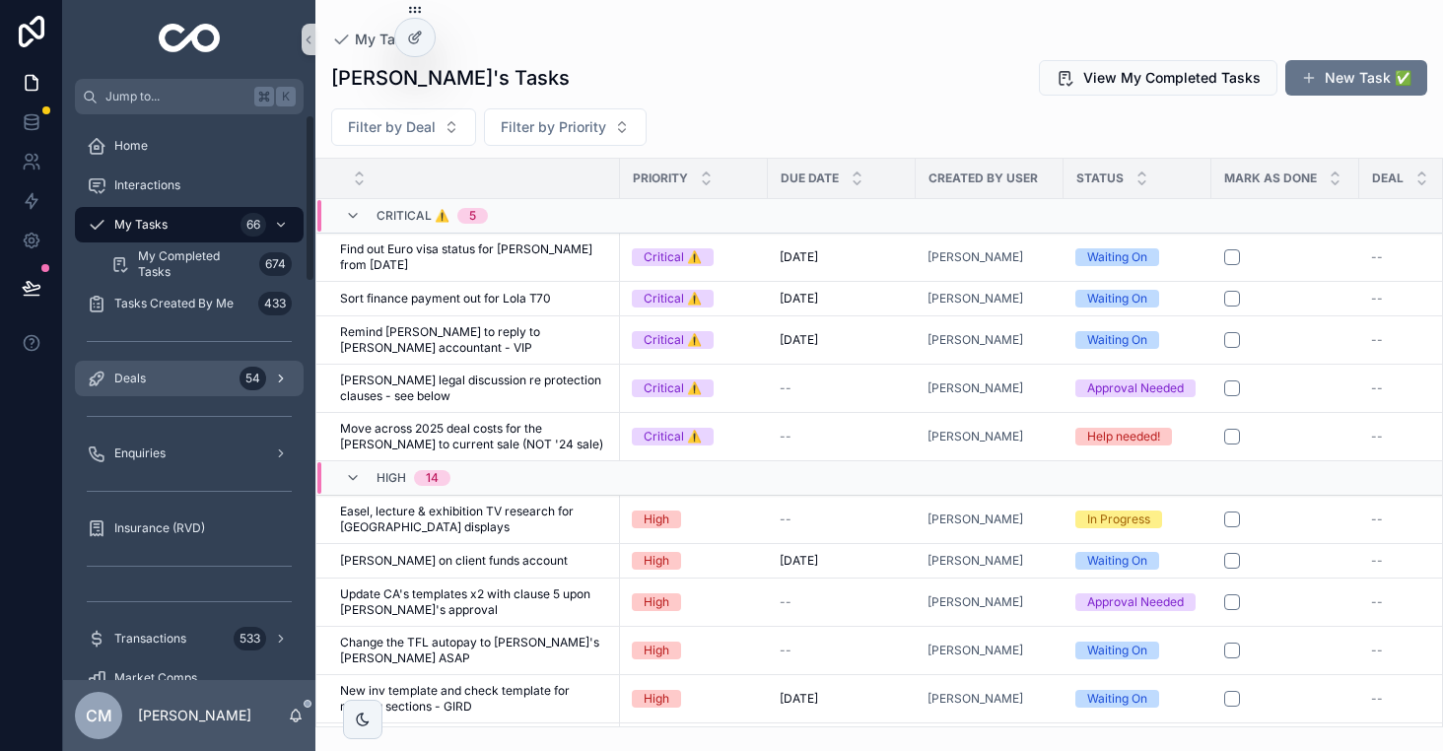
click at [159, 386] on div "Deals 54" at bounding box center [189, 379] width 205 height 32
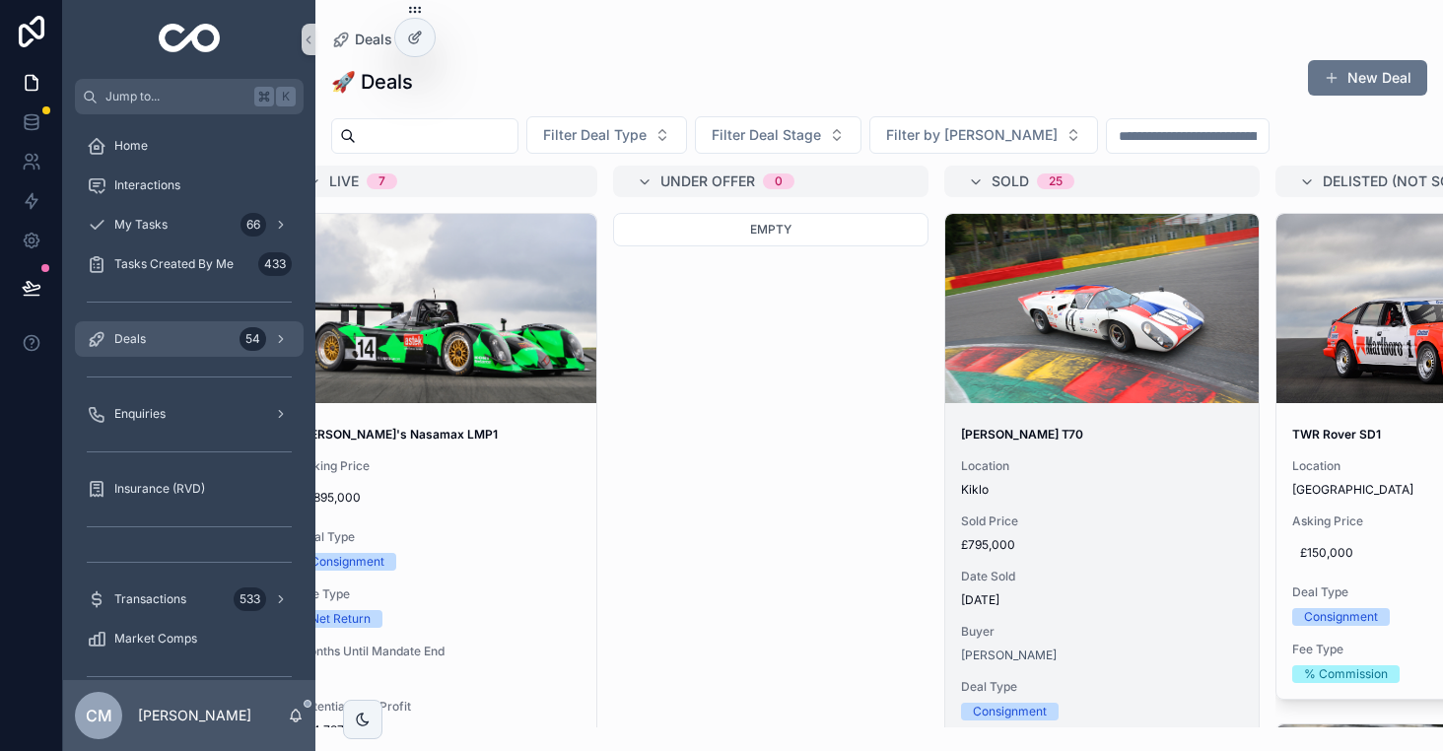
scroll to position [0, 721]
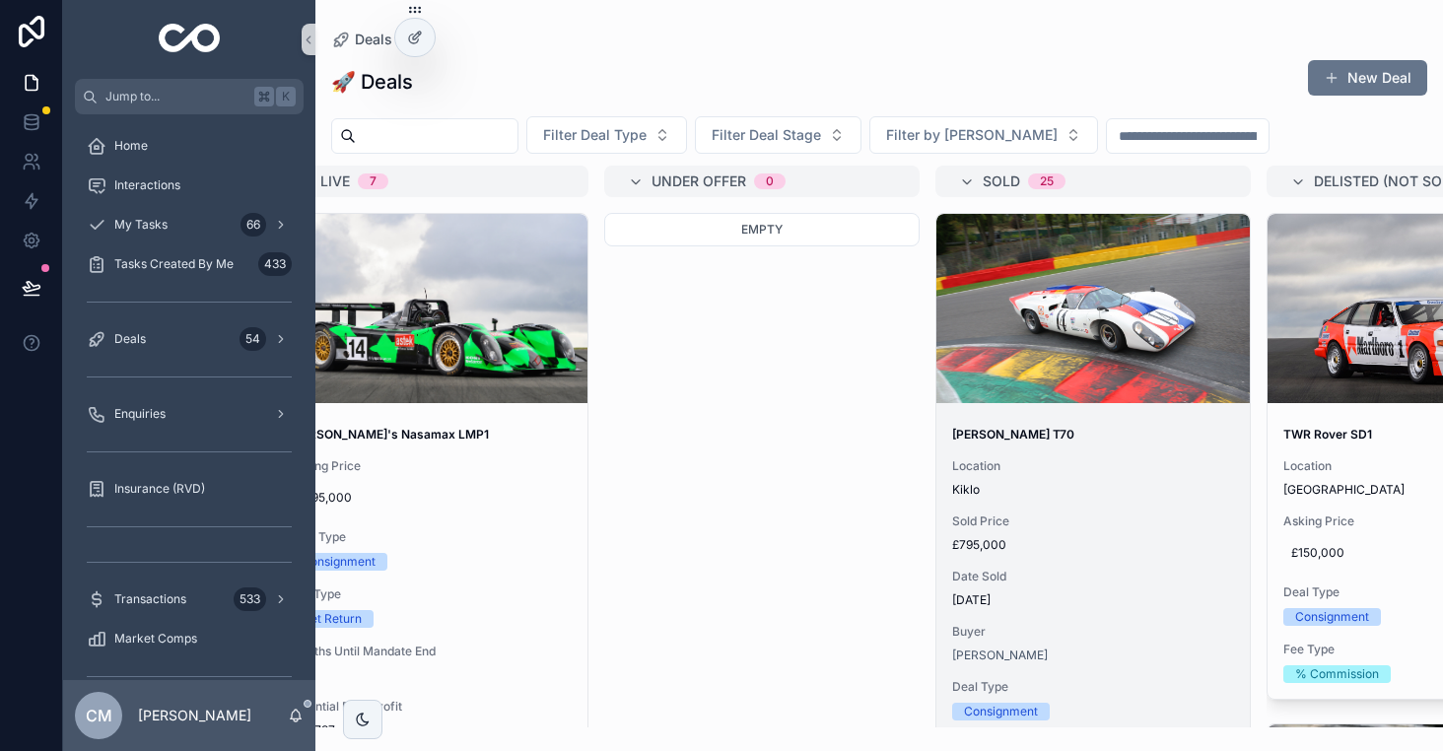
click at [1011, 319] on div "scrollable content" at bounding box center [1092, 309] width 313 height 24
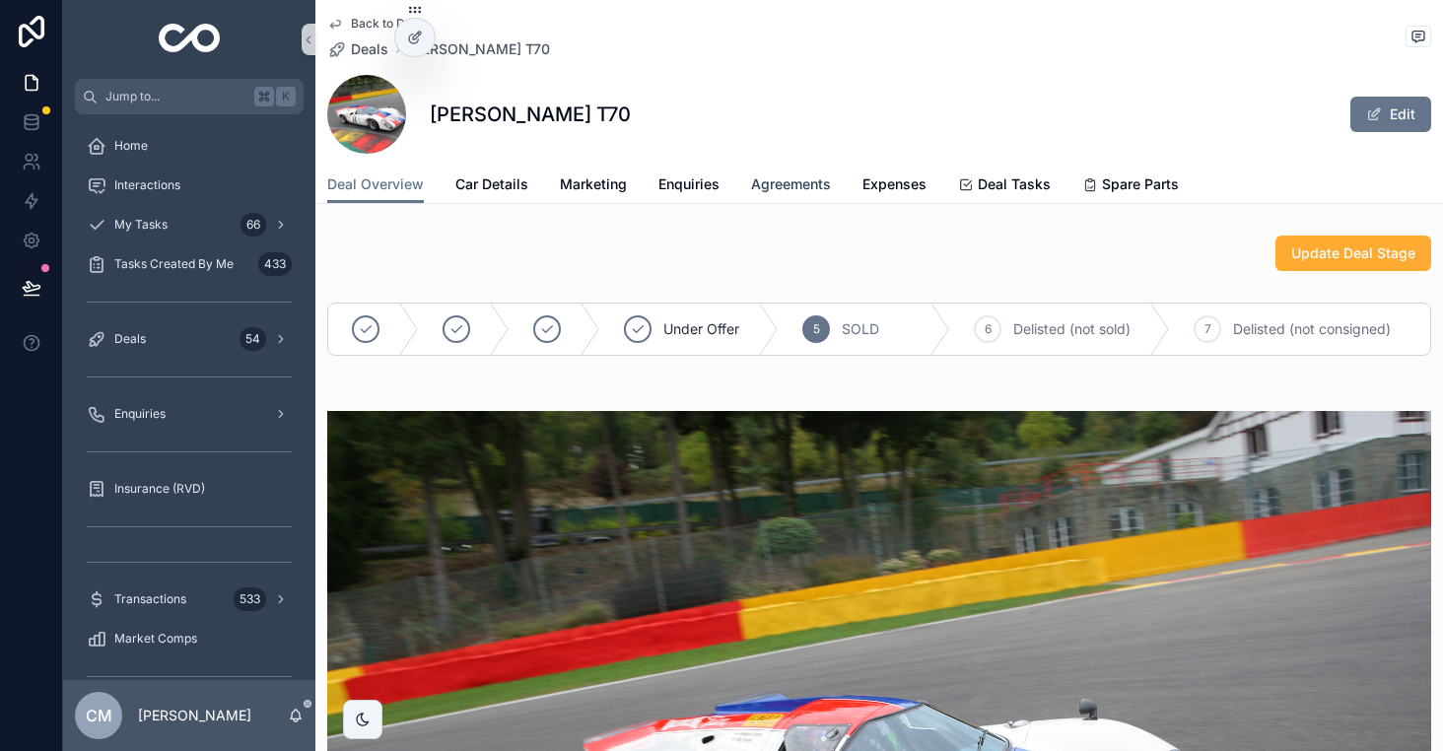
click at [795, 181] on span "Agreements" at bounding box center [791, 184] width 80 height 20
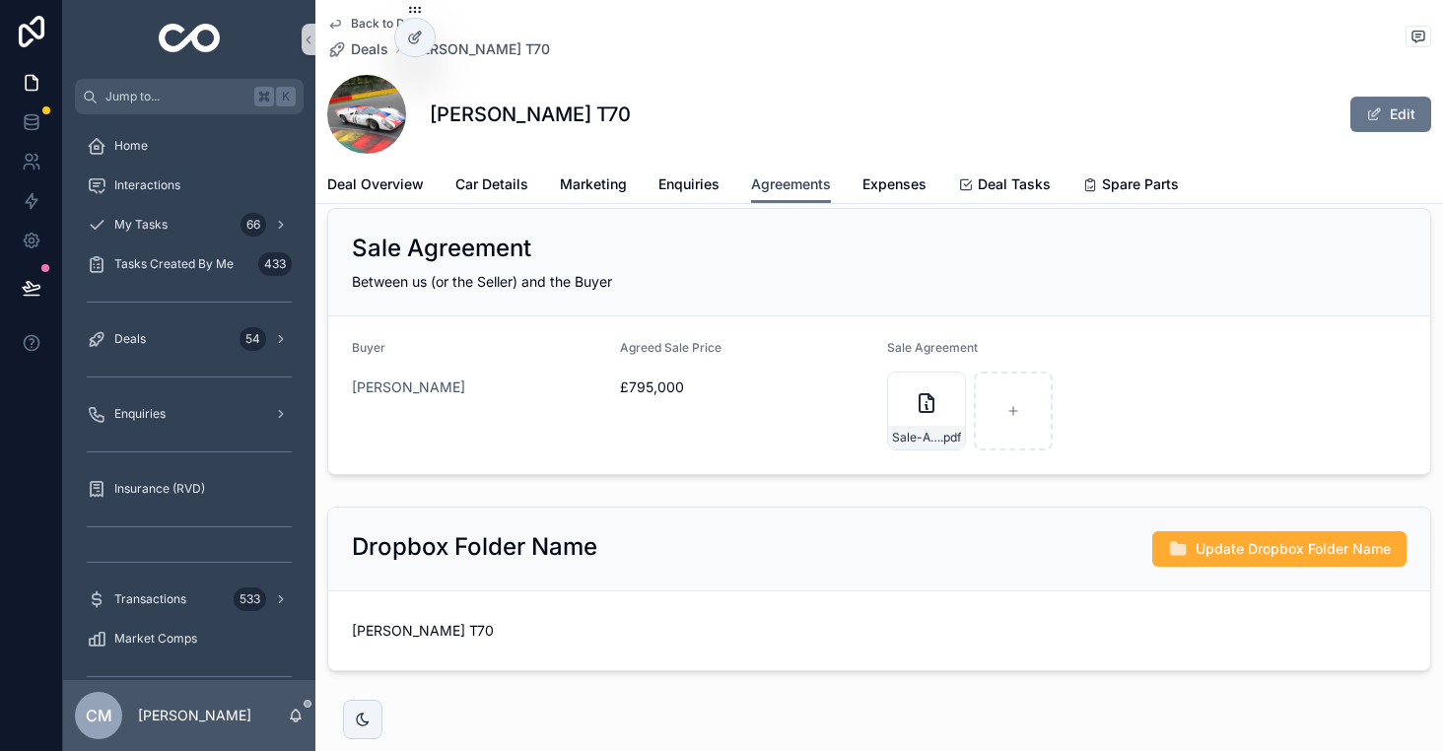
scroll to position [658, 0]
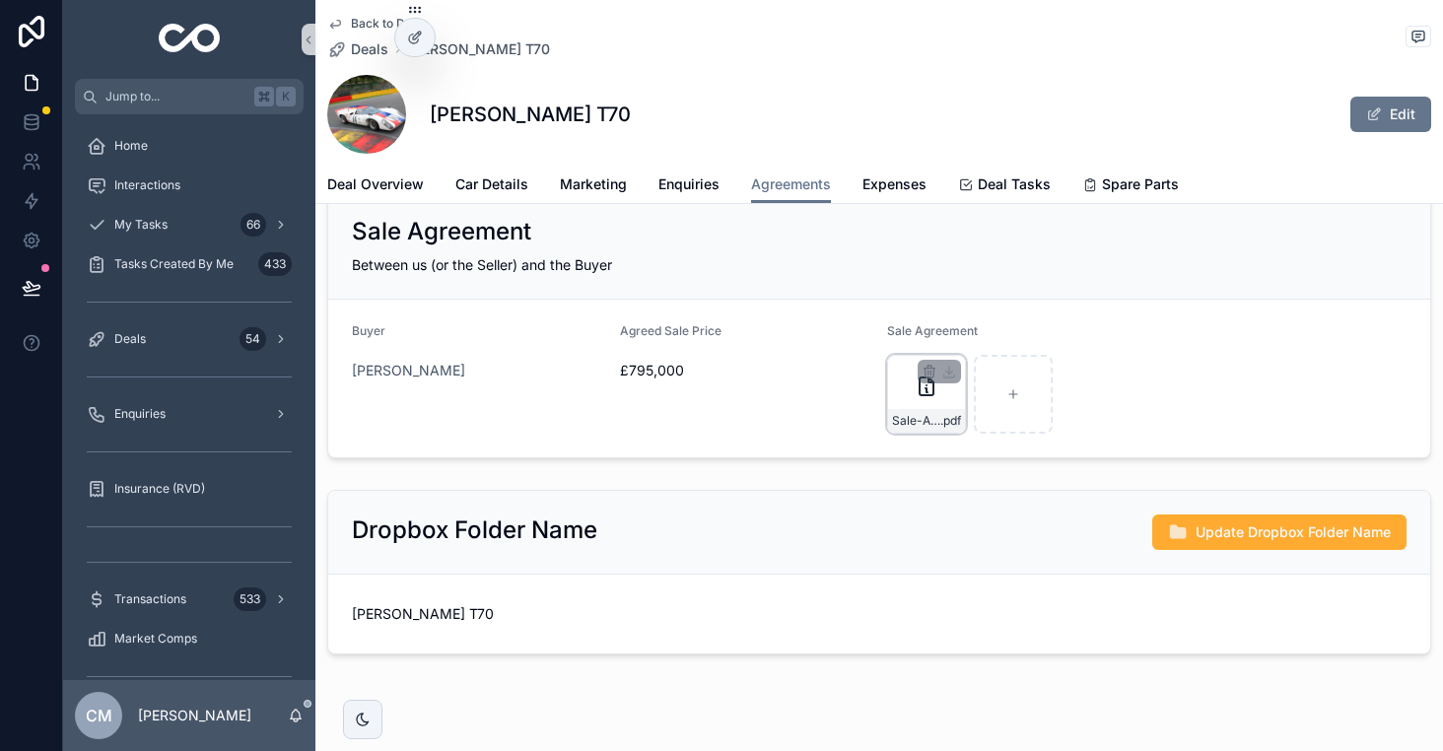
click at [910, 398] on div "Sale-Agreement_Lola-T70-Mk3B_Bryant_v2 .pdf" at bounding box center [926, 394] width 79 height 79
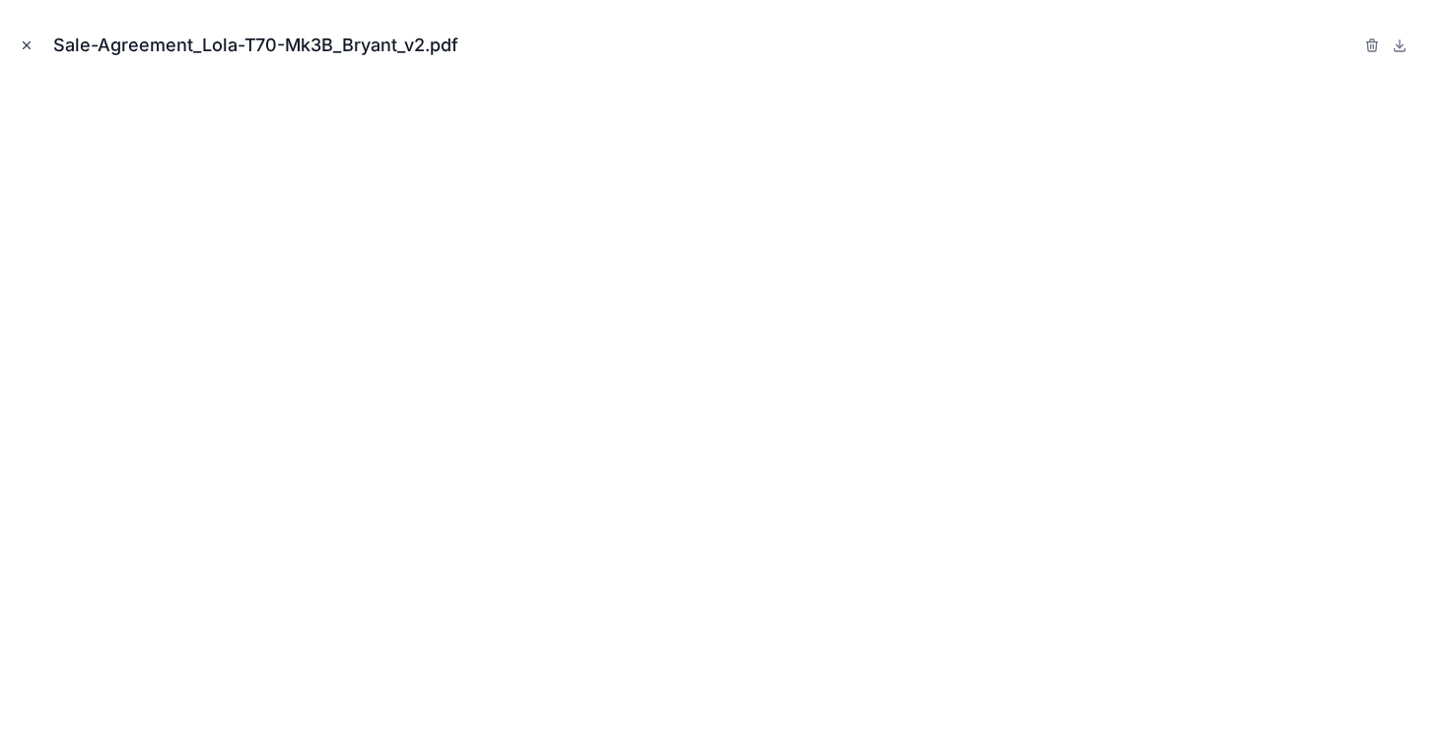
click at [26, 46] on icon "Close modal" at bounding box center [27, 45] width 14 height 14
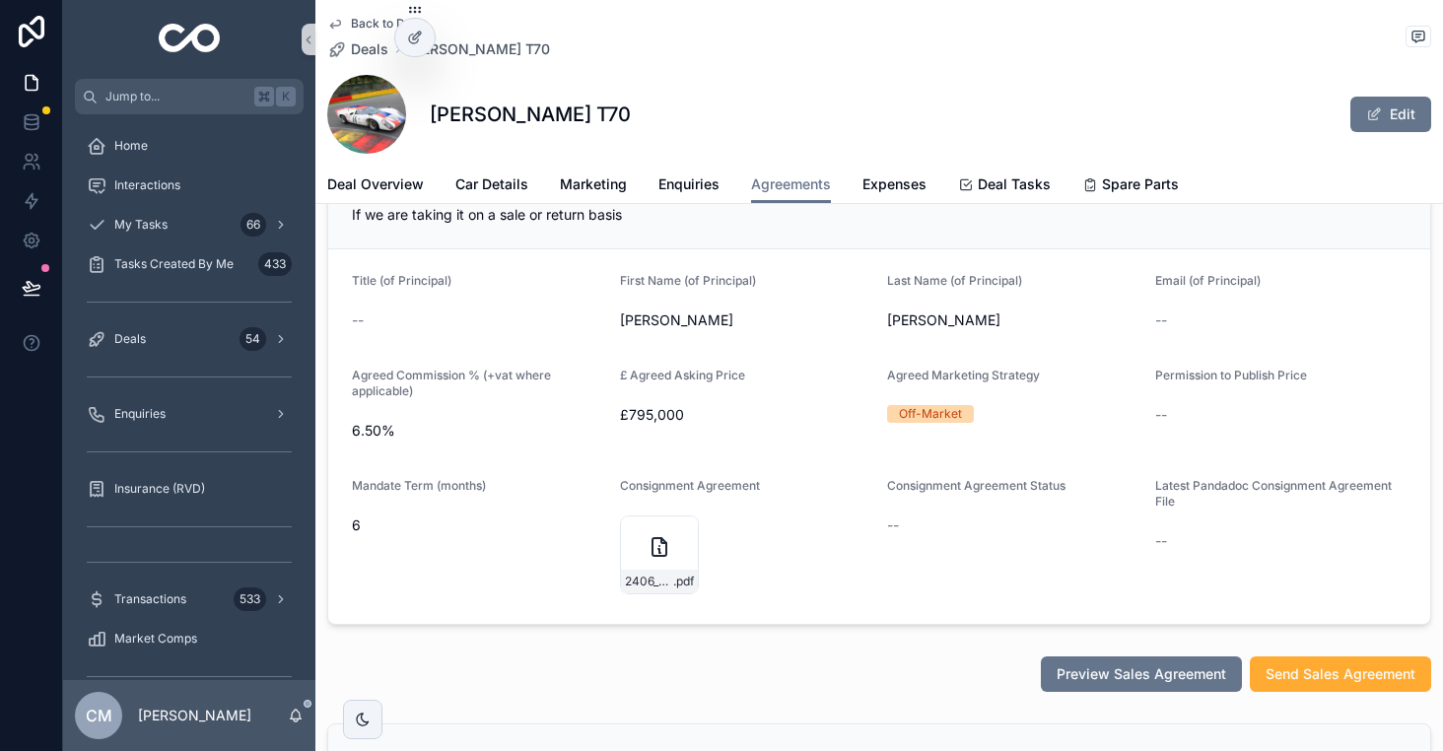
scroll to position [92, 0]
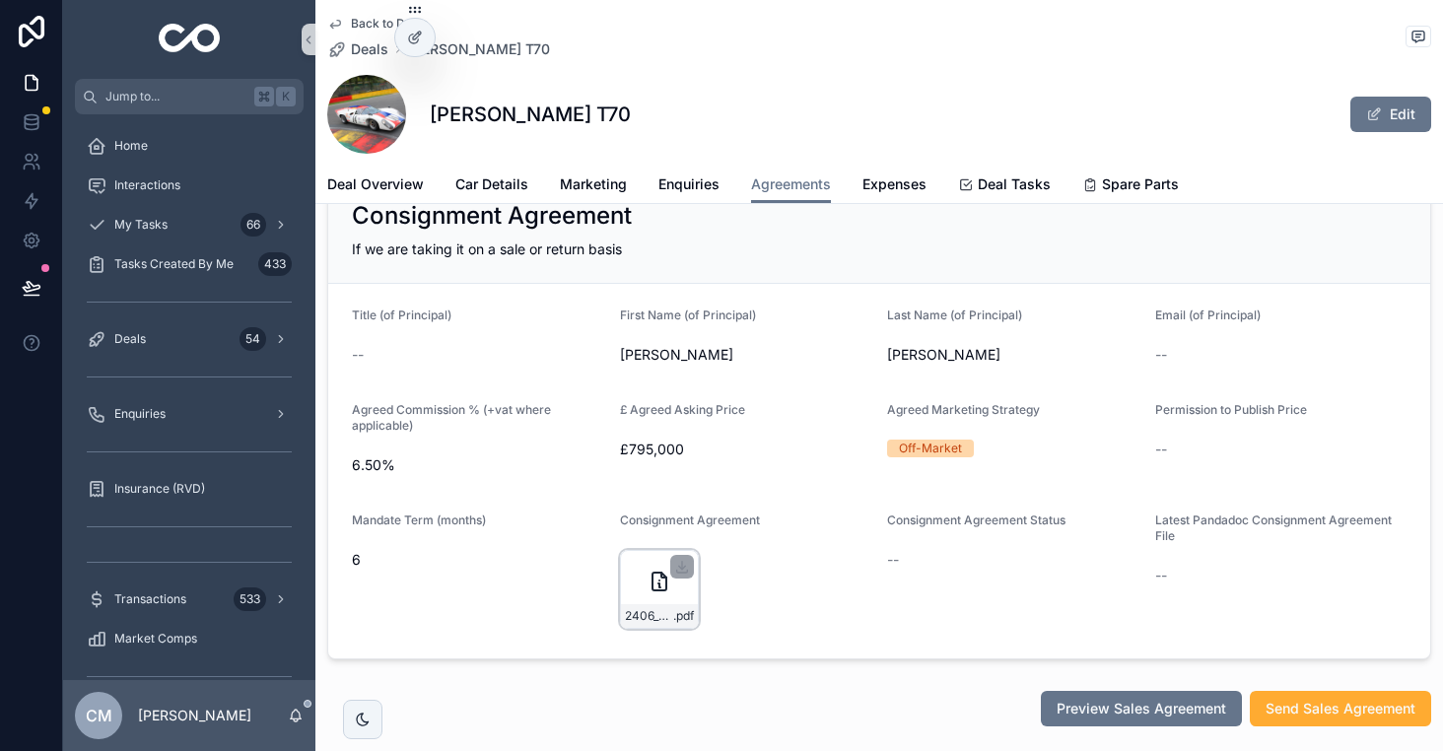
click at [641, 584] on div "2406_SH-Consignment-Agreement-Template.pages .pdf" at bounding box center [659, 589] width 79 height 79
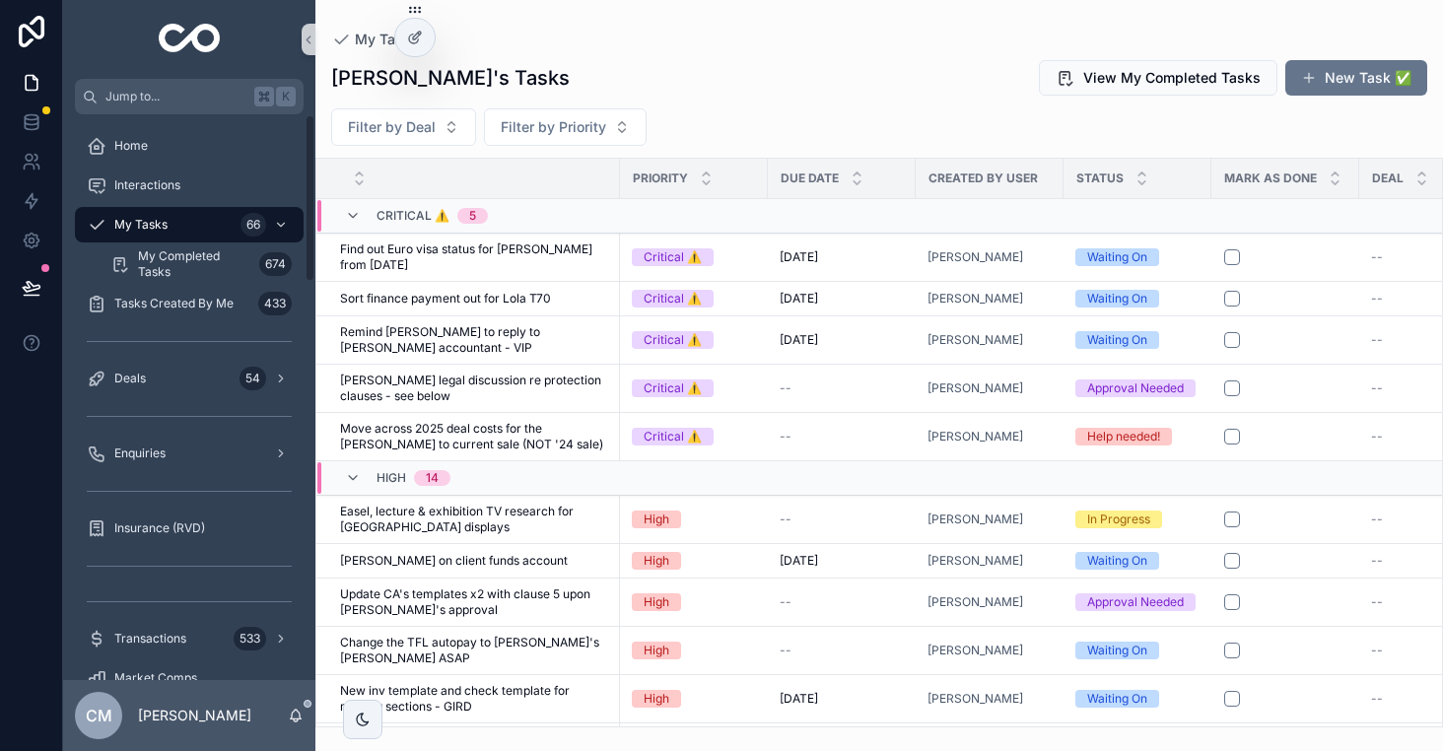
click at [517, 37] on div "My Tasks" at bounding box center [879, 40] width 1096 height 16
click at [167, 395] on link "Deals 54" at bounding box center [189, 378] width 229 height 35
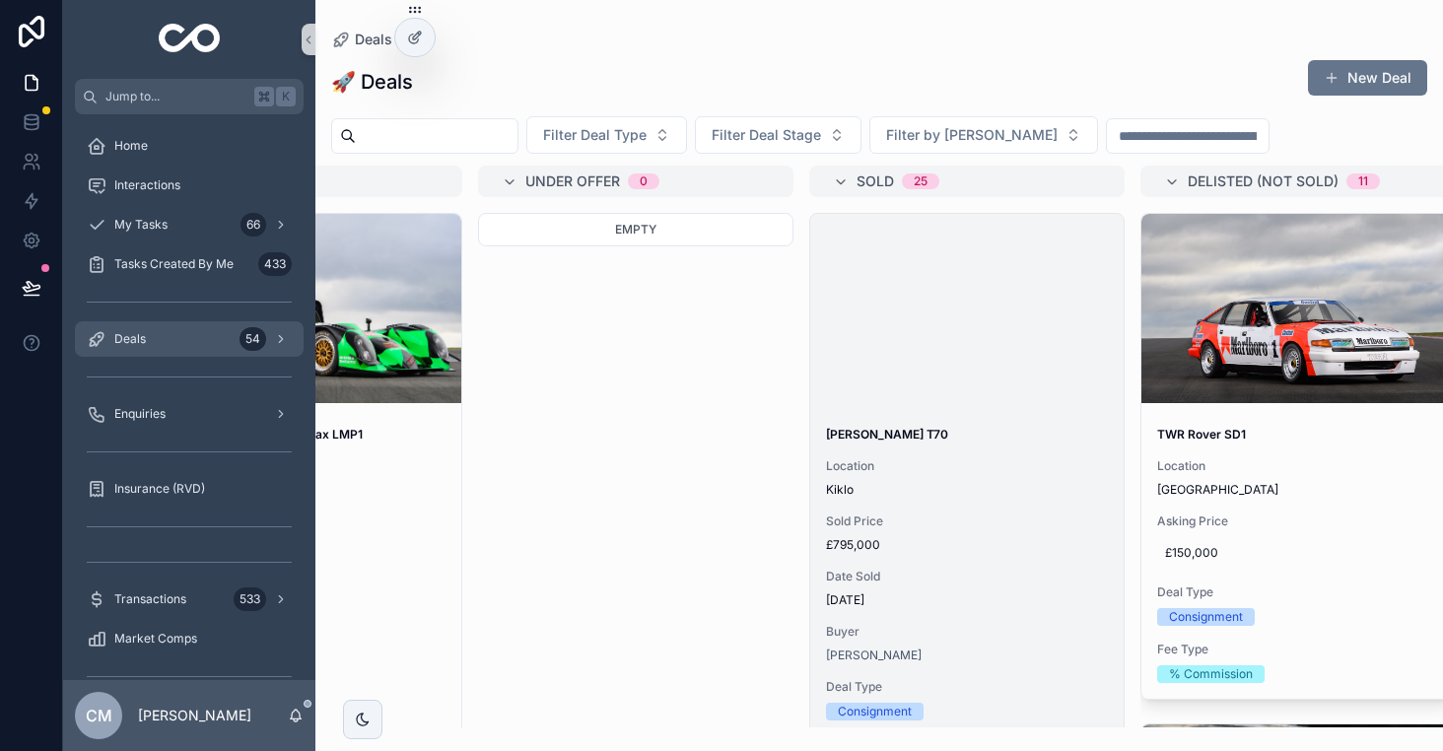
scroll to position [0, 885]
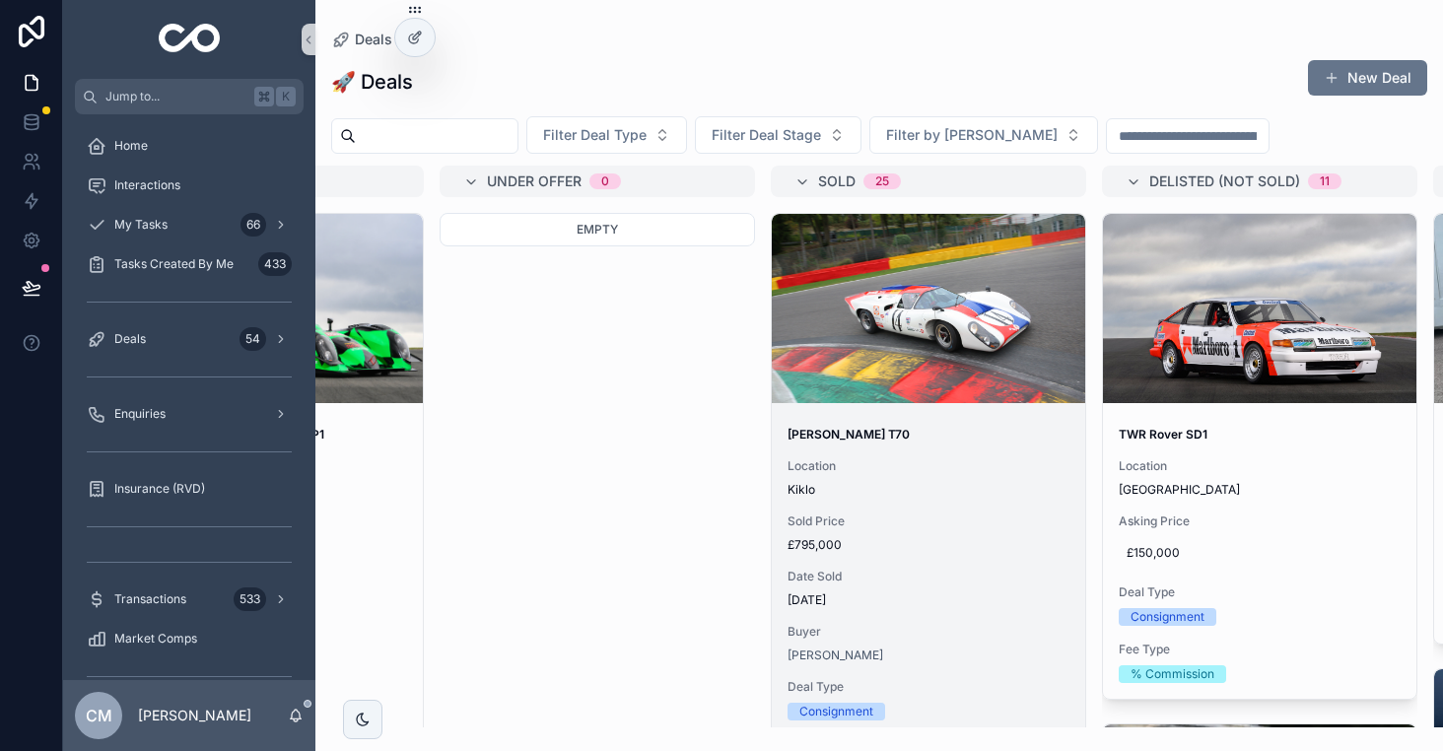
click at [988, 478] on div "Location [GEOGRAPHIC_DATA]" at bounding box center [929, 477] width 282 height 39
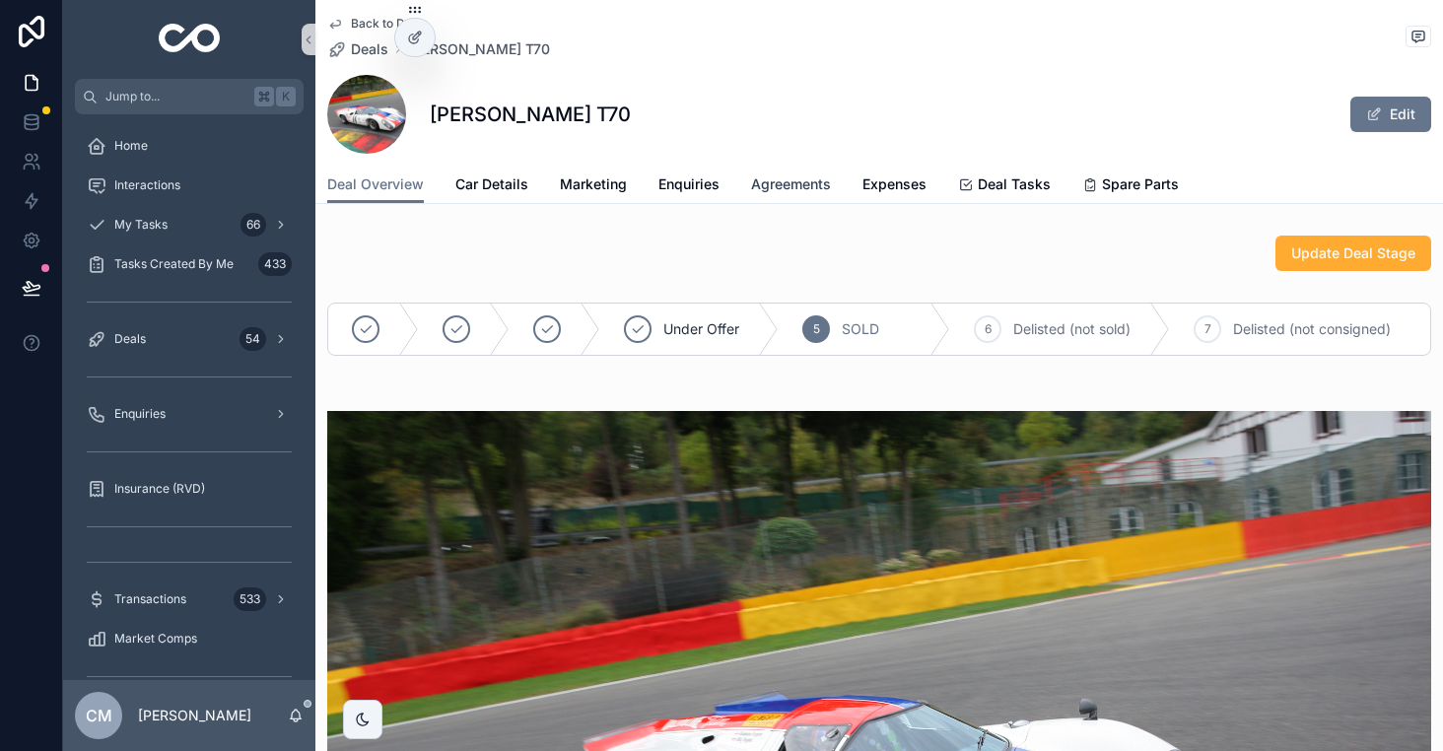
click at [775, 189] on span "Agreements" at bounding box center [791, 184] width 80 height 20
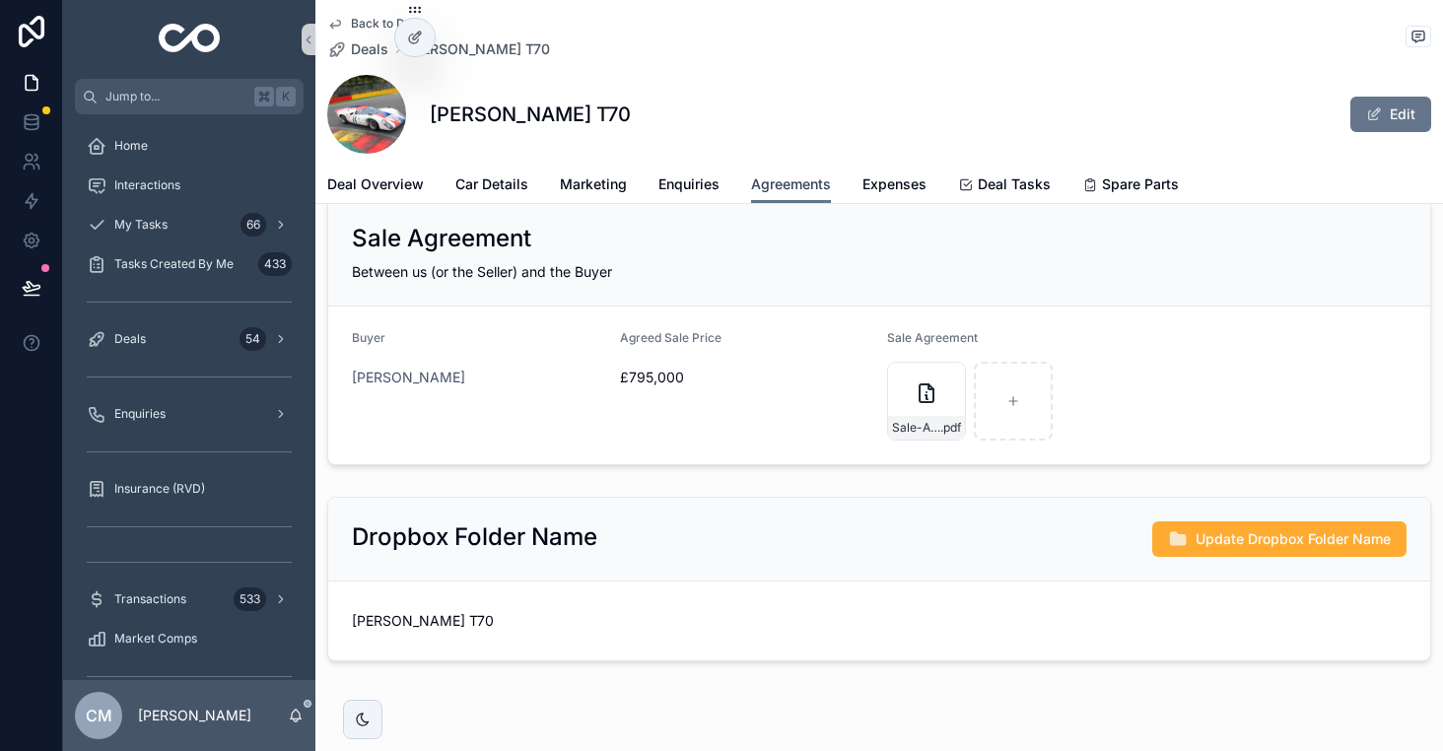
scroll to position [648, 0]
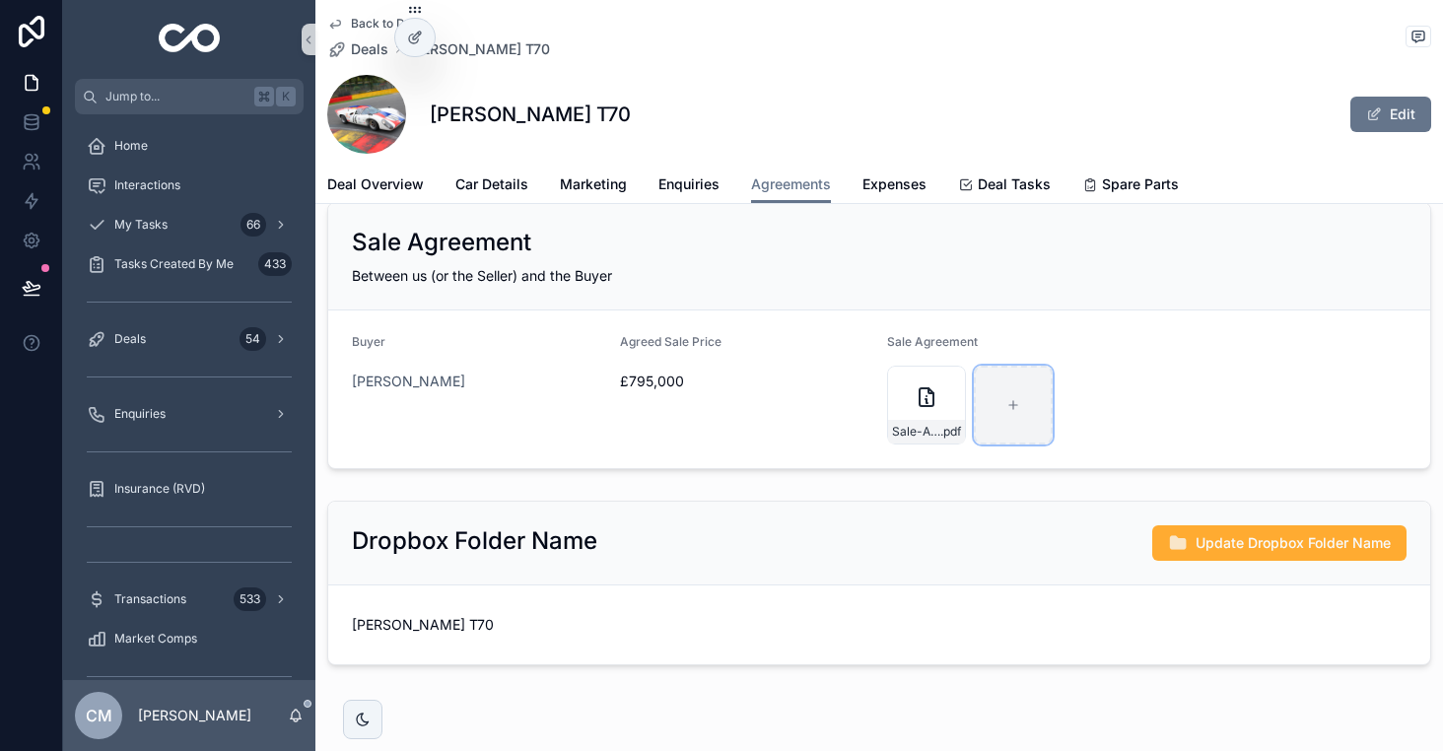
click at [1017, 395] on div "scrollable content" at bounding box center [1013, 405] width 79 height 79
type input "**********"
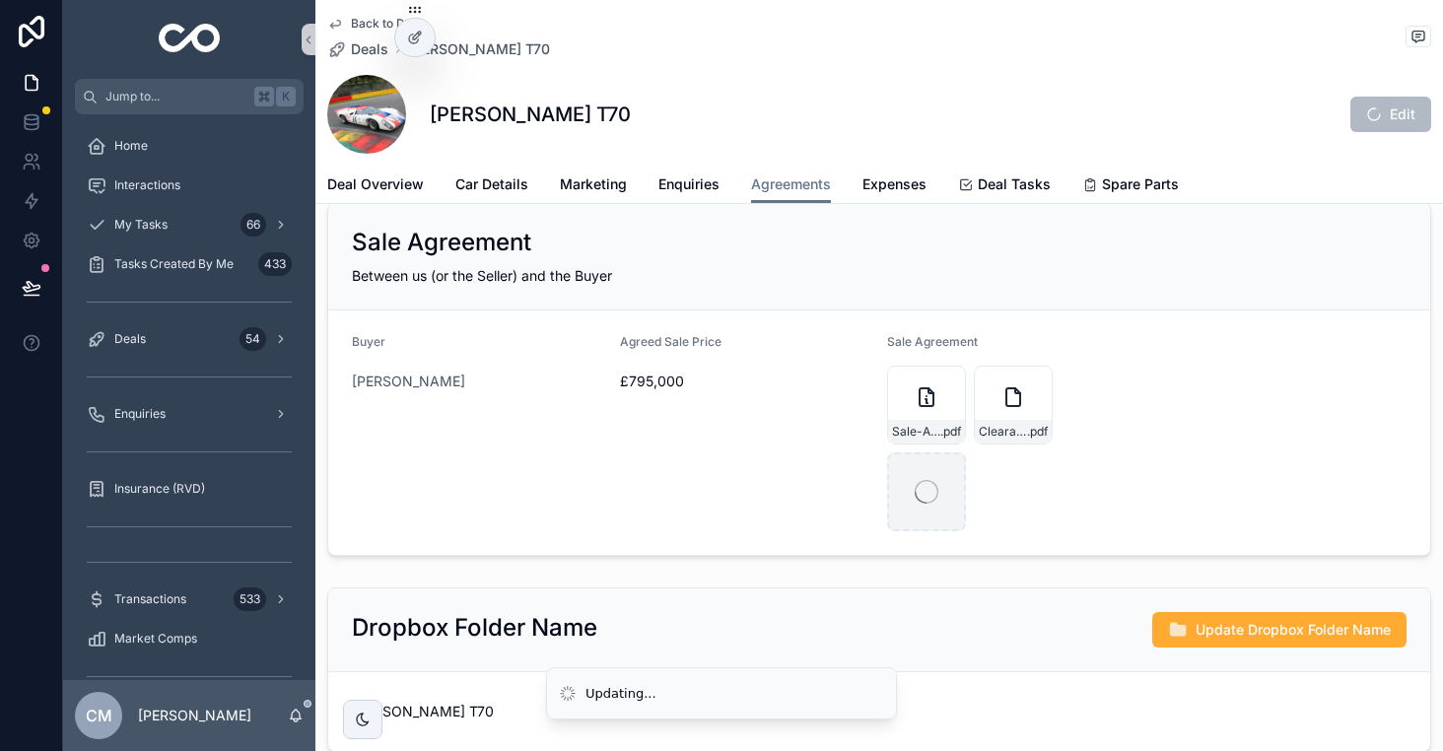
click at [930, 489] on icon "scrollable content" at bounding box center [927, 492] width 24 height 24
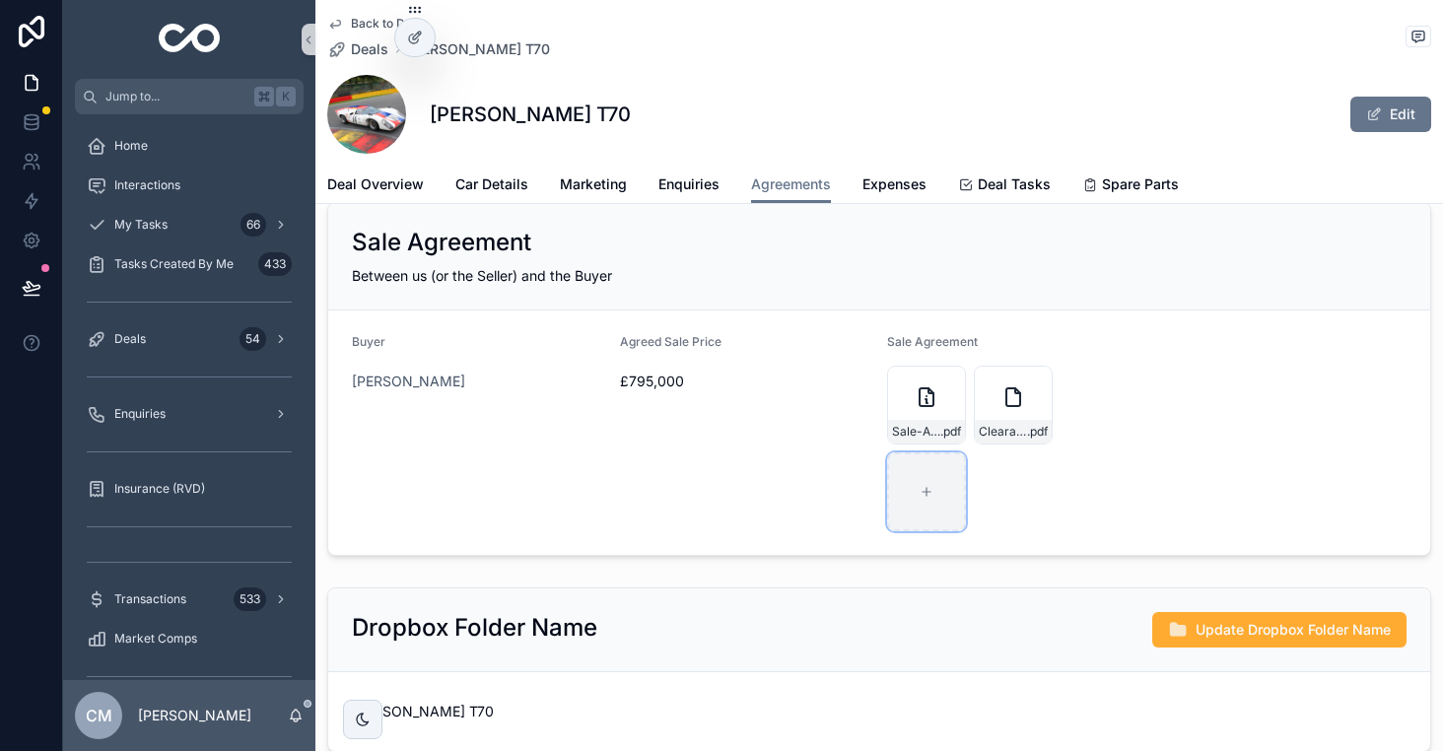
click at [931, 492] on icon "scrollable content" at bounding box center [927, 492] width 14 height 14
type input "**********"
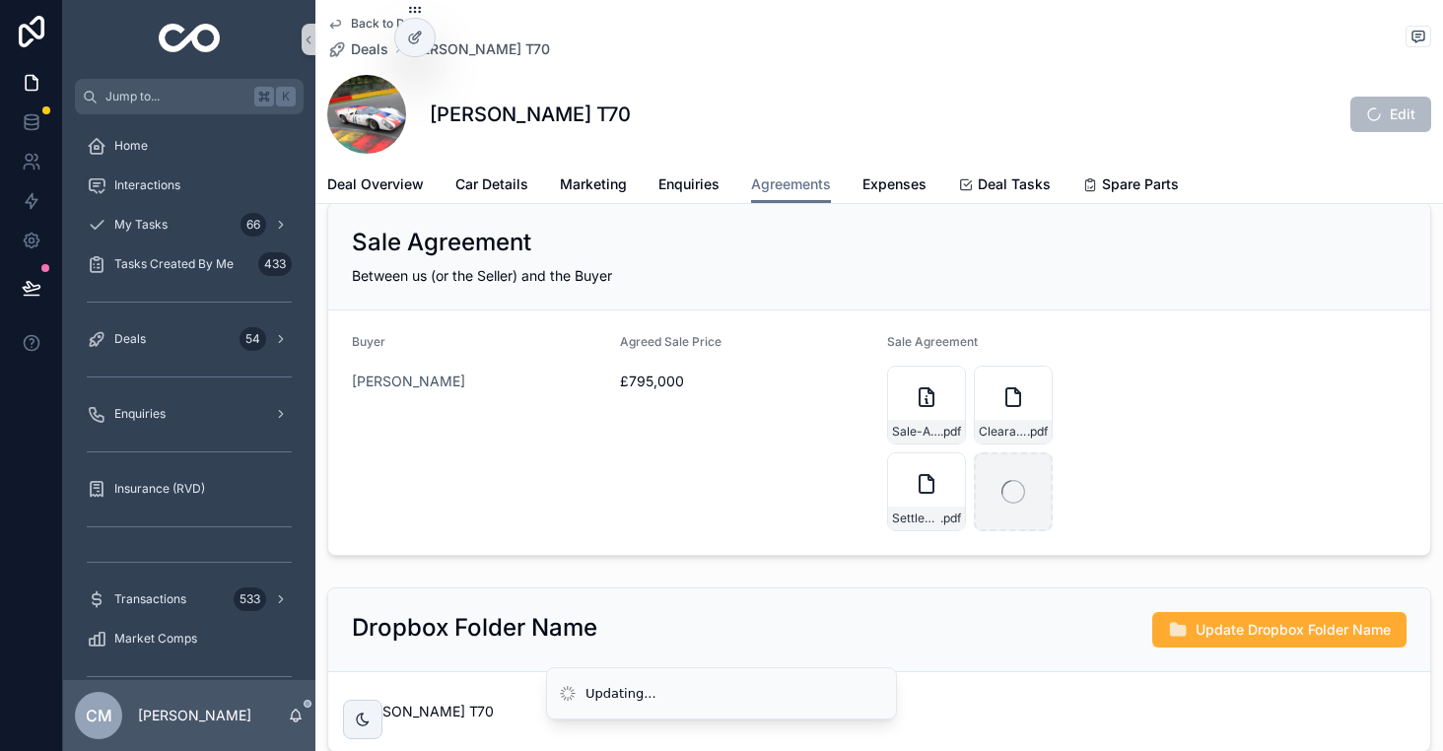
click at [729, 496] on div "Agreed Sale Price £795,000" at bounding box center [746, 432] width 252 height 197
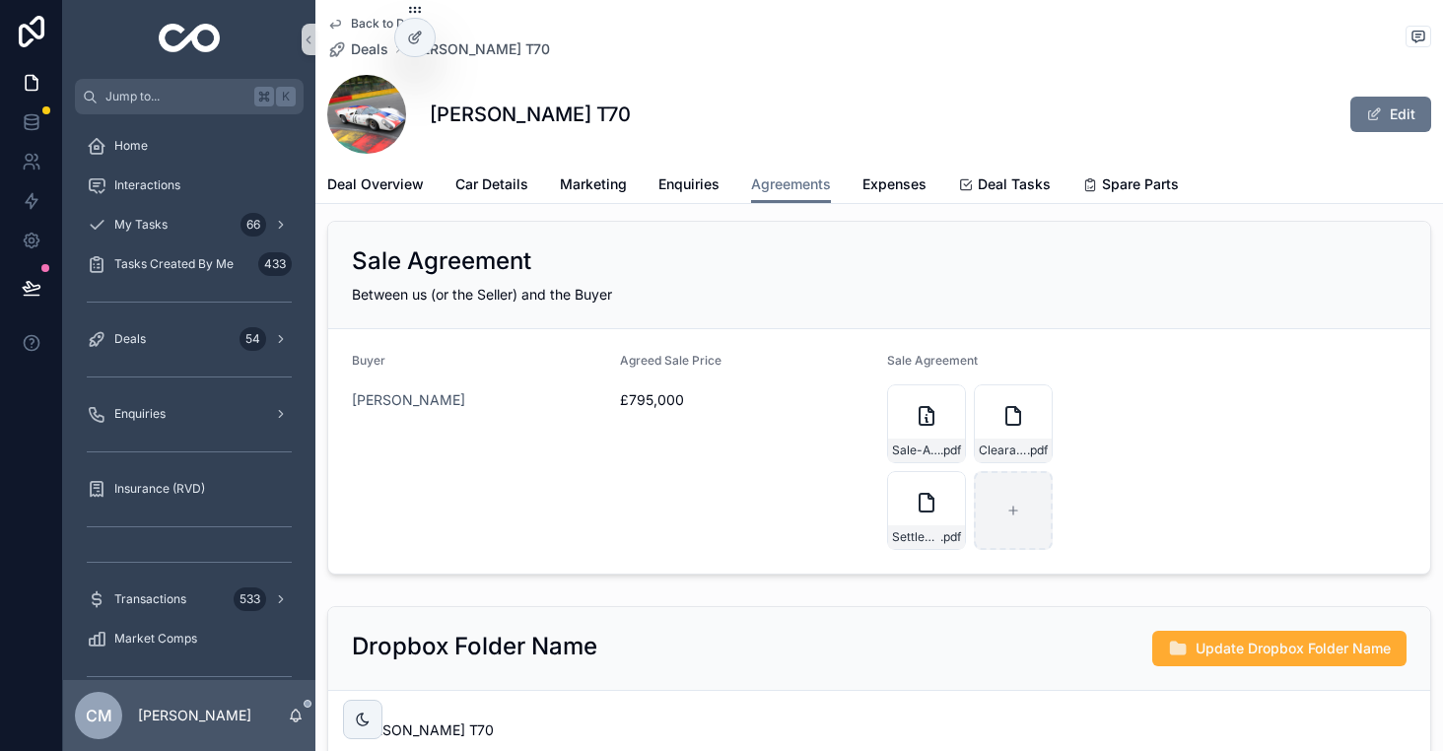
scroll to position [783, 0]
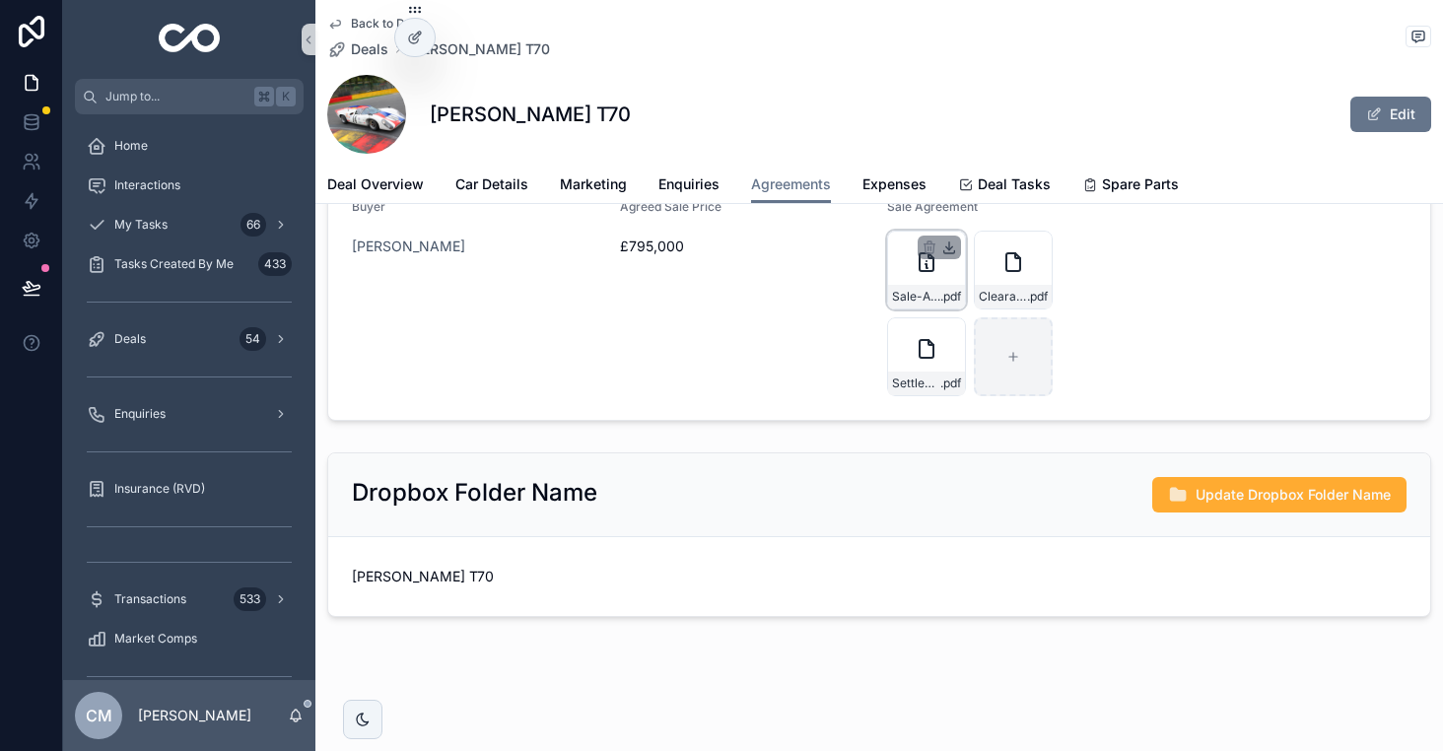
click at [950, 248] on icon "scrollable content" at bounding box center [949, 247] width 7 height 3
click at [765, 440] on div "Consignment Agreement If we are taking it on a sale or return basis Title (of P…" at bounding box center [879, 35] width 1128 height 1180
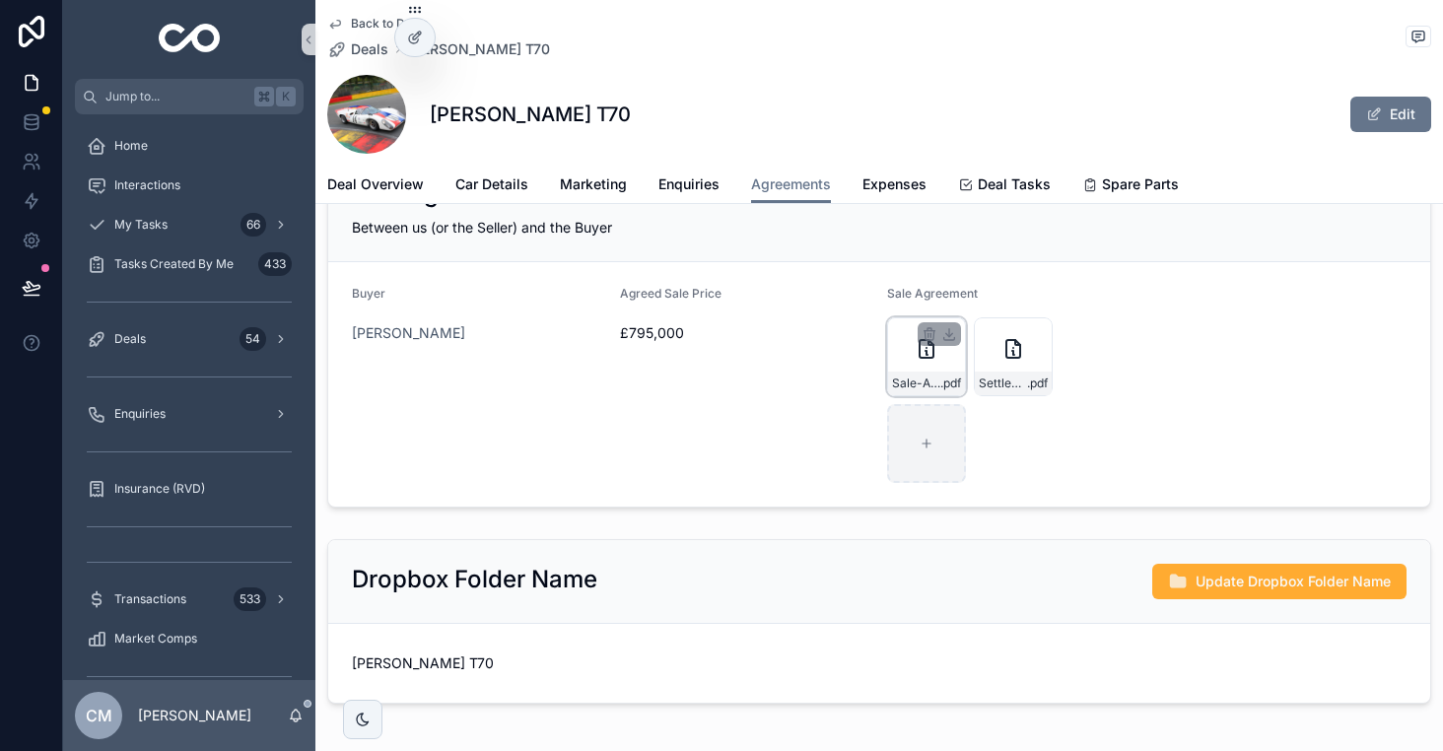
scroll to position [676, 0]
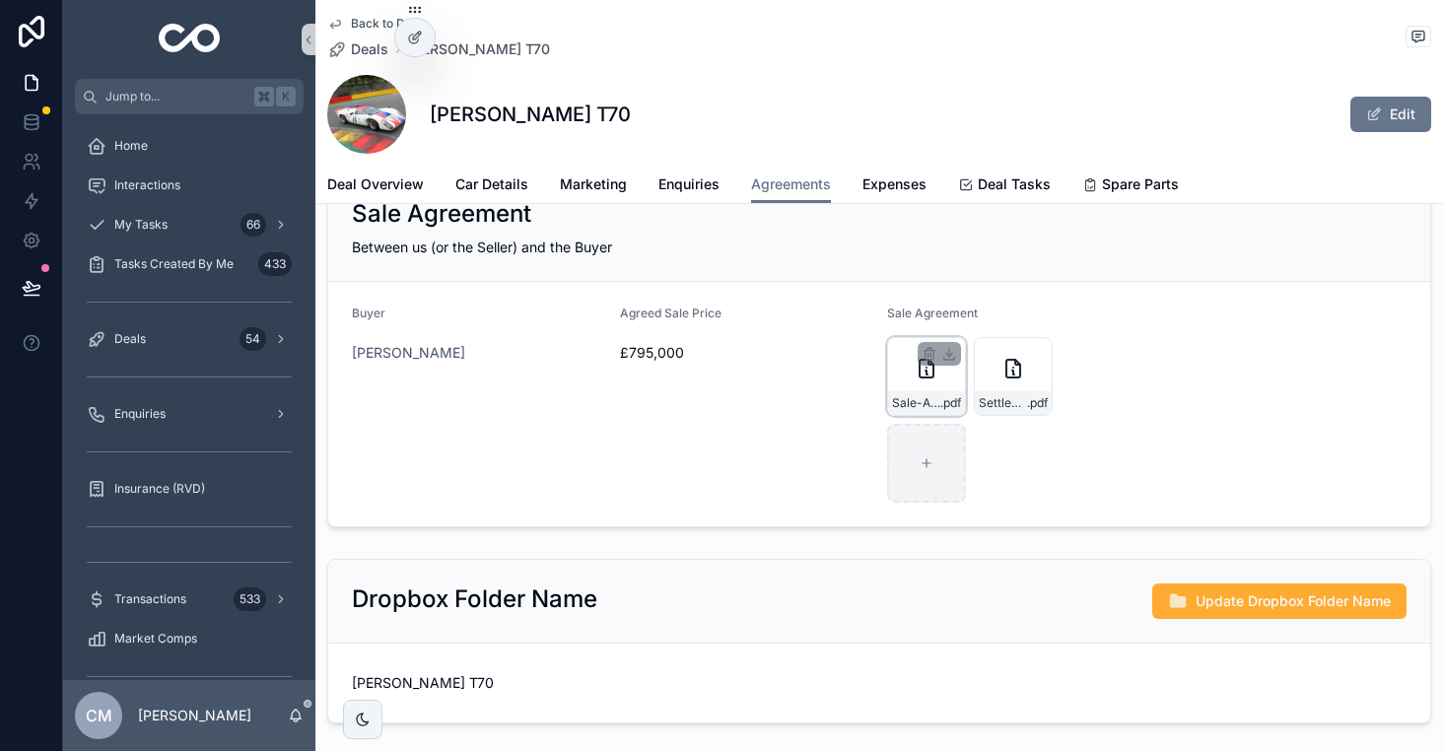
click at [957, 357] on div "scrollable content" at bounding box center [939, 354] width 43 height 24
click at [0, 0] on icon "scrollable content" at bounding box center [0, 0] width 0 height 0
